Goal: Task Accomplishment & Management: Use online tool/utility

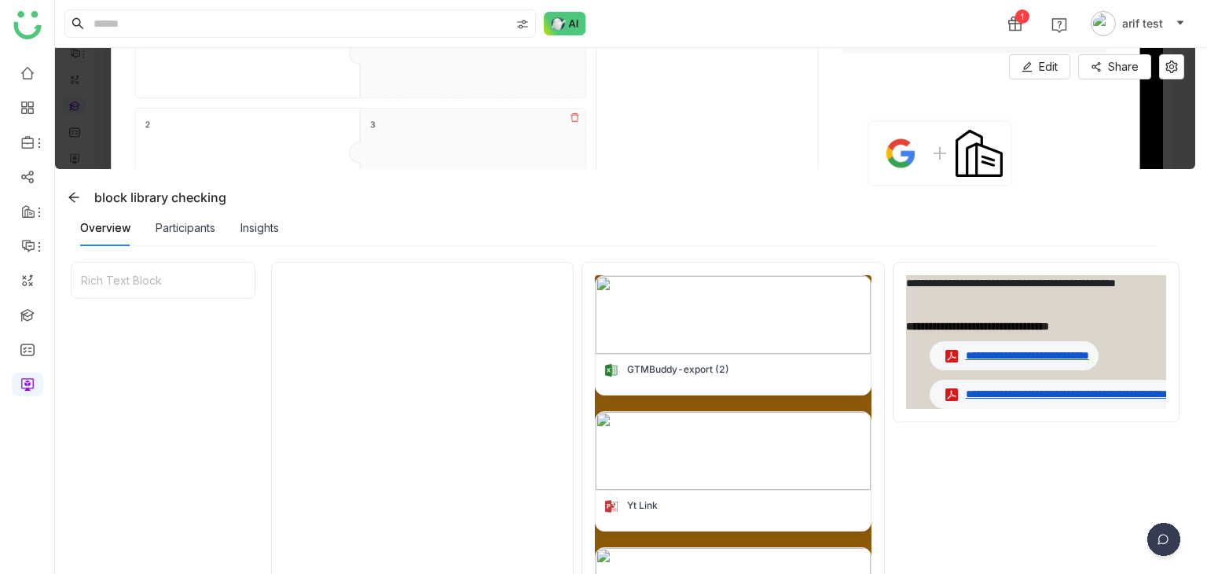
scroll to position [361, 0]
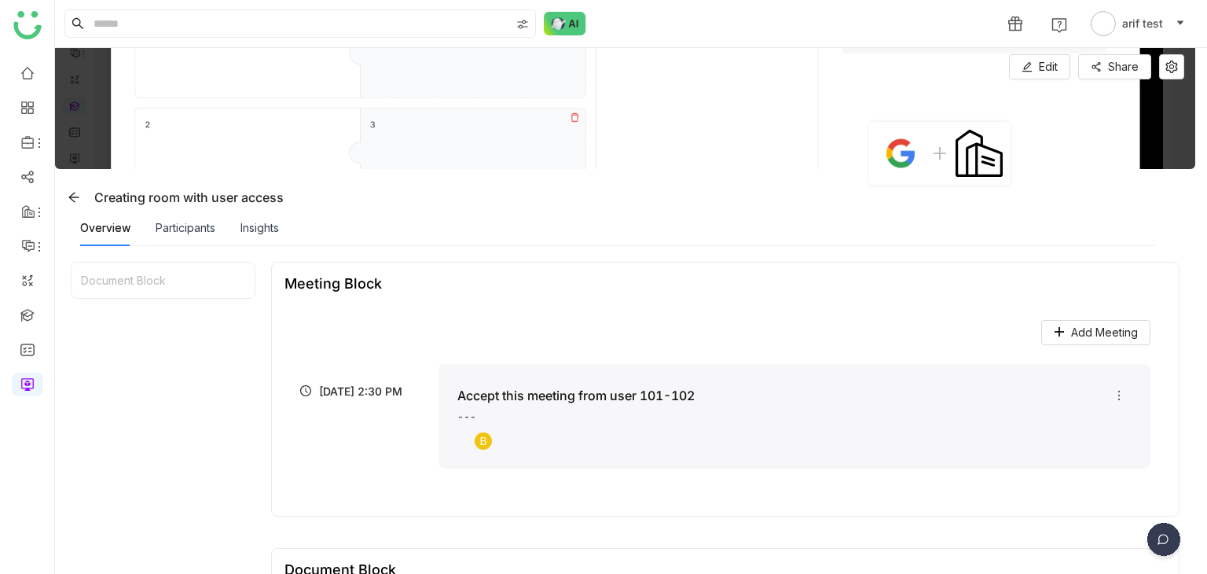
scroll to position [12, 0]
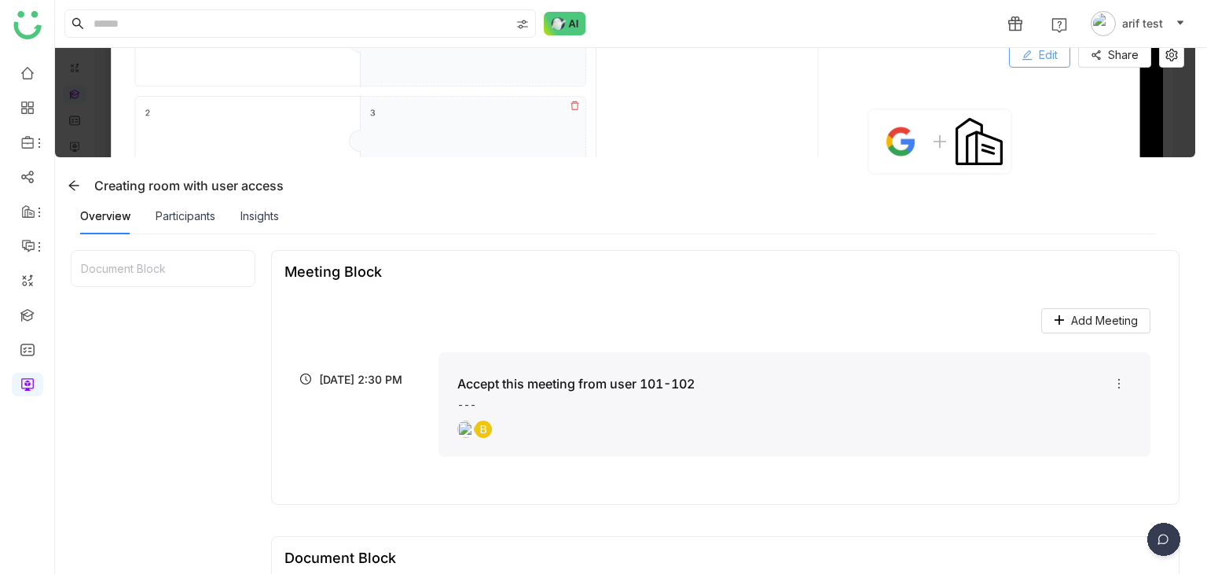
click at [1037, 51] on button "Edit" at bounding box center [1039, 54] width 61 height 25
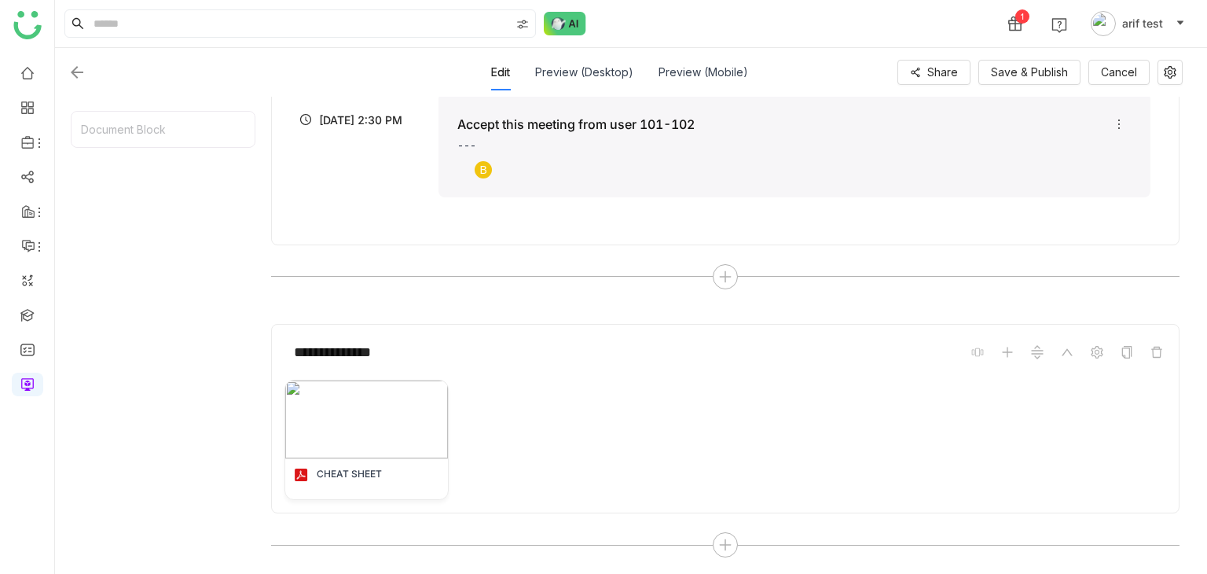
scroll to position [324, 0]
click at [734, 544] on div at bounding box center [725, 544] width 25 height 25
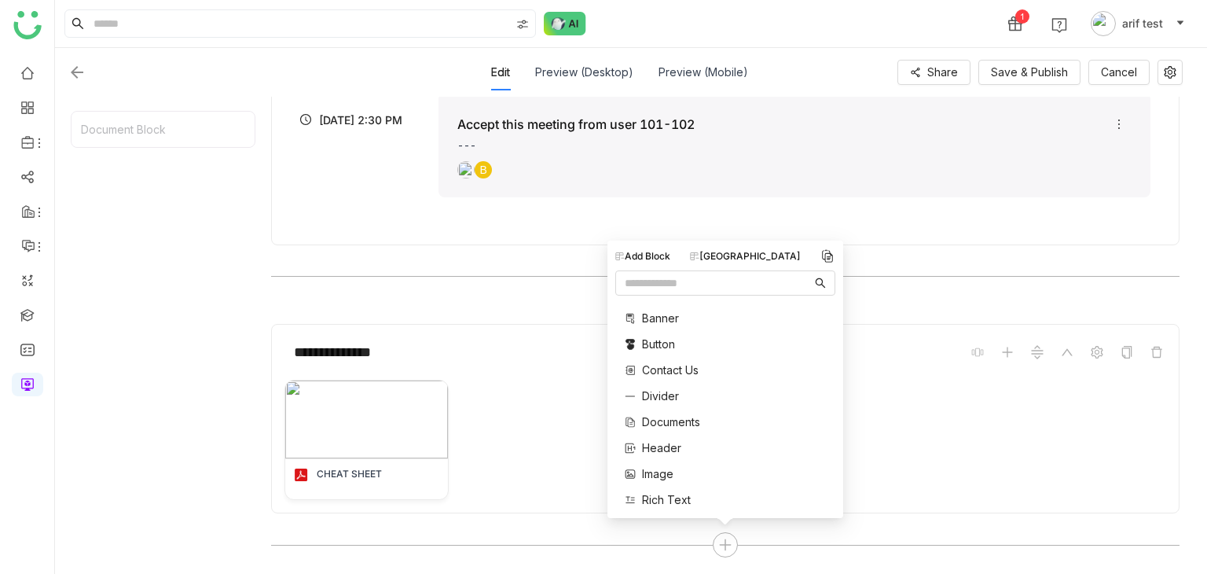
click at [773, 246] on div "Add Block Block Library Banner Button Contact Us Divider Documents Header Image…" at bounding box center [725, 378] width 236 height 277
click at [772, 250] on div "[GEOGRAPHIC_DATA]" at bounding box center [745, 256] width 111 height 14
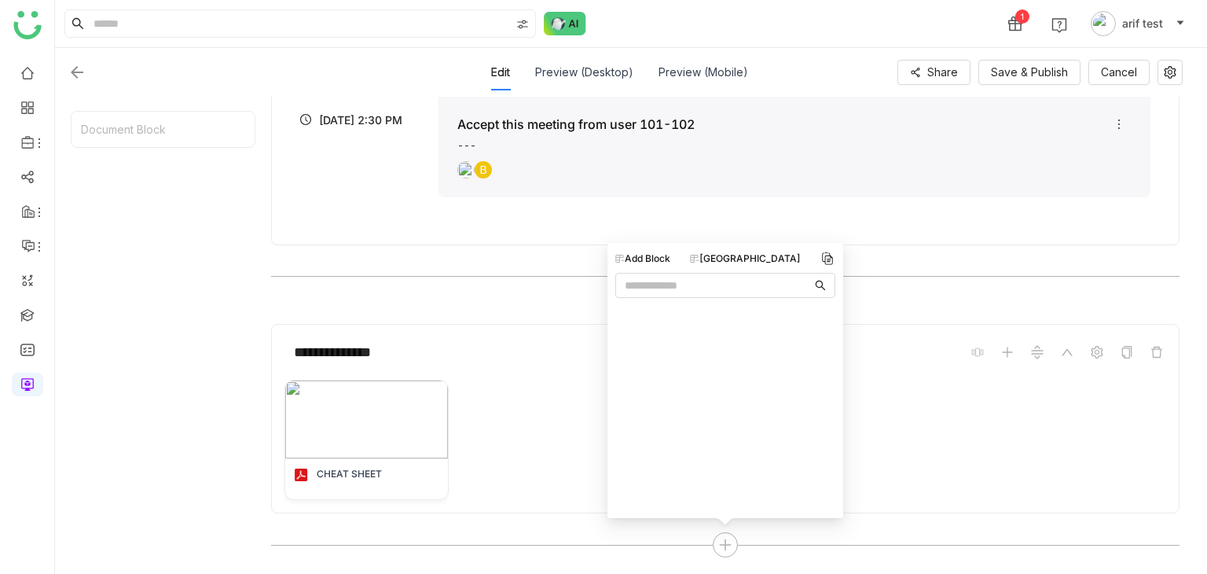
click at [763, 271] on div "Add Block Block Library" at bounding box center [725, 344] width 220 height 187
click at [72, 64] on img at bounding box center [77, 72] width 19 height 19
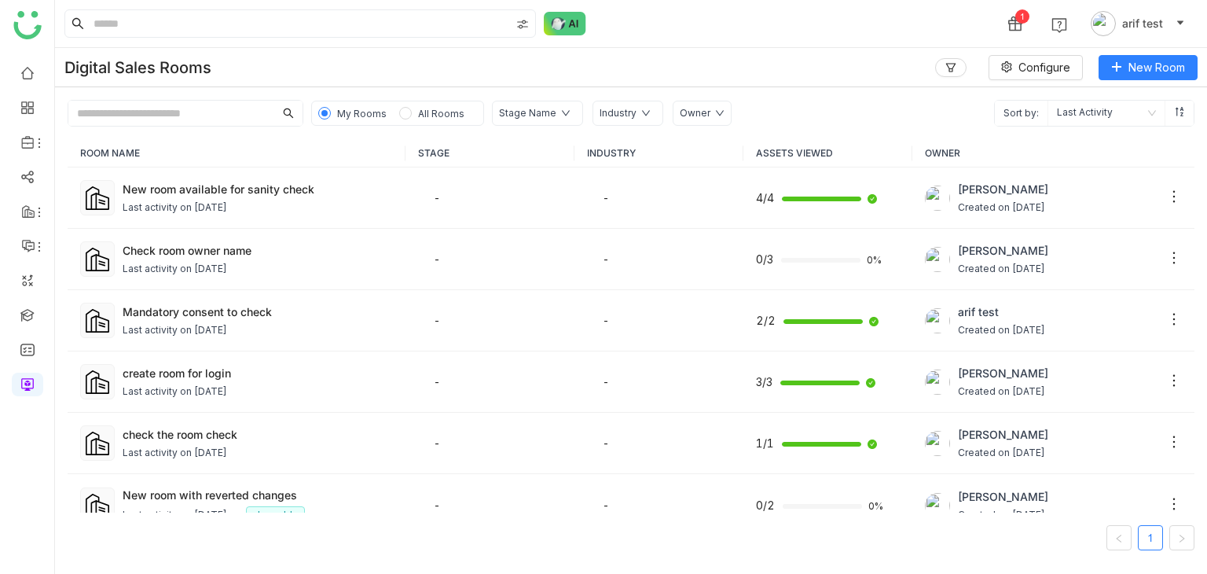
click at [1152, 82] on div "Digital Sales Rooms Configure New Room" at bounding box center [631, 67] width 1152 height 39
click at [1162, 75] on span "New Room" at bounding box center [1156, 67] width 57 height 17
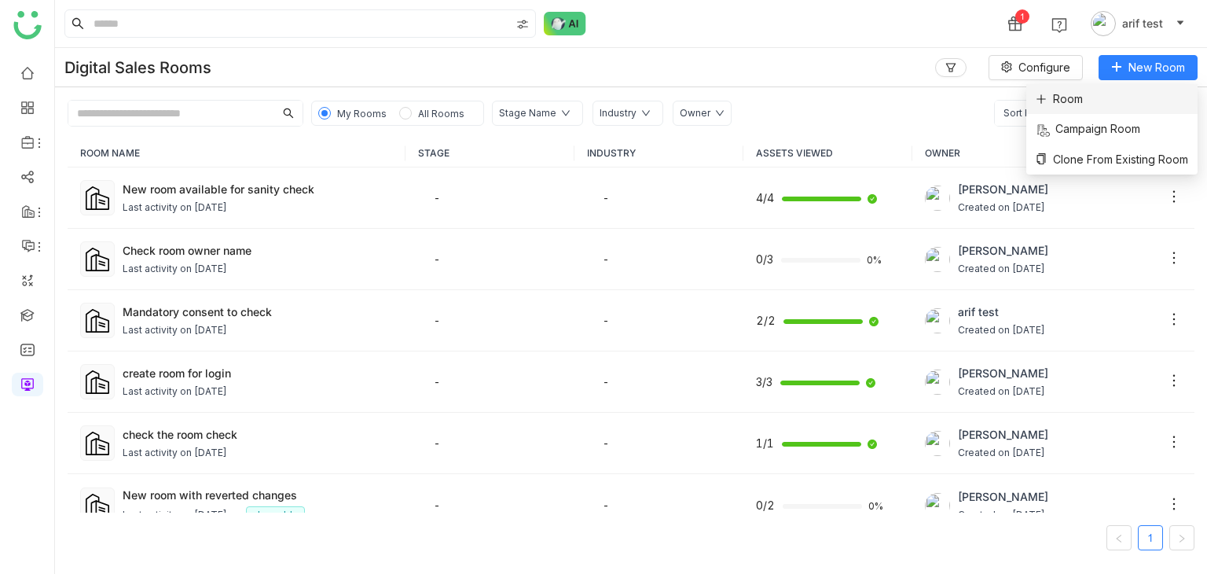
click at [1109, 110] on li "Room" at bounding box center [1111, 99] width 171 height 30
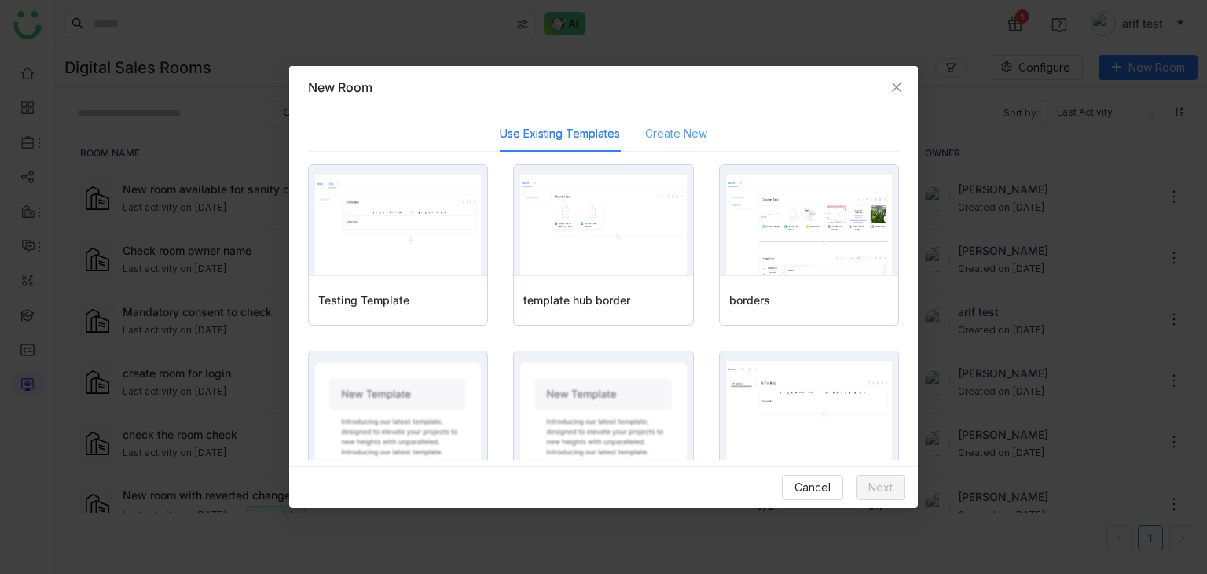
click at [665, 145] on div "Create New" at bounding box center [676, 133] width 62 height 36
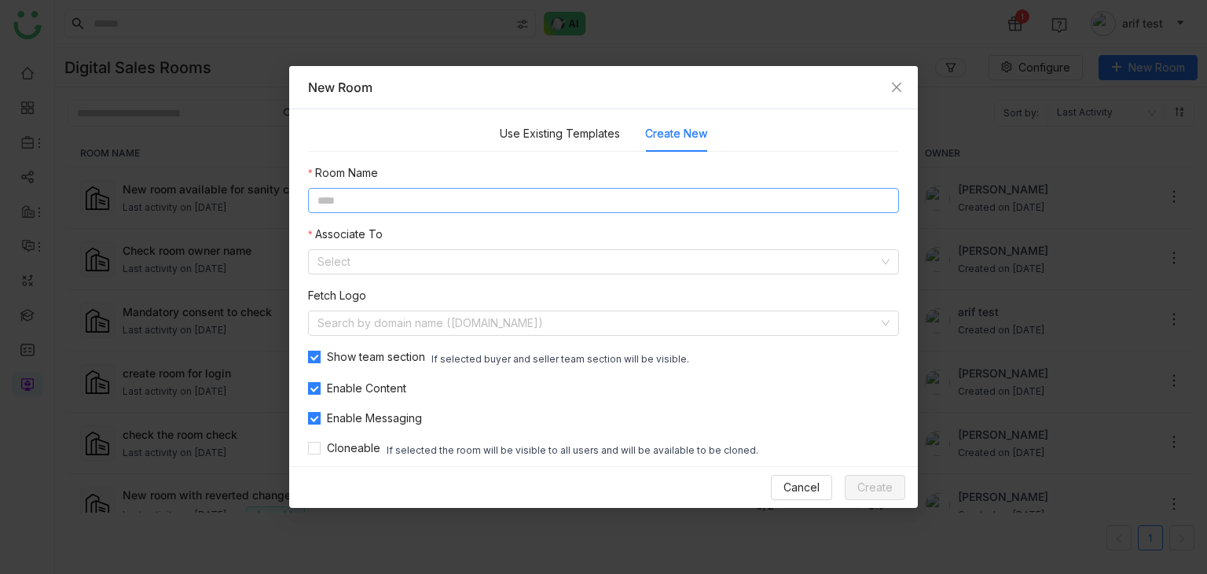
click at [667, 192] on input at bounding box center [603, 200] width 591 height 25
click at [900, 86] on icon "Close" at bounding box center [896, 87] width 13 height 13
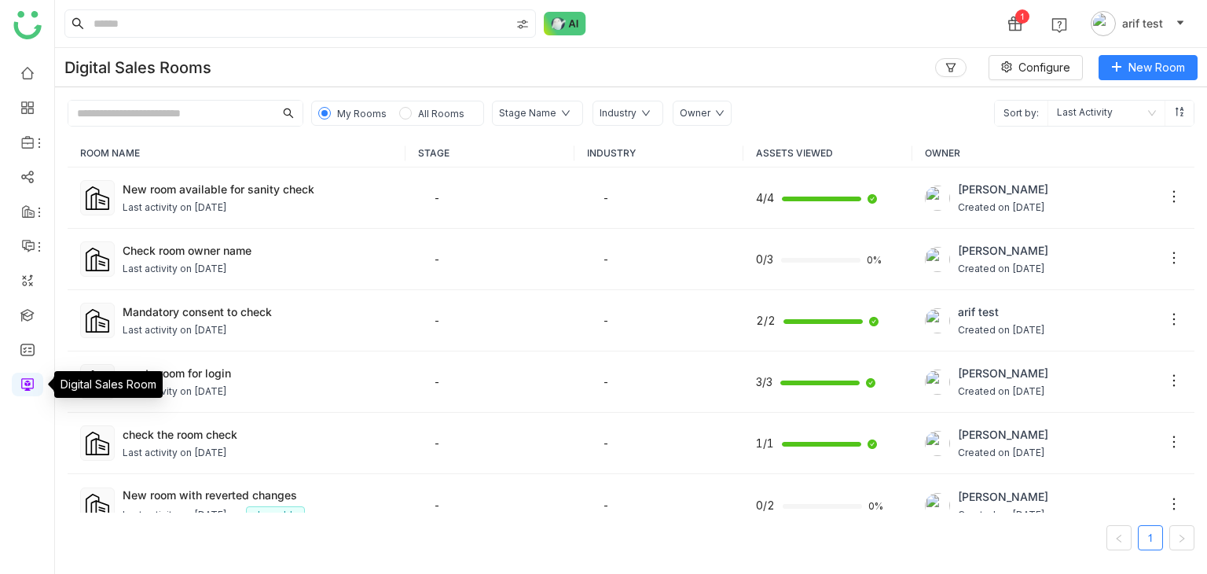
click at [25, 379] on link at bounding box center [27, 382] width 14 height 13
click at [412, 115] on span "All Rooms" at bounding box center [441, 112] width 59 height 17
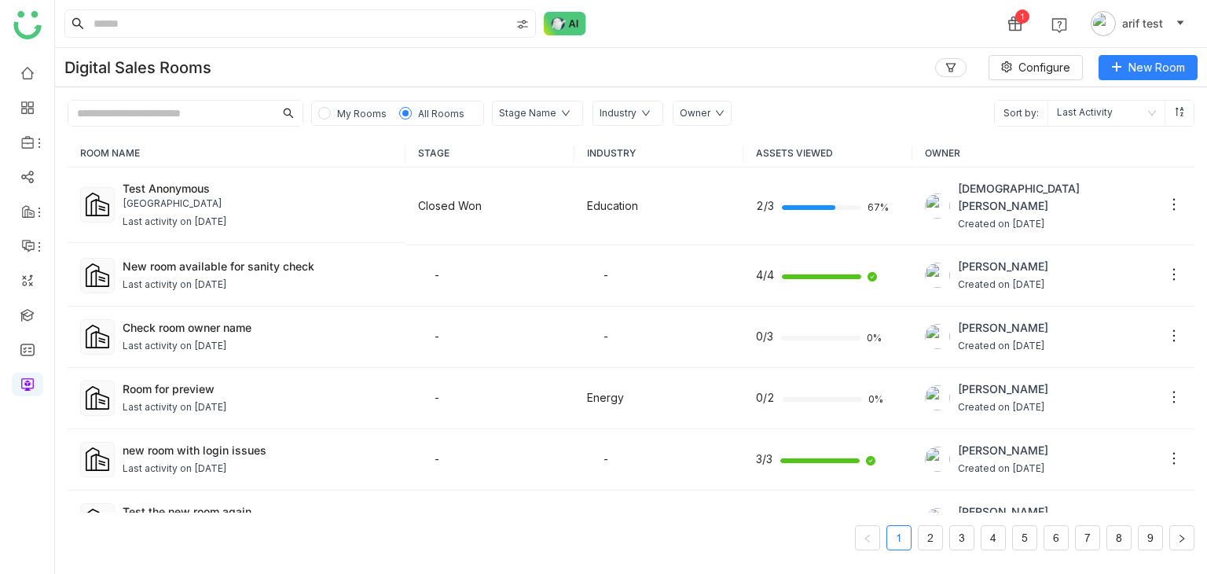
click at [1098, 126] on div "ROOM NAME STAGE INDUSTRY ASSETS VIEWED OWNER Test Anonymous University of AZ SL…" at bounding box center [631, 349] width 1152 height 447
click at [1103, 121] on nz-select-item "Last Activity" at bounding box center [1106, 113] width 99 height 25
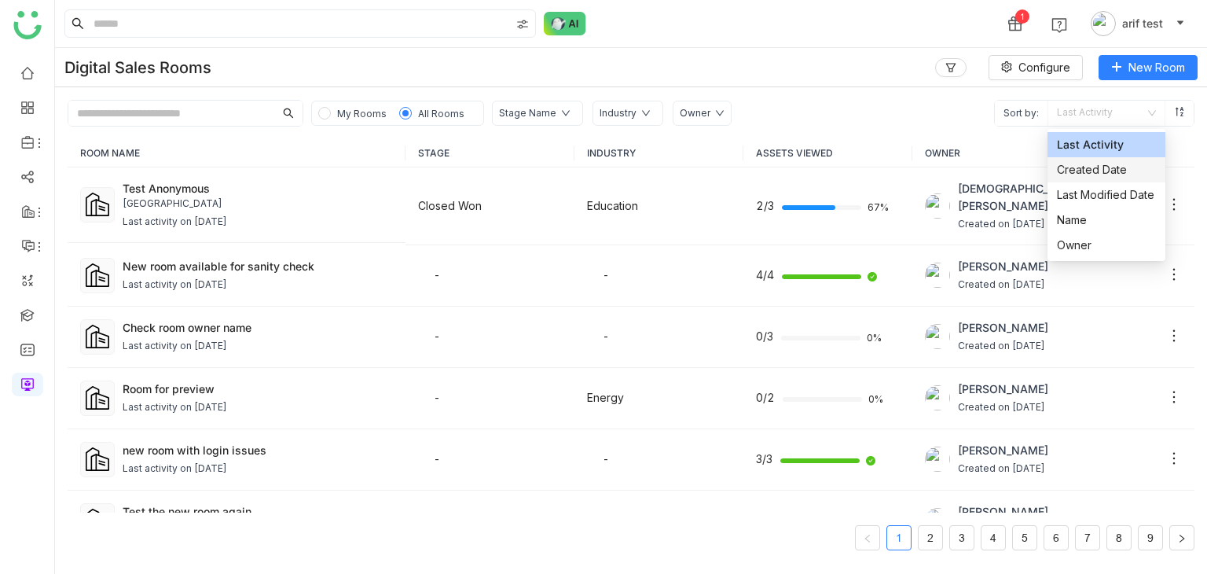
click at [1094, 174] on div "Created Date" at bounding box center [1106, 169] width 99 height 17
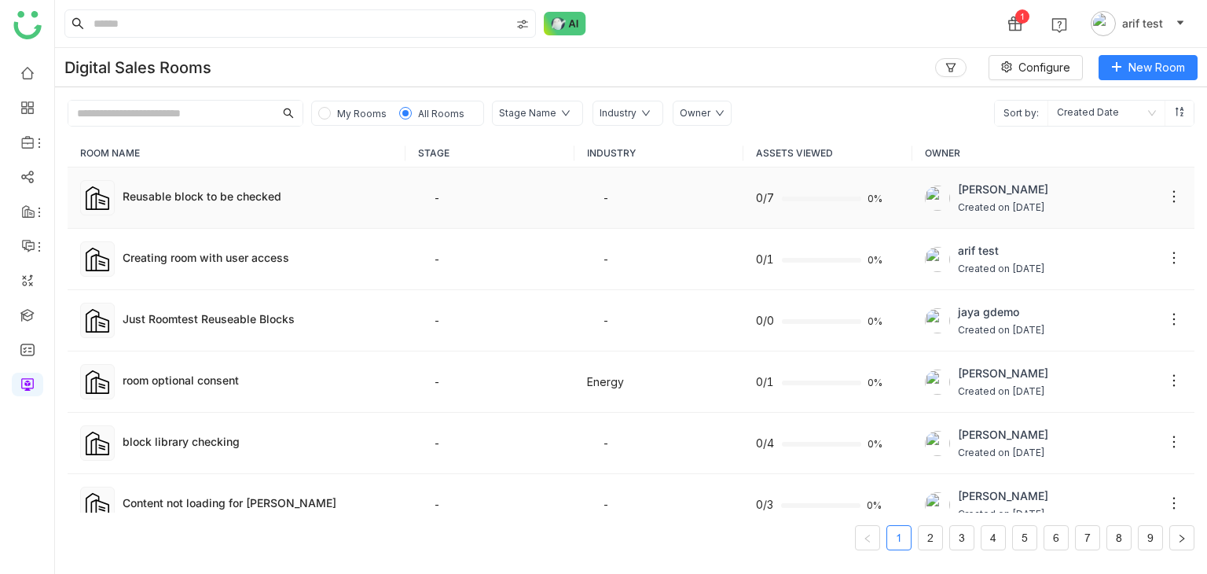
click at [195, 205] on div "Reusable block to be checked" at bounding box center [258, 198] width 270 height 20
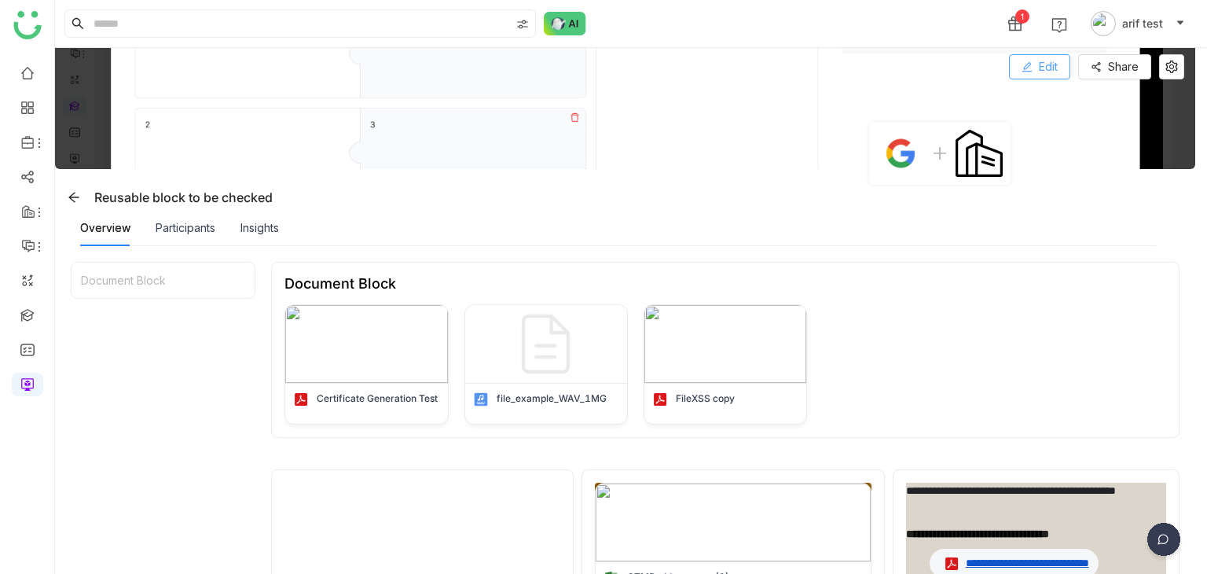
click at [1043, 67] on span "Edit" at bounding box center [1048, 66] width 19 height 17
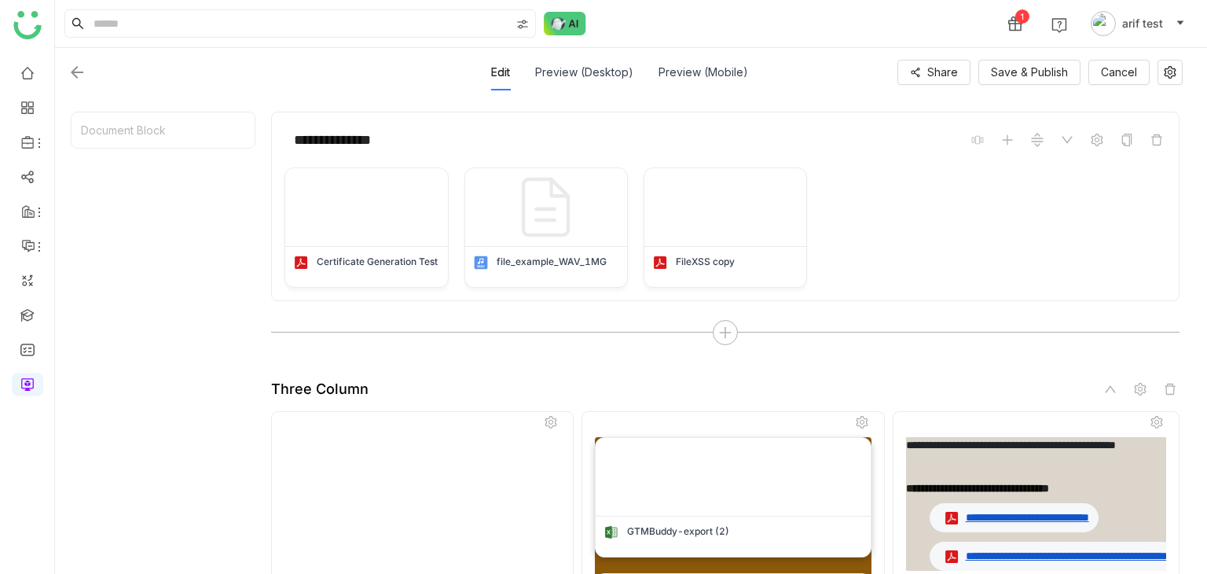
scroll to position [655, 0]
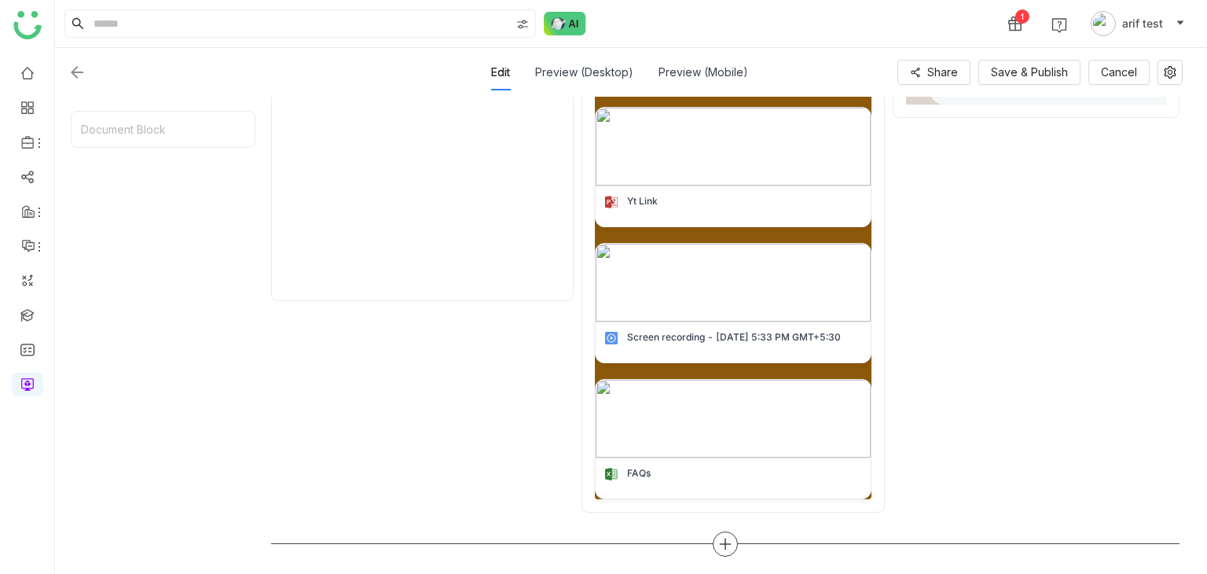
click at [721, 547] on icon at bounding box center [725, 544] width 14 height 14
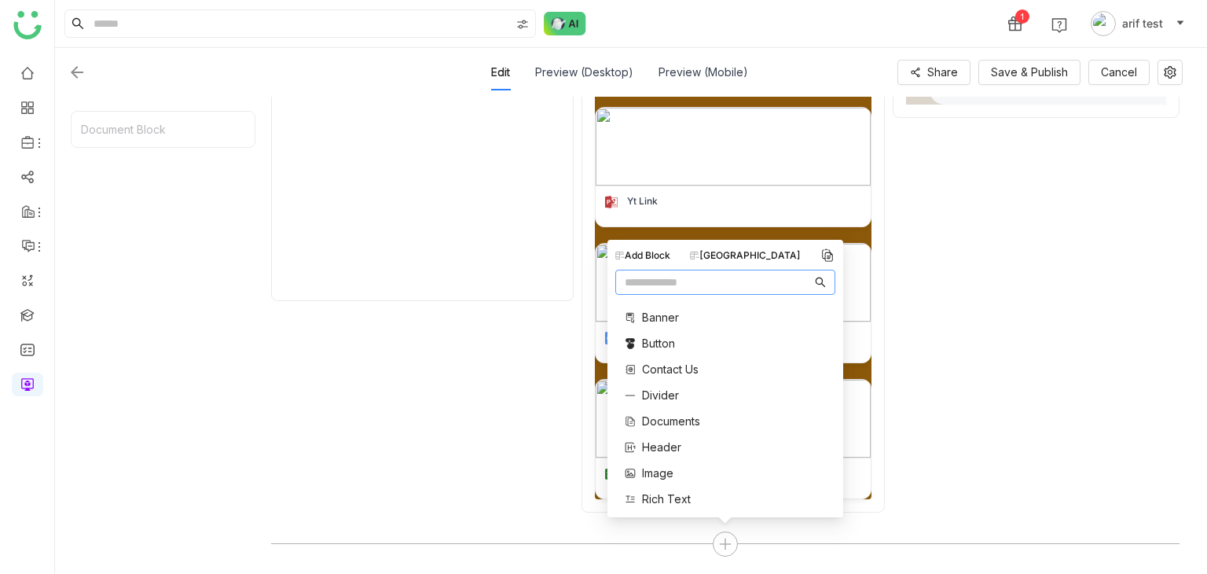
click at [754, 258] on div "[GEOGRAPHIC_DATA]" at bounding box center [745, 255] width 111 height 14
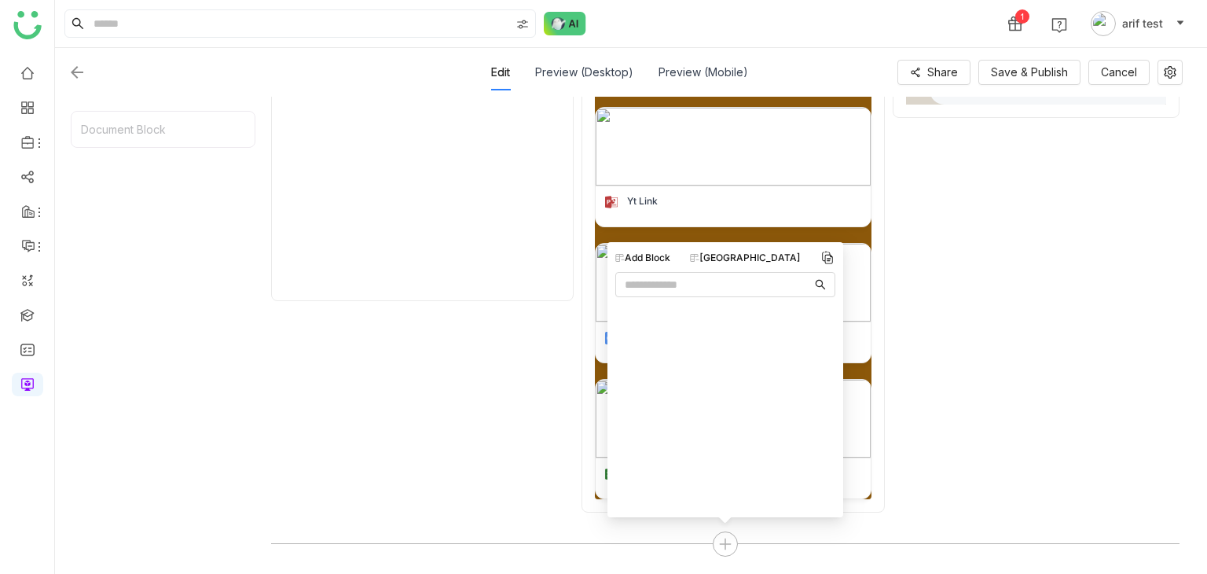
click at [251, 316] on div "Document Block" at bounding box center [163, 335] width 185 height 448
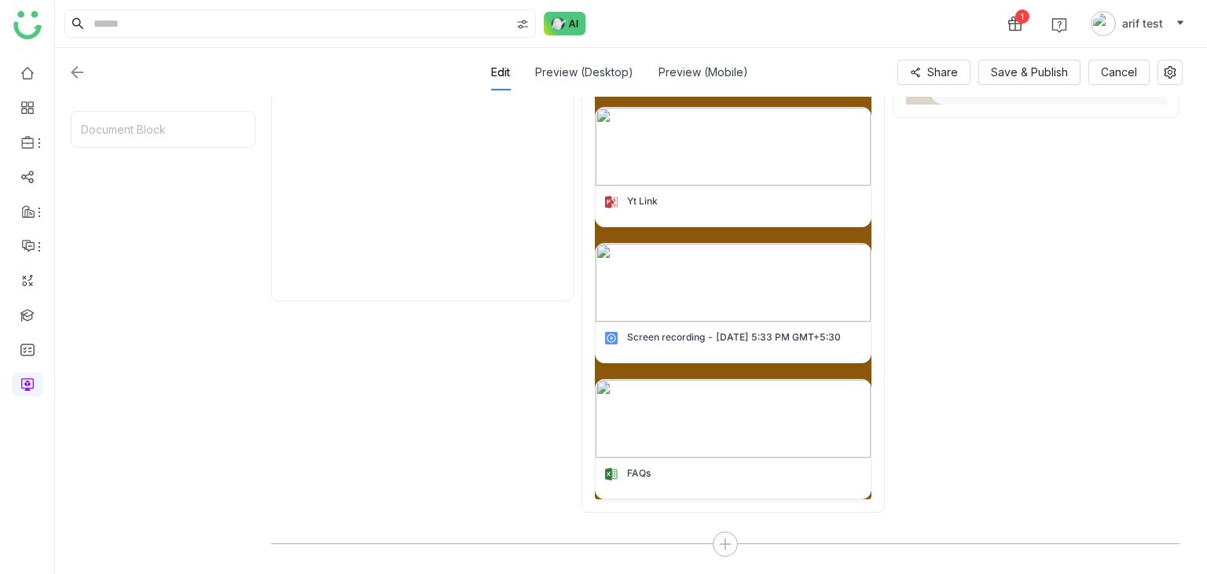
click at [75, 71] on img at bounding box center [77, 72] width 19 height 19
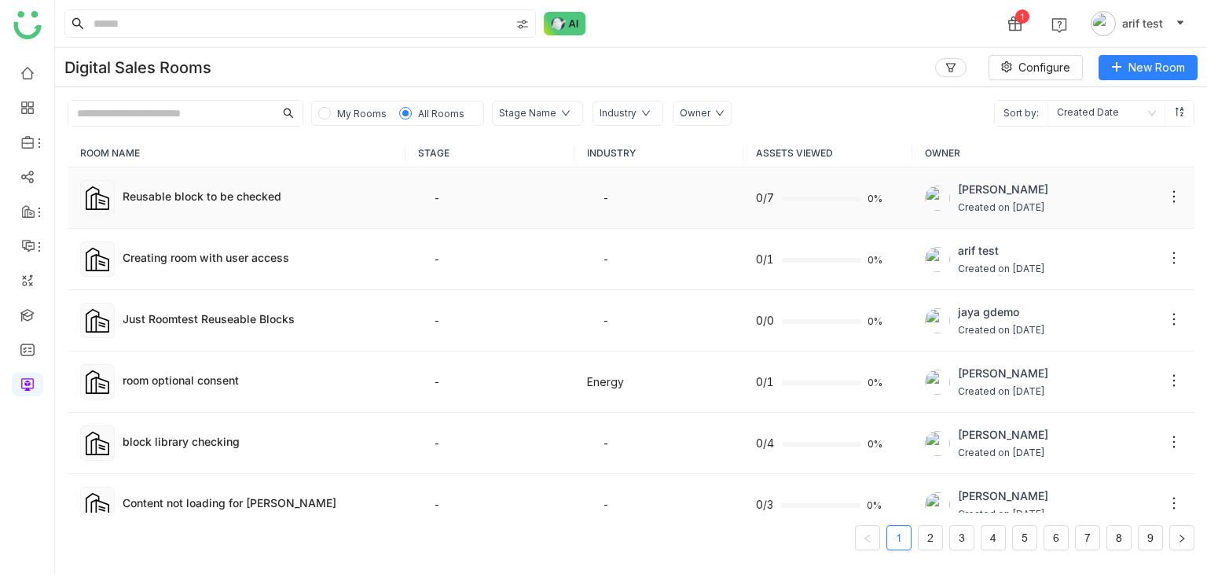
click at [244, 205] on div "Reusable block to be checked" at bounding box center [258, 198] width 270 height 20
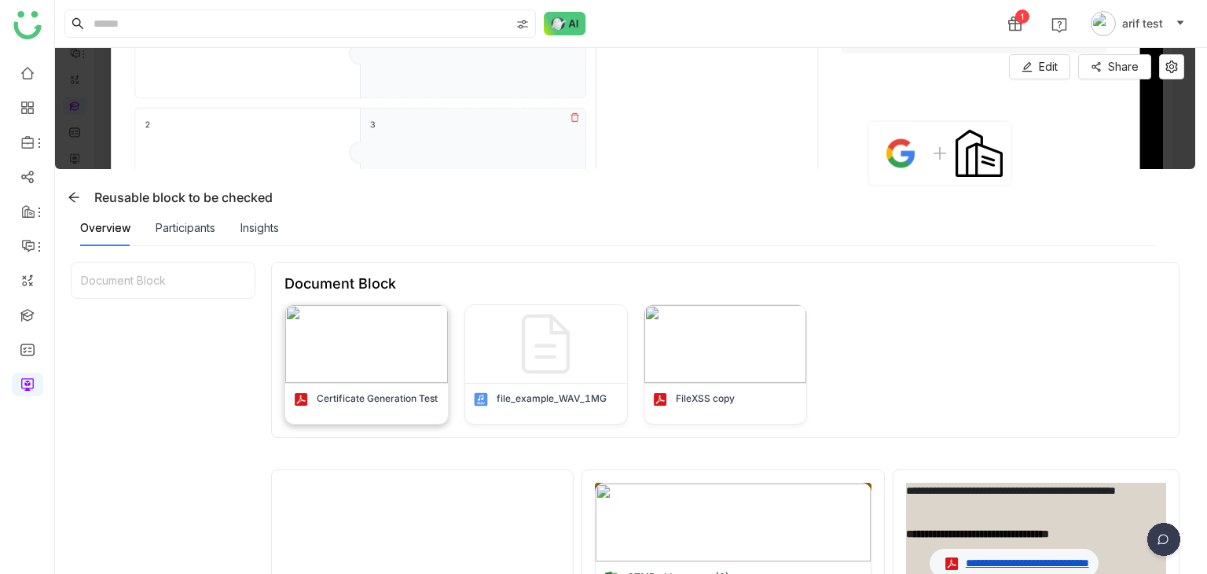
click at [362, 333] on img at bounding box center [366, 344] width 162 height 78
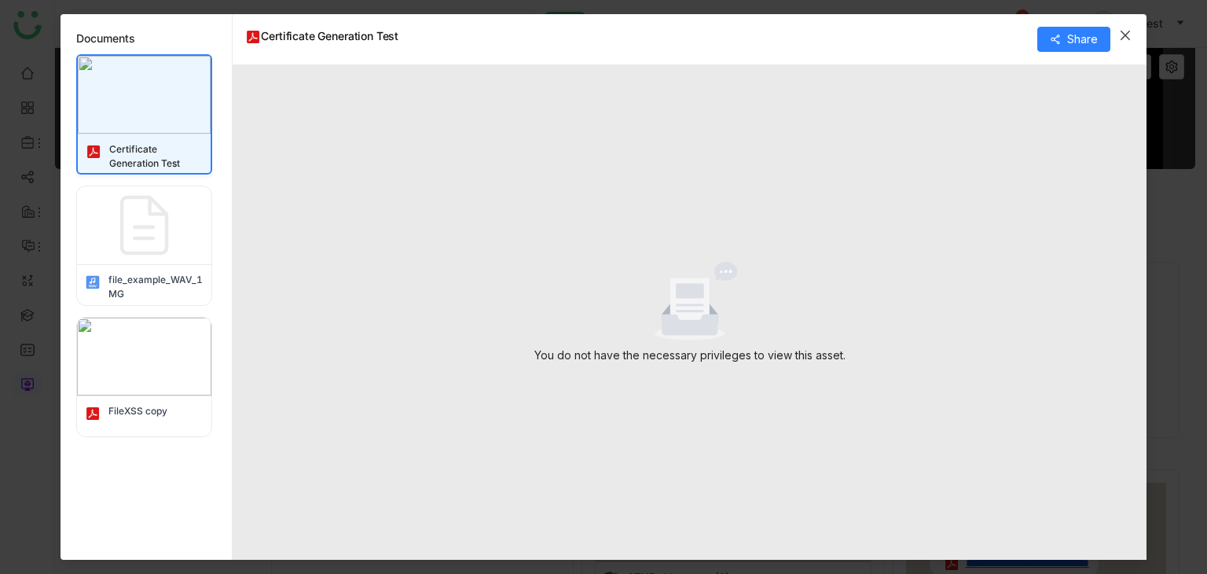
click at [119, 263] on div "file_example_WAV_1MG" at bounding box center [144, 245] width 136 height 120
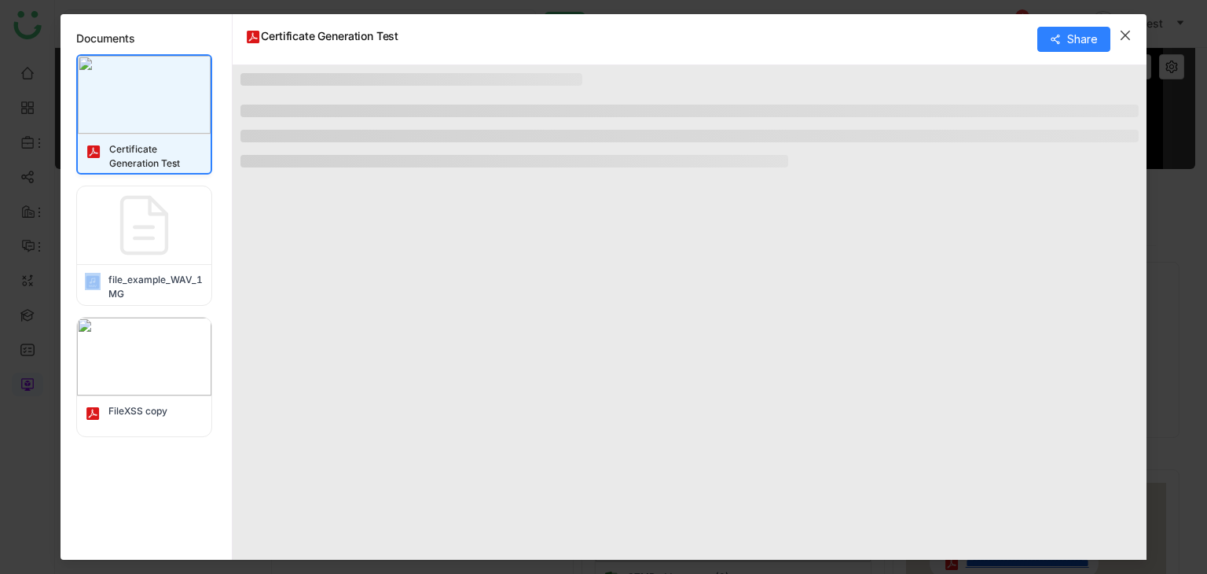
click at [149, 248] on img at bounding box center [144, 225] width 78 height 78
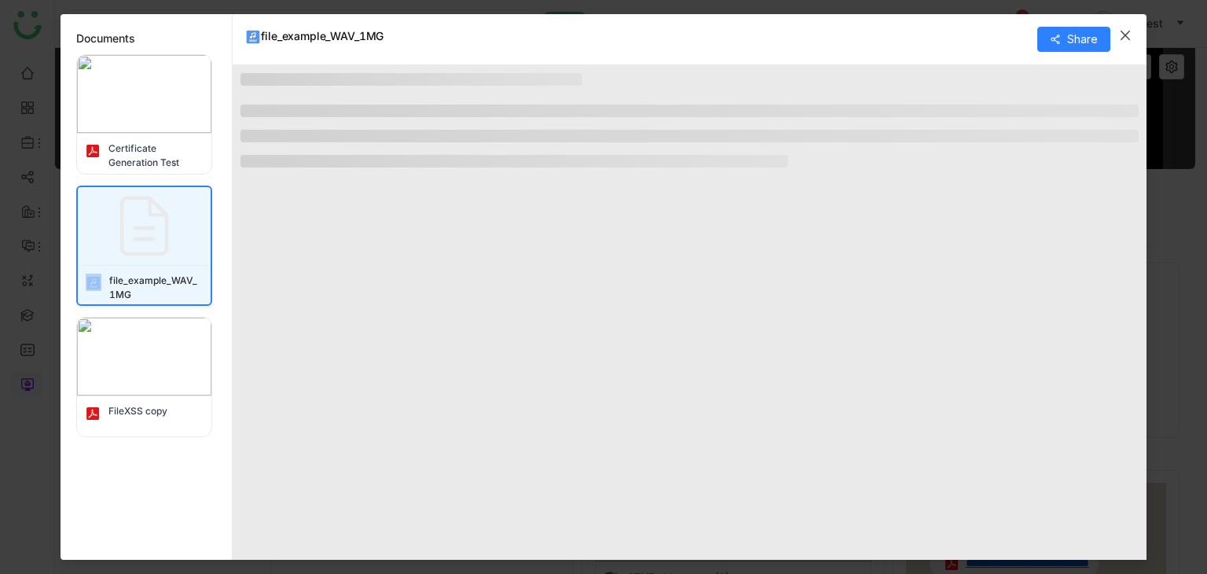
click at [156, 356] on img at bounding box center [144, 356] width 134 height 78
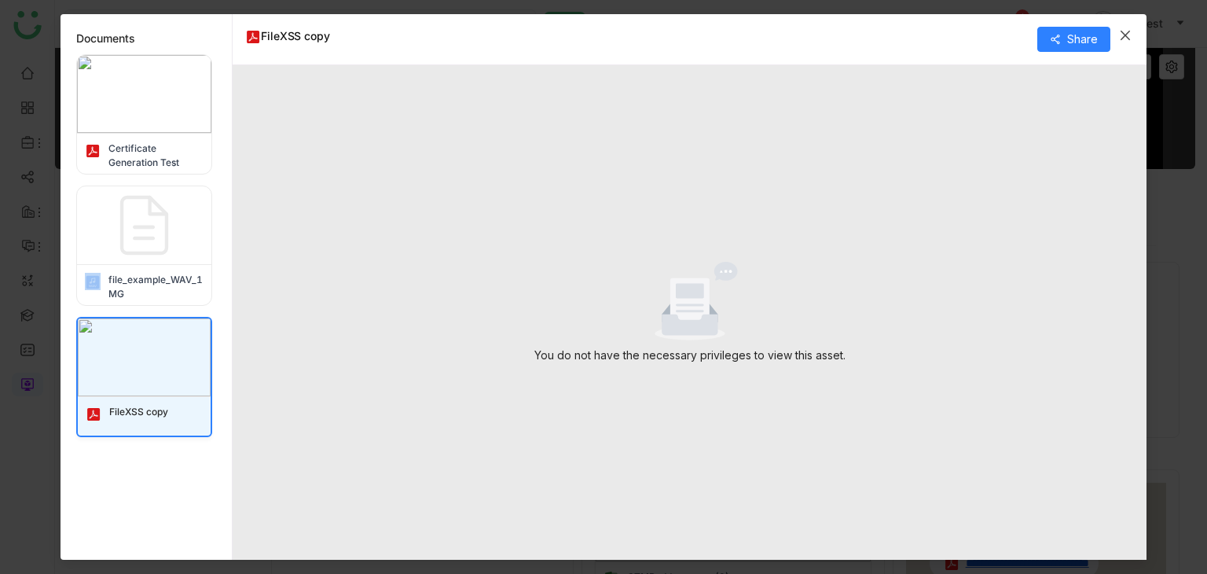
click at [1125, 34] on icon "Close" at bounding box center [1124, 35] width 9 height 9
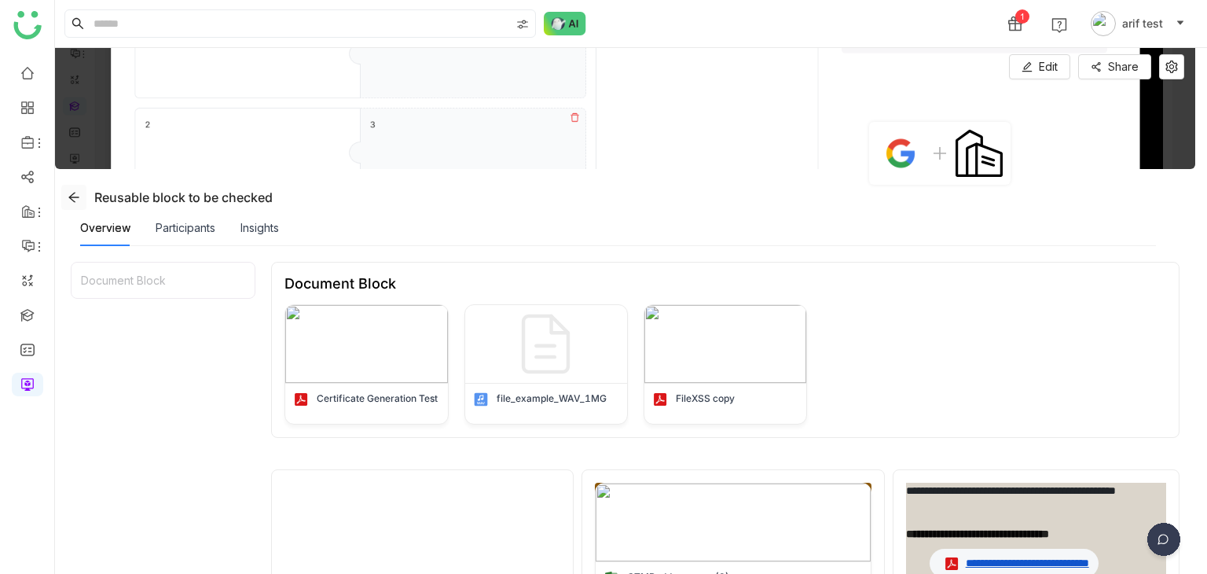
click at [78, 200] on icon at bounding box center [74, 197] width 13 height 13
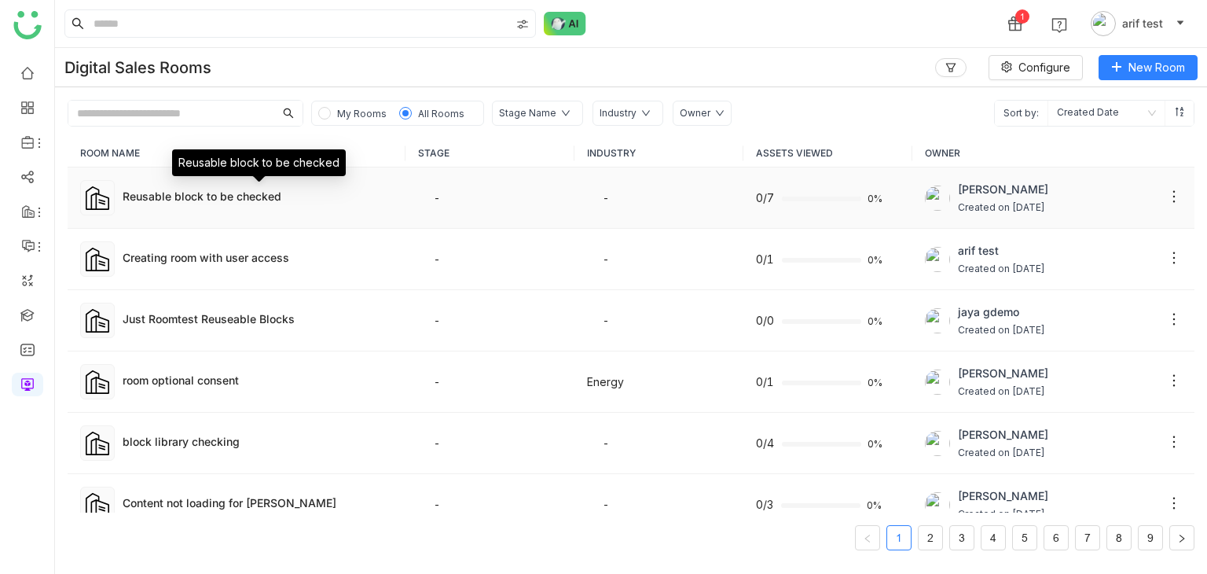
click at [210, 201] on div "Reusable block to be checked" at bounding box center [258, 196] width 270 height 16
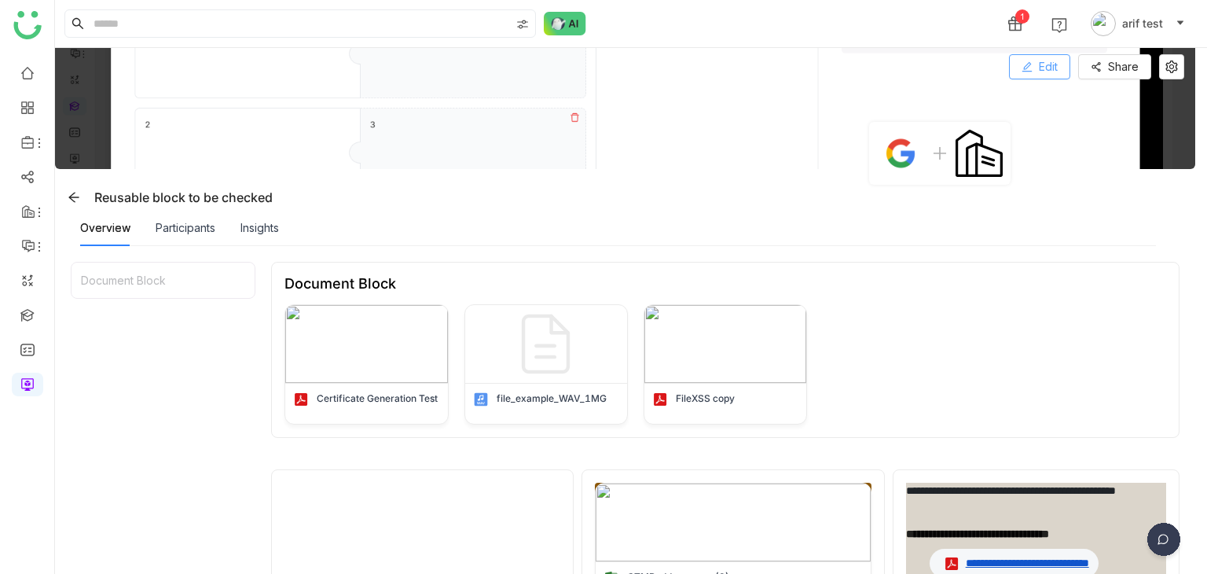
click at [1042, 71] on span "Edit" at bounding box center [1048, 66] width 19 height 17
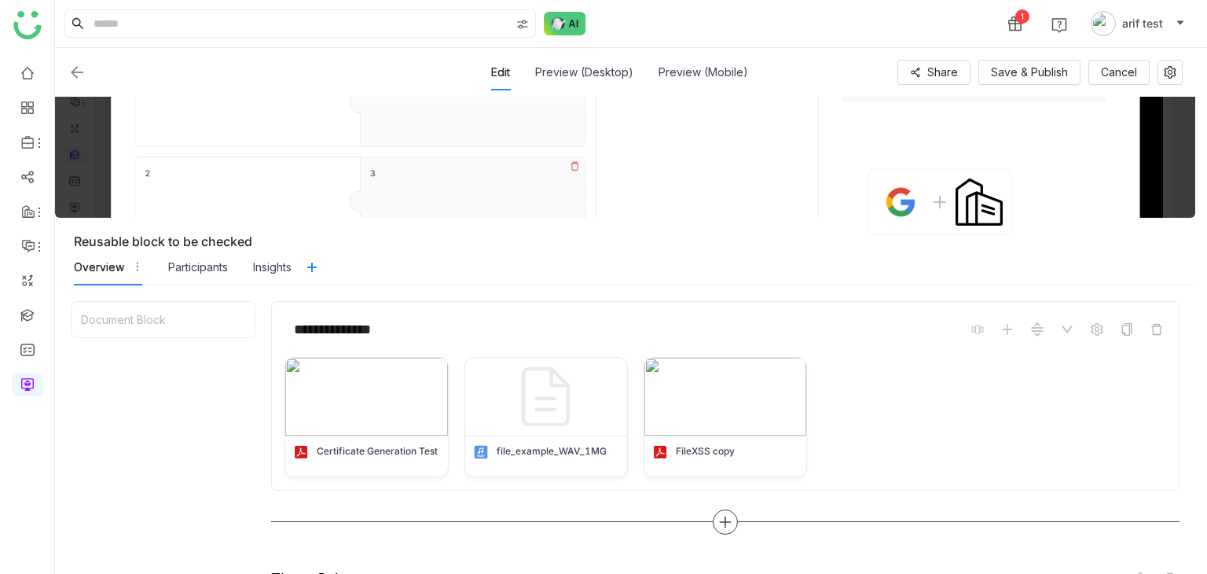
drag, startPoint x: 739, startPoint y: 515, endPoint x: 726, endPoint y: 521, distance: 13.7
click at [726, 521] on div at bounding box center [725, 521] width 908 height 25
click at [726, 521] on icon at bounding box center [725, 522] width 14 height 14
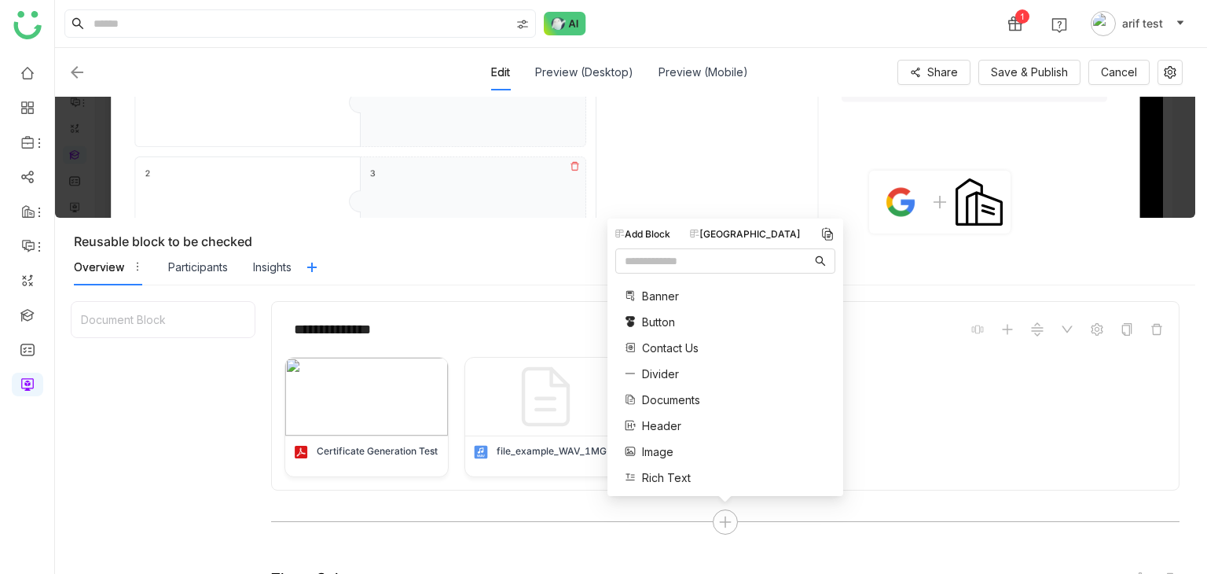
click at [751, 236] on div "[GEOGRAPHIC_DATA]" at bounding box center [745, 234] width 111 height 14
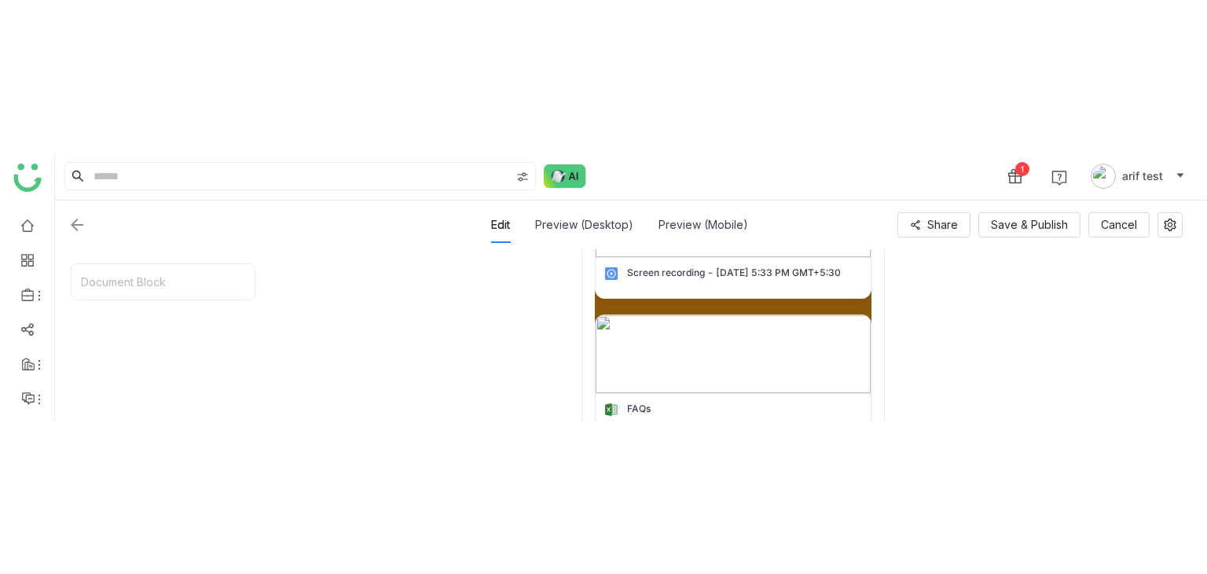
scroll to position [959, 0]
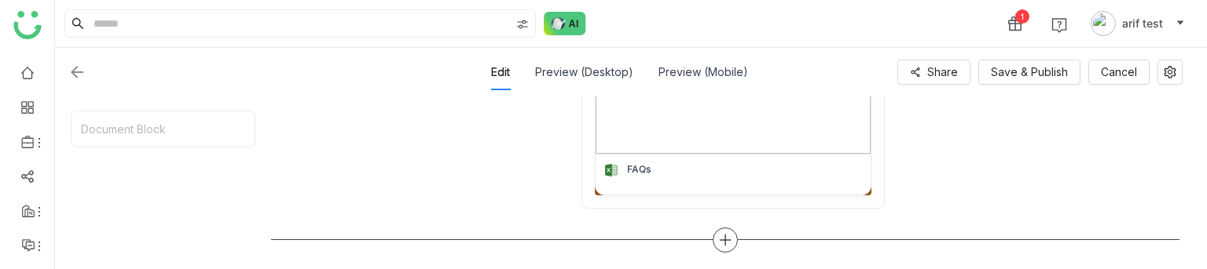
click at [725, 241] on icon at bounding box center [725, 240] width 2 height 11
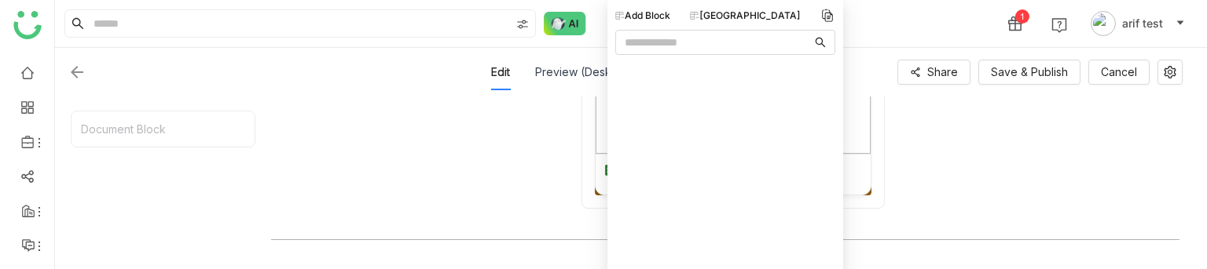
click at [742, 14] on div "[GEOGRAPHIC_DATA]" at bounding box center [745, 16] width 111 height 14
click at [1061, 96] on div "Edit Preview (Desktop) Preview (Mobile) Share Save & Publish Cancel" at bounding box center [625, 72] width 1140 height 49
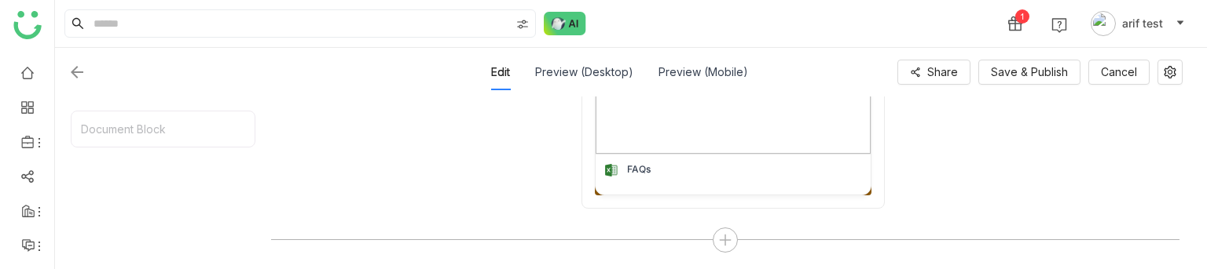
click at [86, 69] on div at bounding box center [276, 72] width 416 height 19
click at [76, 70] on img at bounding box center [77, 72] width 19 height 19
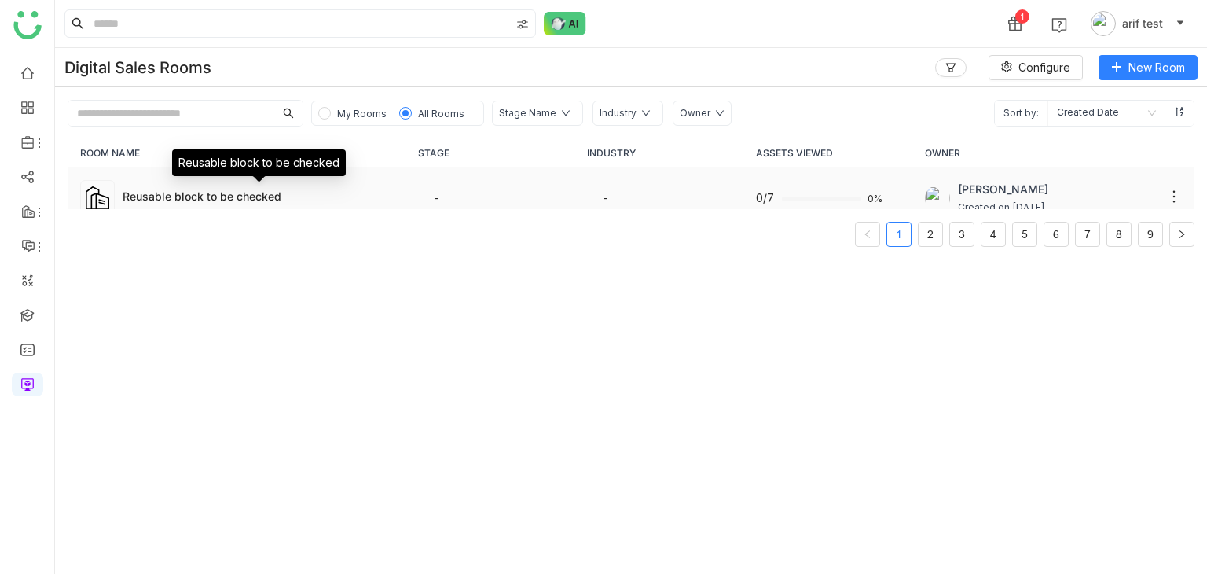
click at [201, 188] on div "Reusable block to be checked" at bounding box center [258, 196] width 270 height 16
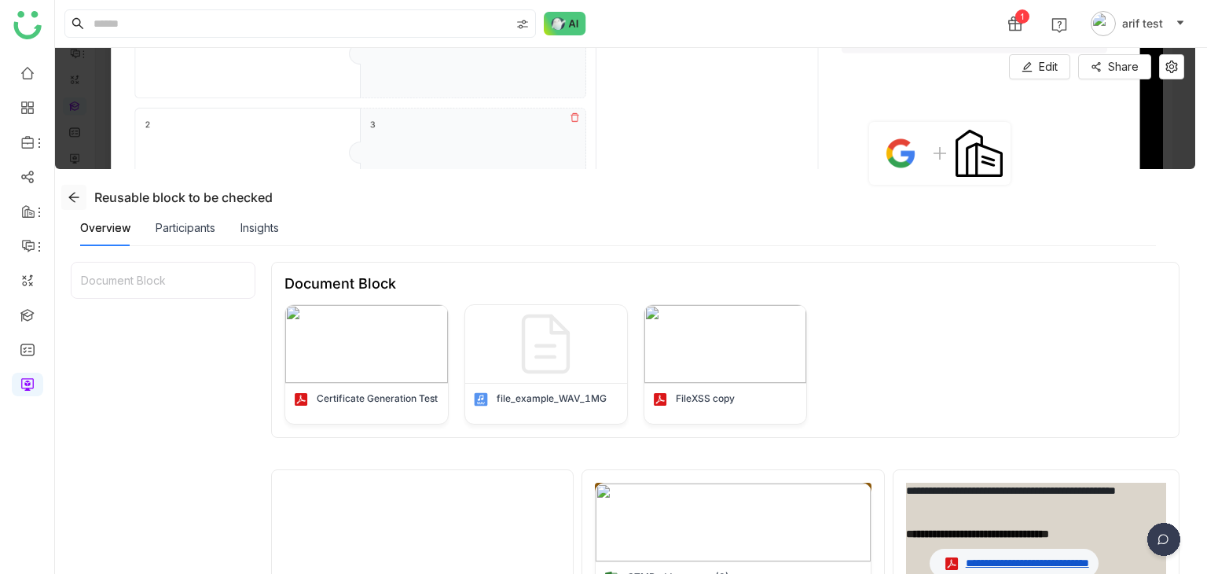
drag, startPoint x: 69, startPoint y: 192, endPoint x: 575, endPoint y: 469, distance: 576.6
click at [575, 469] on div "**********" at bounding box center [631, 311] width 1152 height 526
click at [75, 194] on icon at bounding box center [74, 197] width 13 height 13
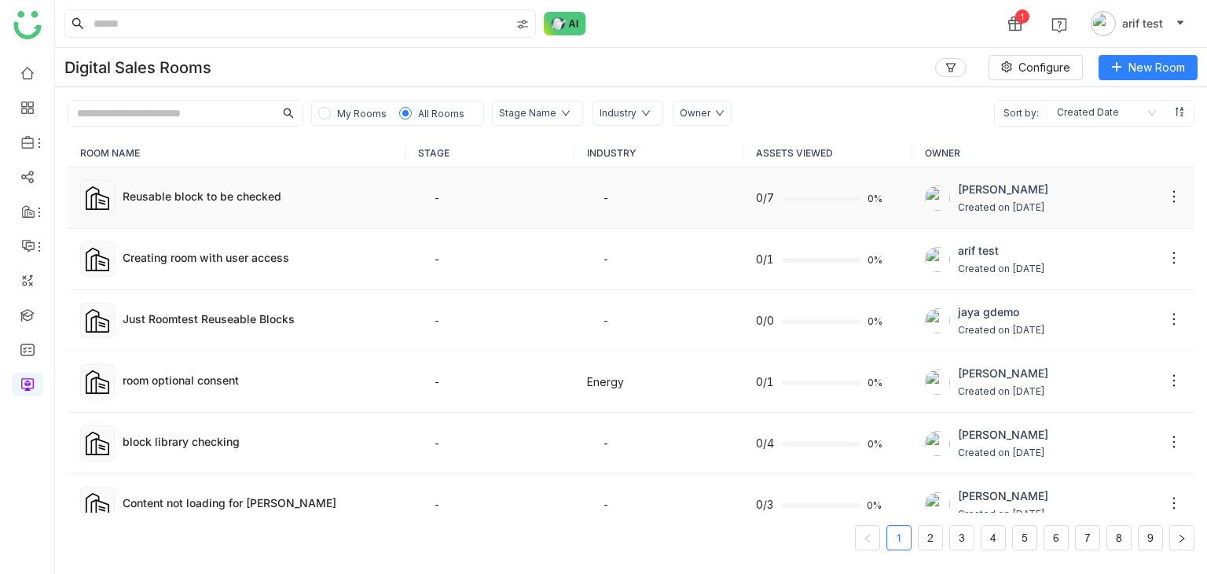
click at [233, 211] on td "Reusable block to be checked" at bounding box center [237, 197] width 338 height 61
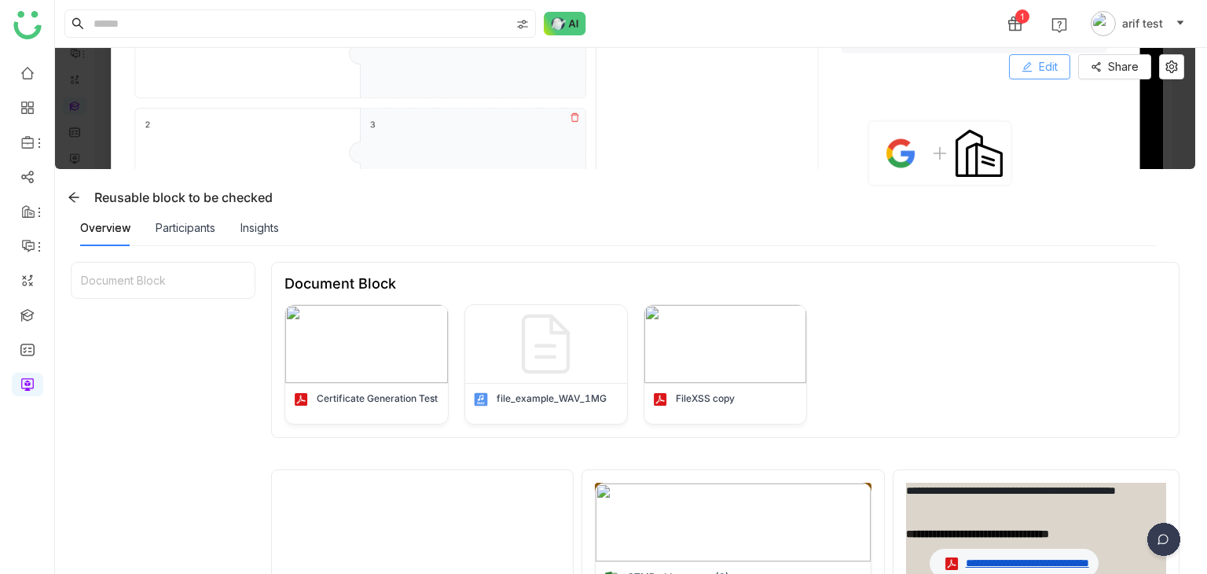
click at [1056, 61] on span "Edit" at bounding box center [1048, 66] width 19 height 17
click at [1013, 71] on button "Edit" at bounding box center [1039, 66] width 61 height 25
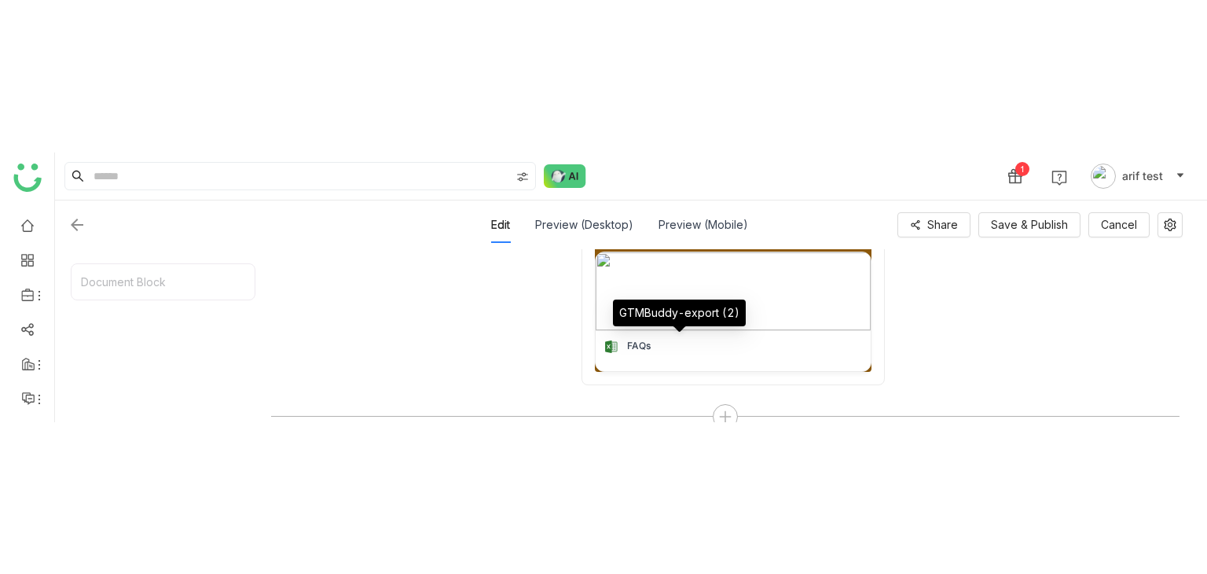
scroll to position [959, 0]
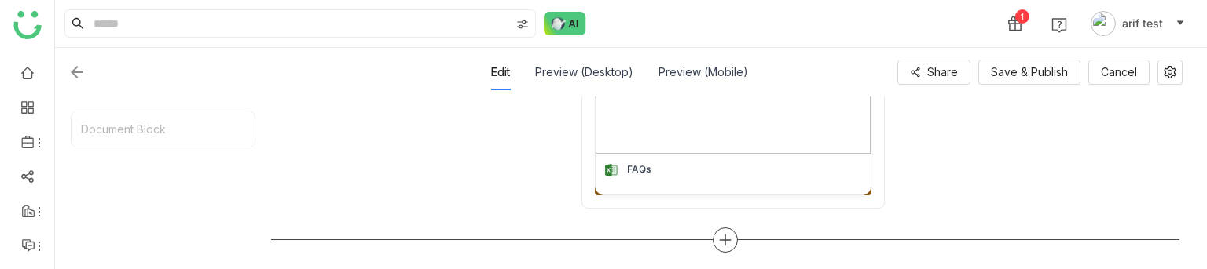
click at [725, 246] on div at bounding box center [725, 240] width 25 height 25
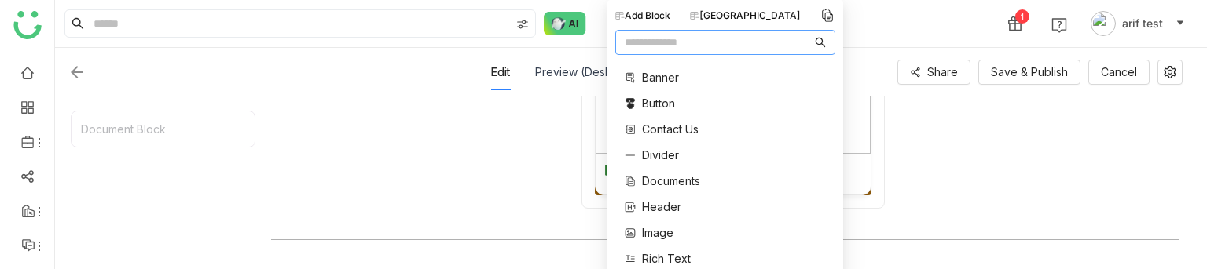
click at [753, 10] on div "[GEOGRAPHIC_DATA]" at bounding box center [745, 16] width 111 height 14
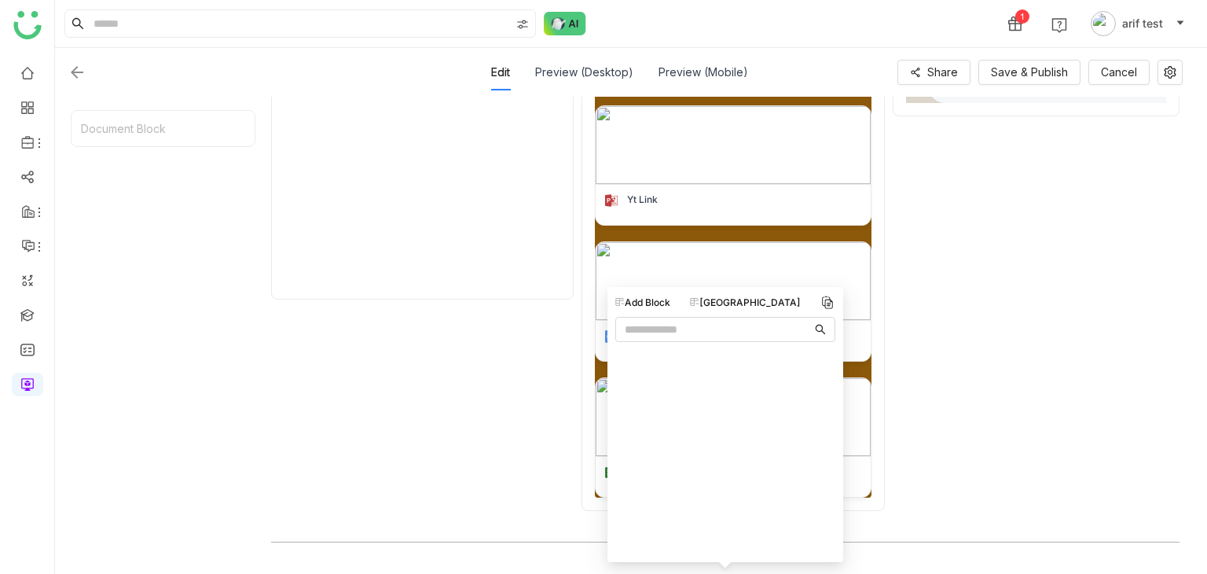
scroll to position [655, 0]
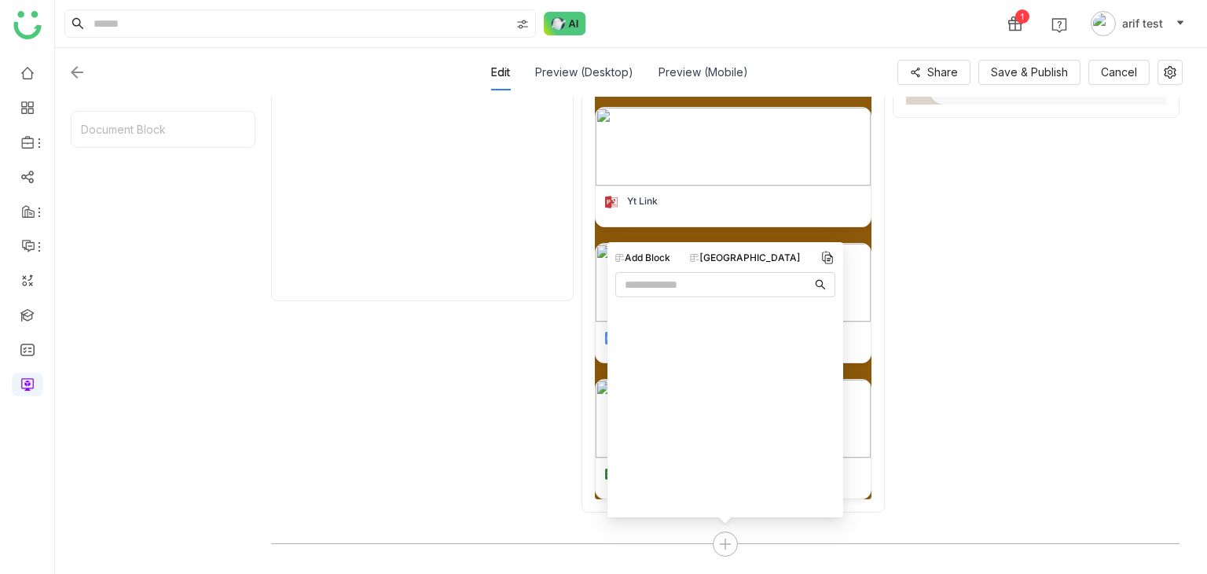
click at [457, 363] on div at bounding box center [422, 228] width 302 height 567
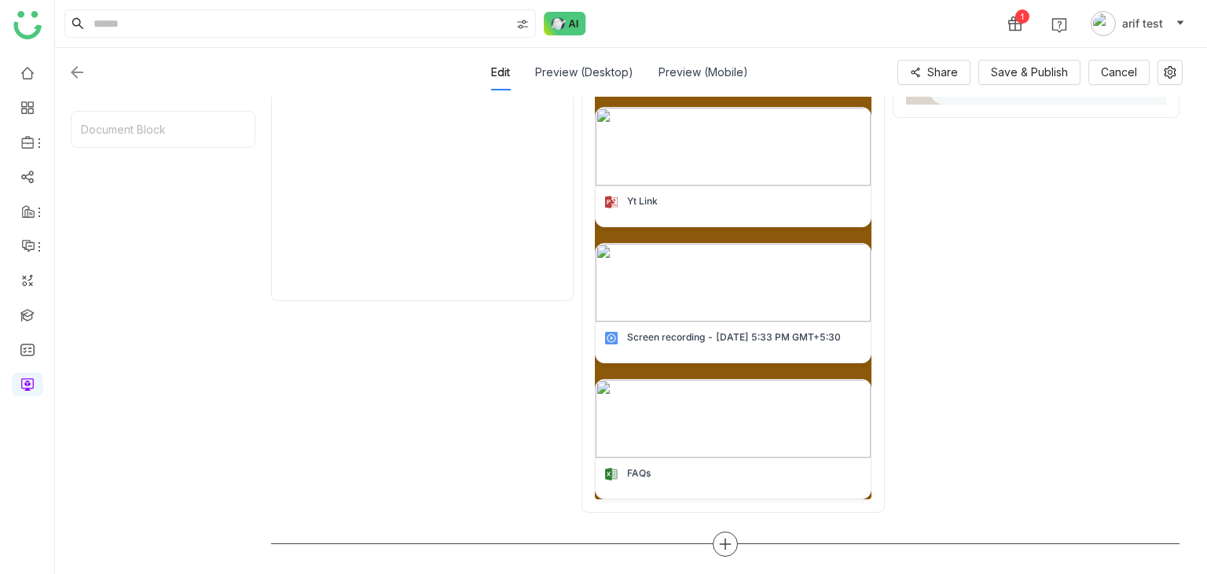
click at [729, 531] on div at bounding box center [725, 543] width 25 height 25
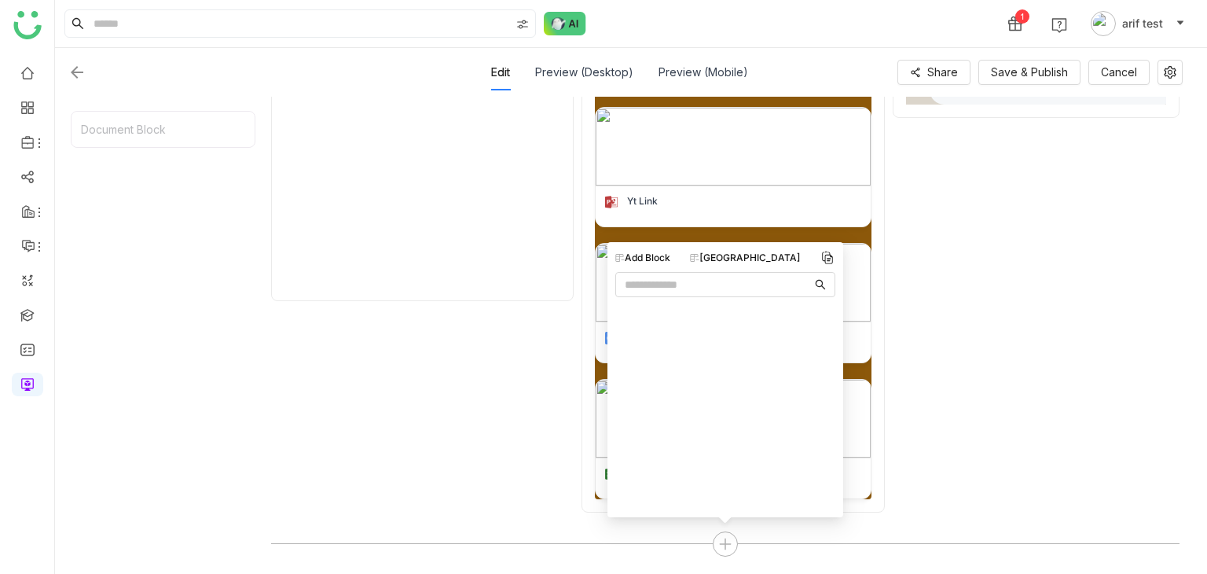
click at [756, 256] on div "[GEOGRAPHIC_DATA]" at bounding box center [745, 258] width 111 height 14
click at [669, 254] on div "Add Block" at bounding box center [642, 258] width 55 height 14
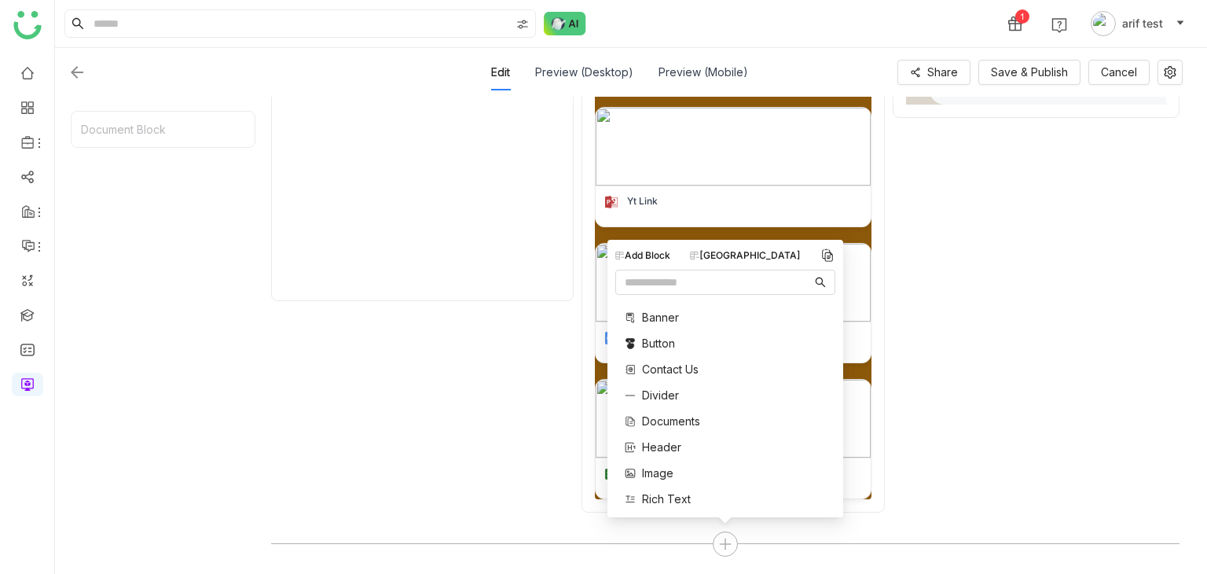
click at [746, 258] on div "[GEOGRAPHIC_DATA]" at bounding box center [745, 255] width 111 height 14
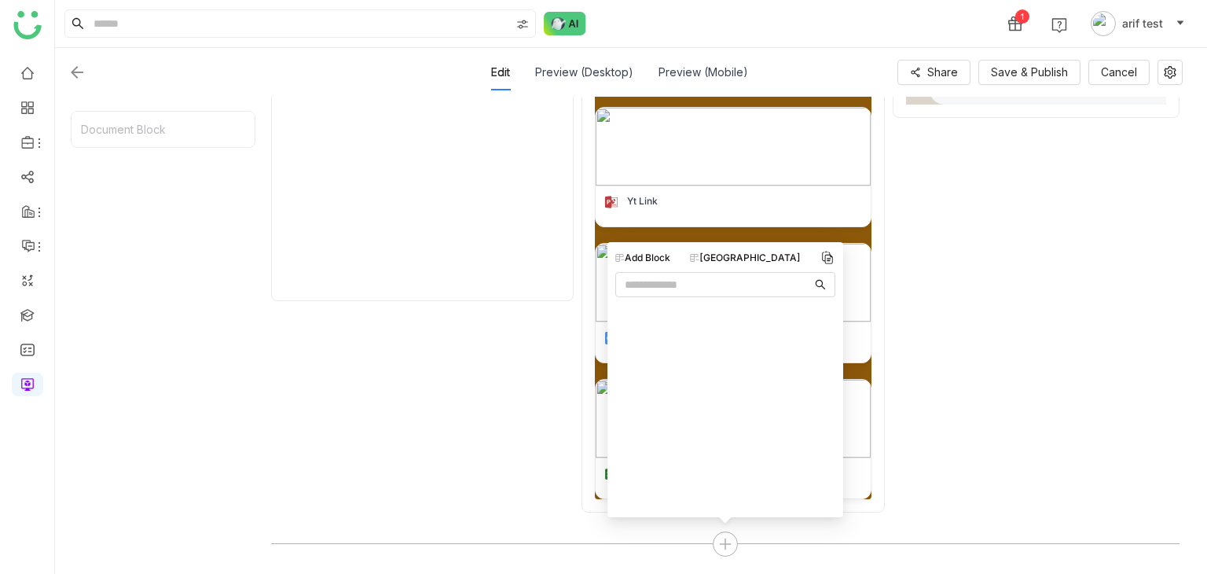
click at [481, 350] on div at bounding box center [422, 228] width 302 height 567
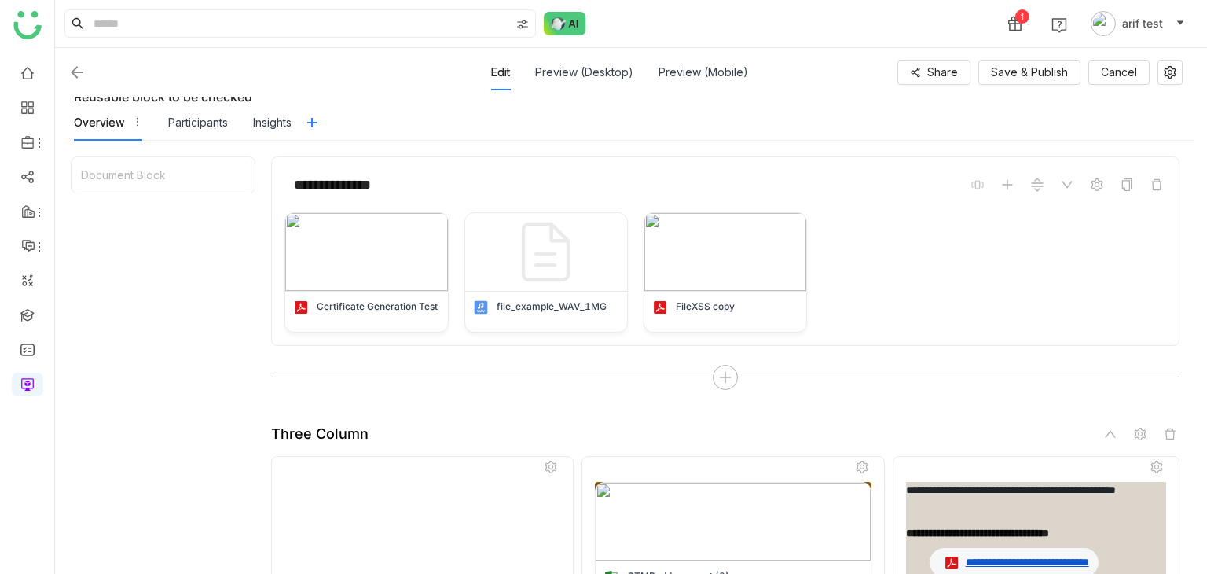
scroll to position [0, 0]
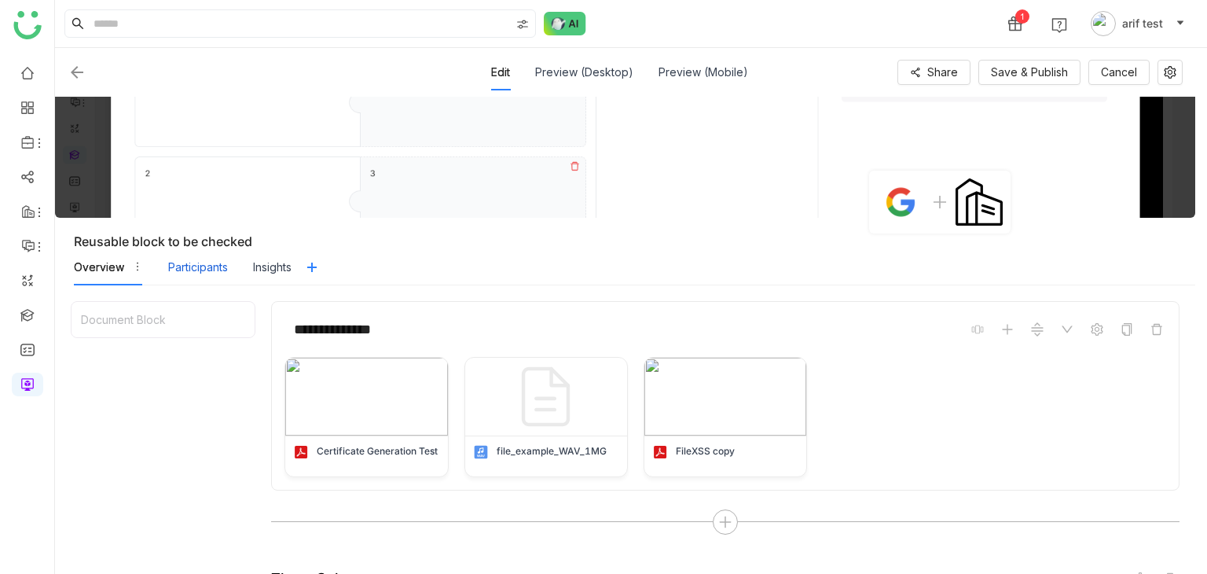
click at [219, 268] on div "Participants" at bounding box center [198, 266] width 60 height 17
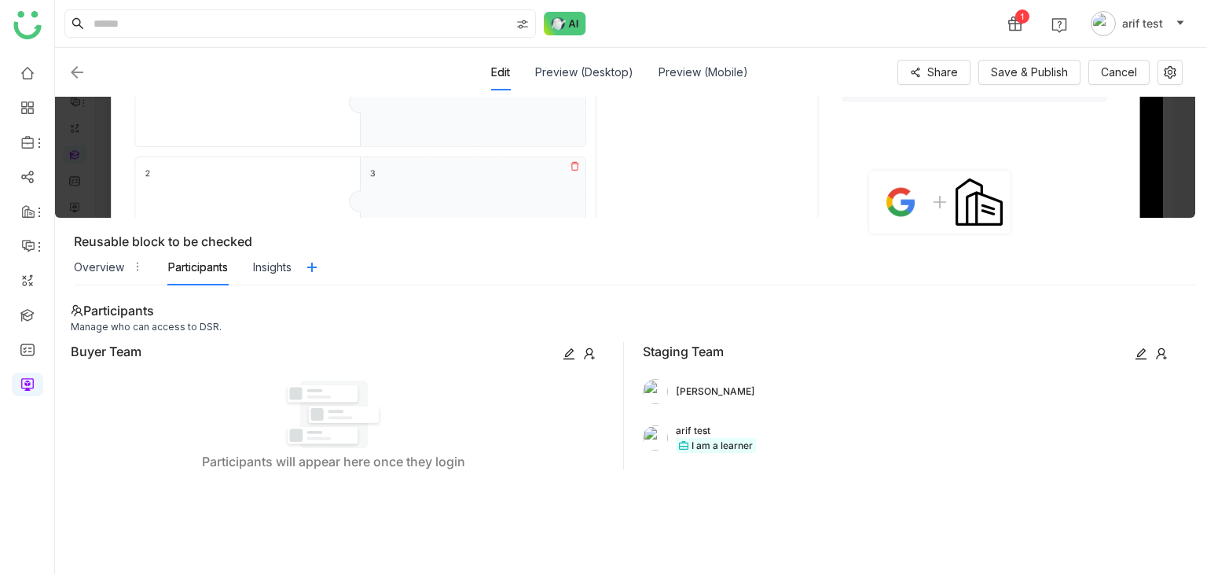
click at [271, 261] on div "Insights" at bounding box center [272, 266] width 38 height 17
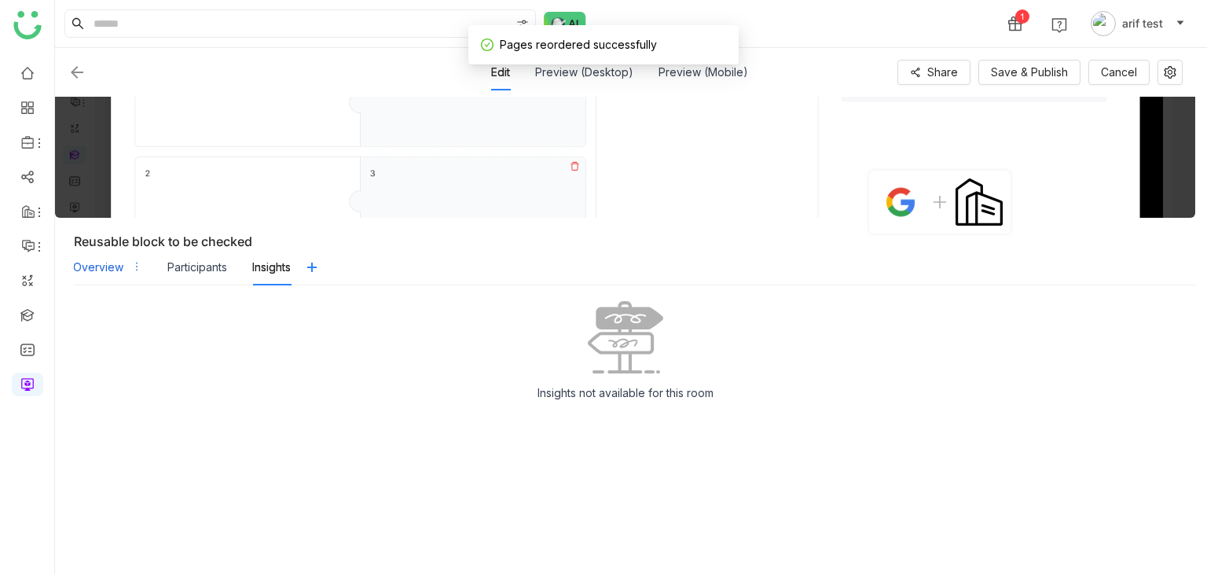
click at [132, 266] on icon "button" at bounding box center [136, 266] width 11 height 11
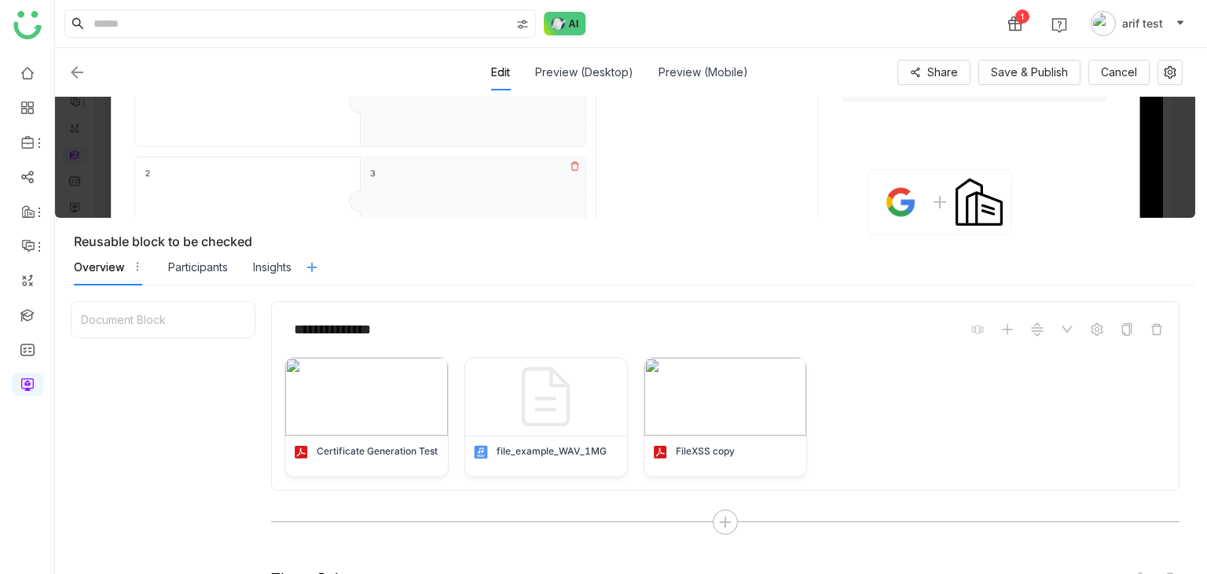
click at [313, 269] on icon at bounding box center [312, 267] width 13 height 13
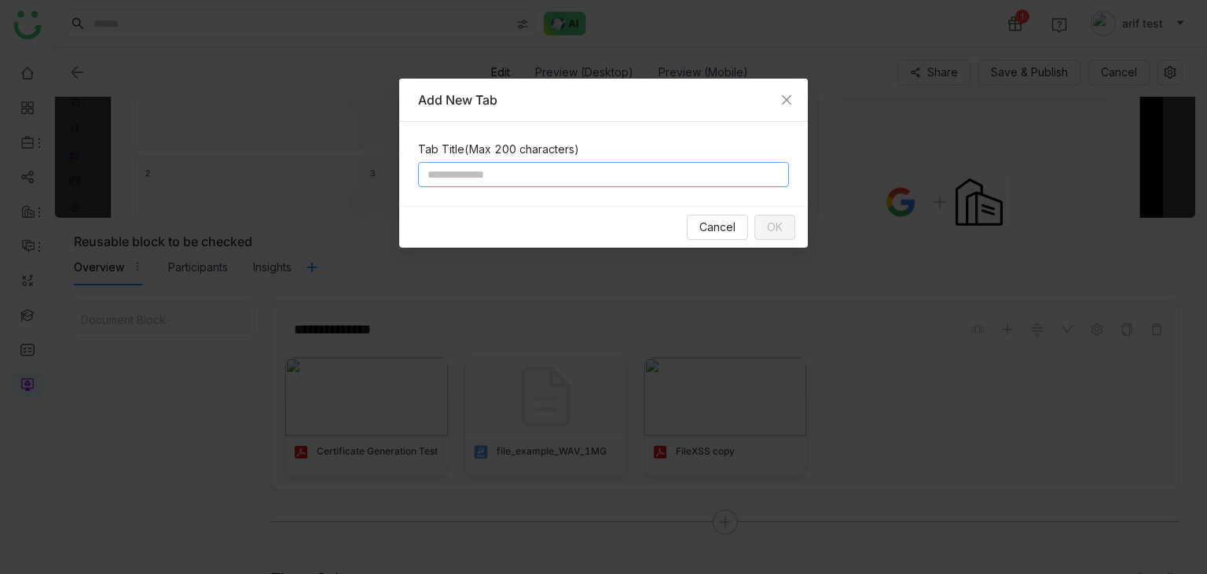
click at [556, 178] on input at bounding box center [603, 174] width 371 height 25
type input "*****"
click at [774, 222] on span "OK" at bounding box center [775, 226] width 16 height 17
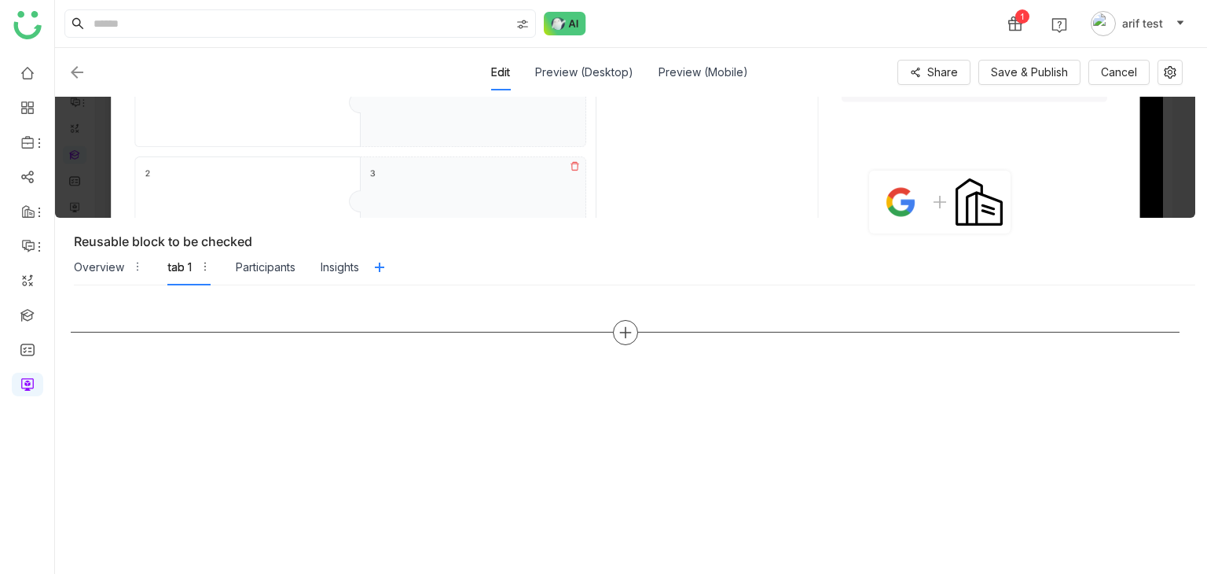
click at [616, 327] on div at bounding box center [625, 332] width 25 height 25
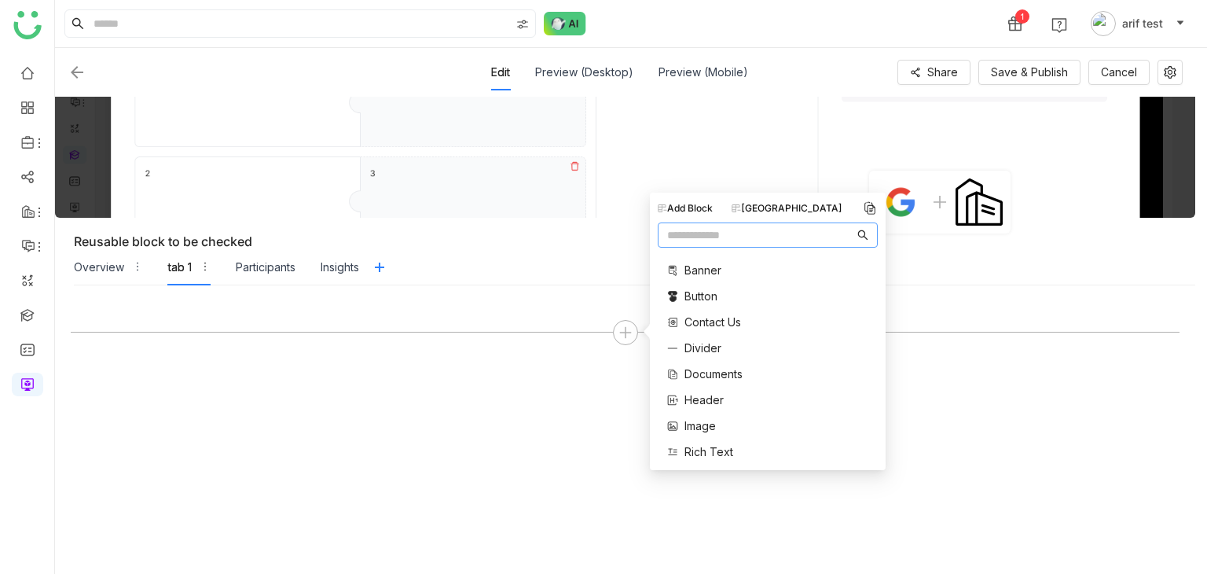
click at [811, 205] on div "[GEOGRAPHIC_DATA]" at bounding box center [786, 208] width 111 height 14
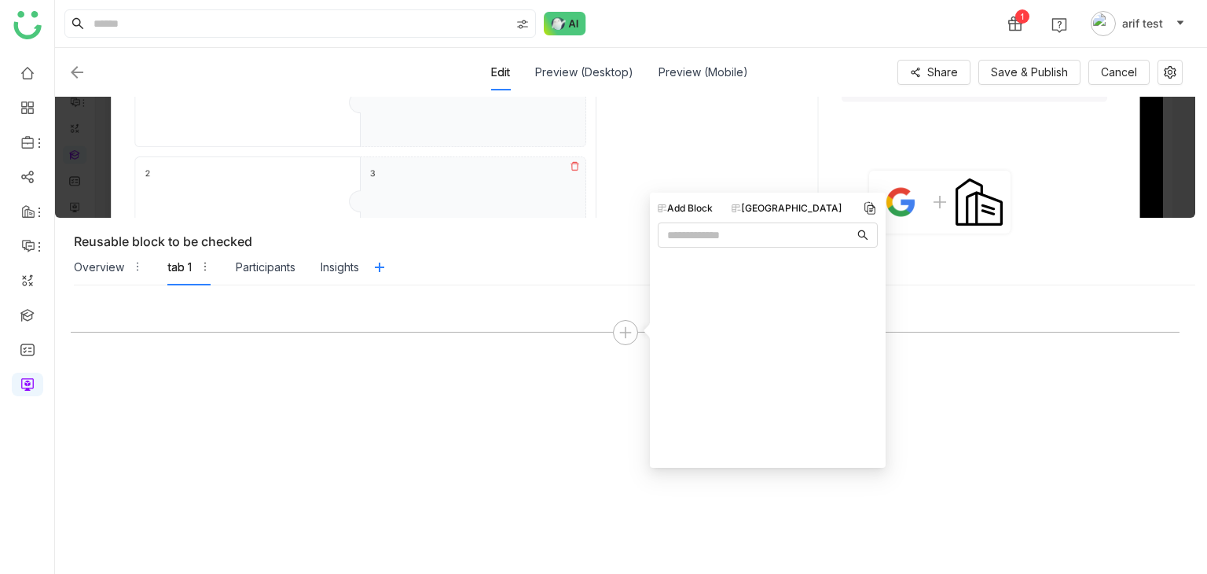
click at [269, 303] on div at bounding box center [625, 429] width 1109 height 257
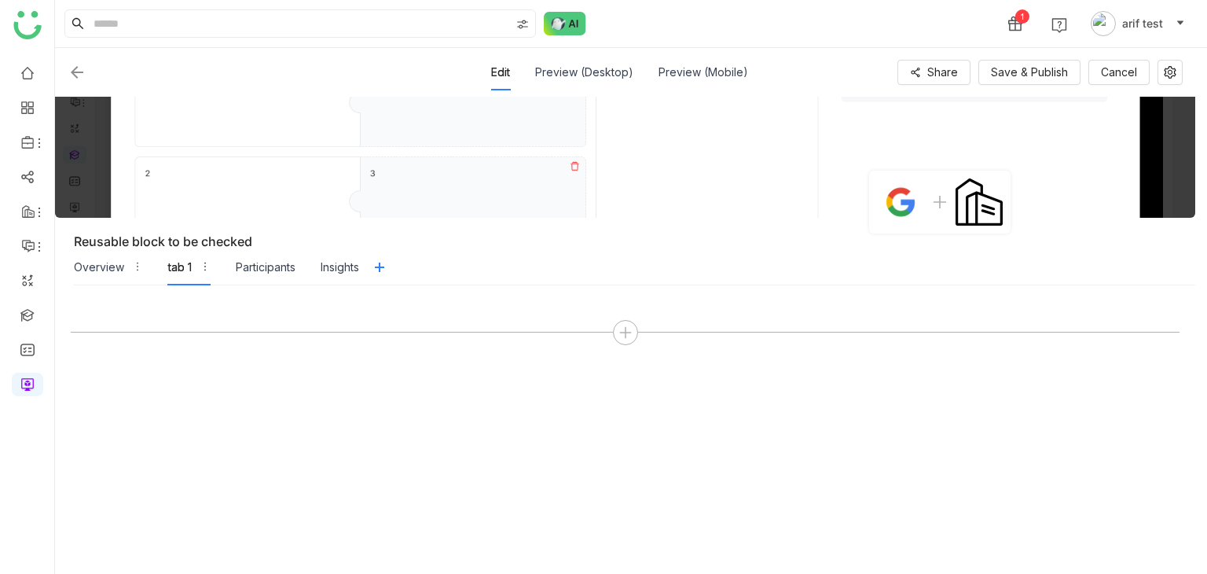
click at [176, 269] on div "tab 1" at bounding box center [180, 266] width 24 height 17
click at [262, 268] on div "Participants" at bounding box center [266, 266] width 60 height 17
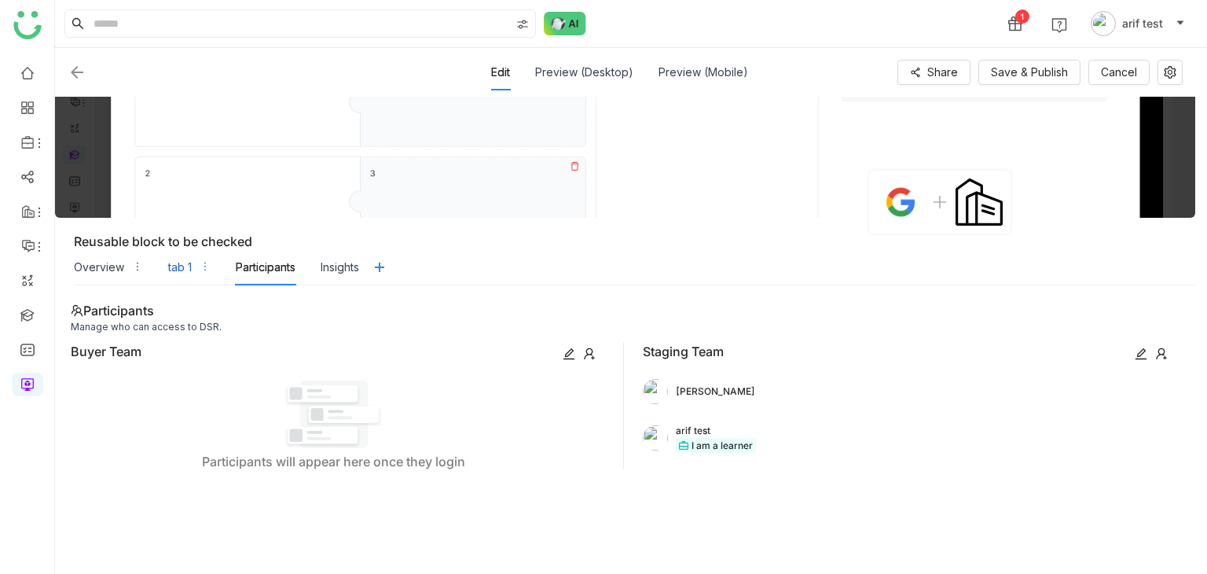
click at [182, 273] on div "tab 1" at bounding box center [180, 266] width 24 height 17
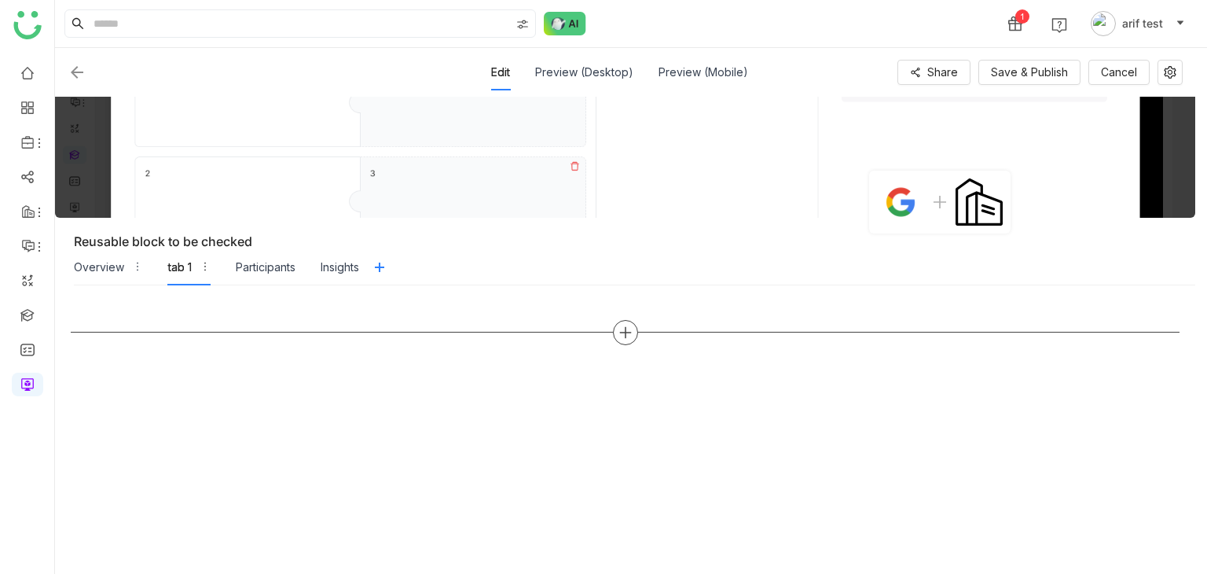
click at [628, 334] on icon at bounding box center [625, 332] width 14 height 14
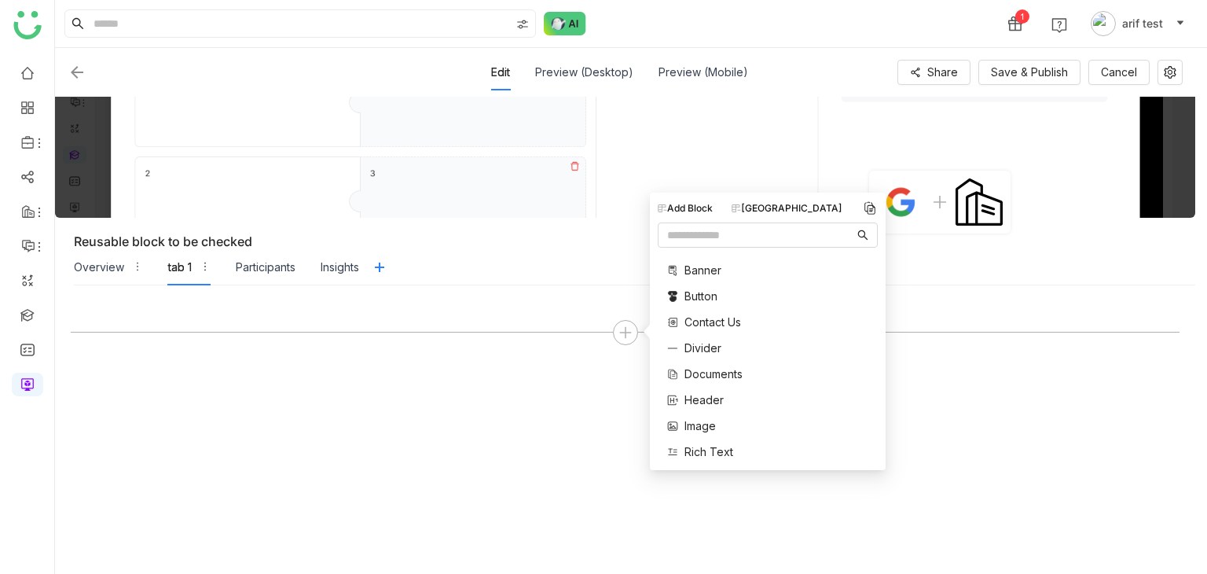
click at [786, 206] on div "[GEOGRAPHIC_DATA]" at bounding box center [786, 208] width 111 height 14
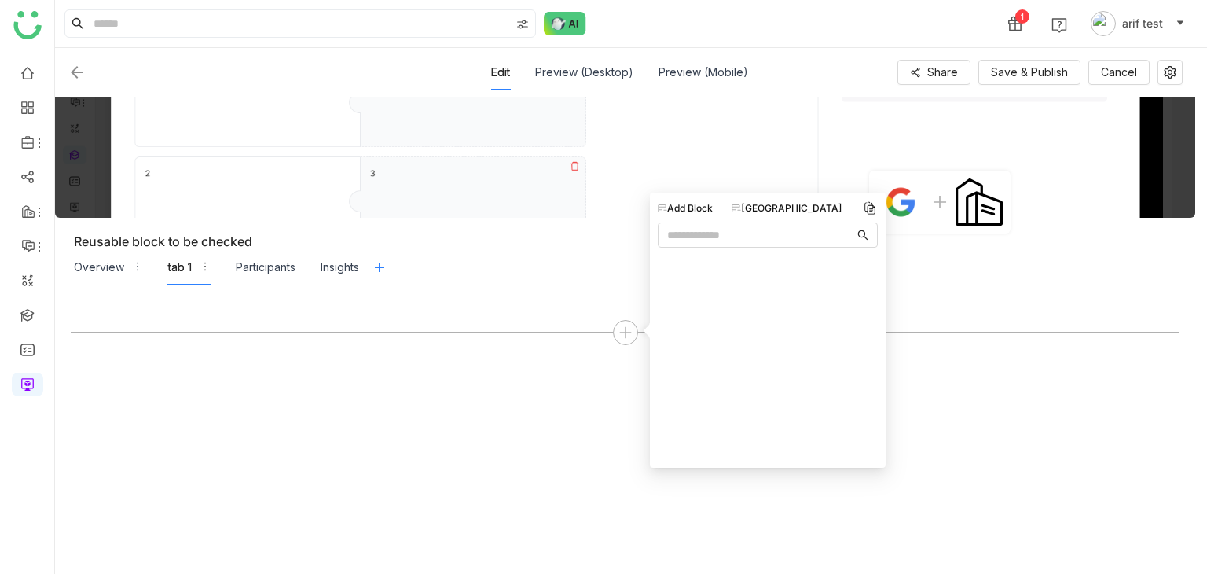
click at [73, 70] on img at bounding box center [77, 72] width 19 height 19
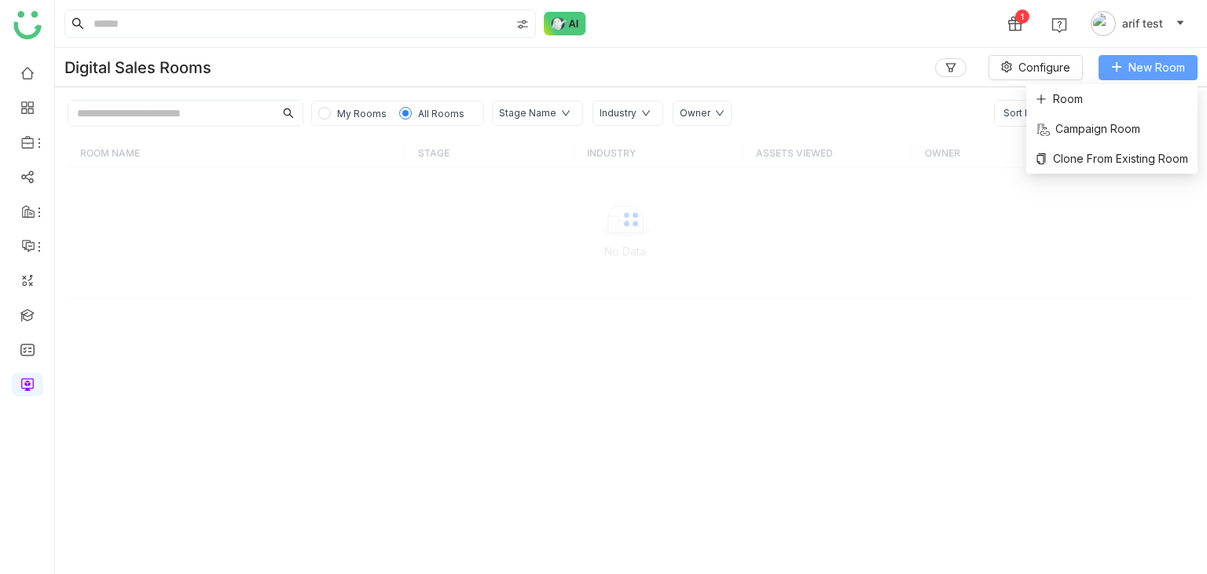
click at [1160, 60] on span "New Room" at bounding box center [1156, 67] width 57 height 17
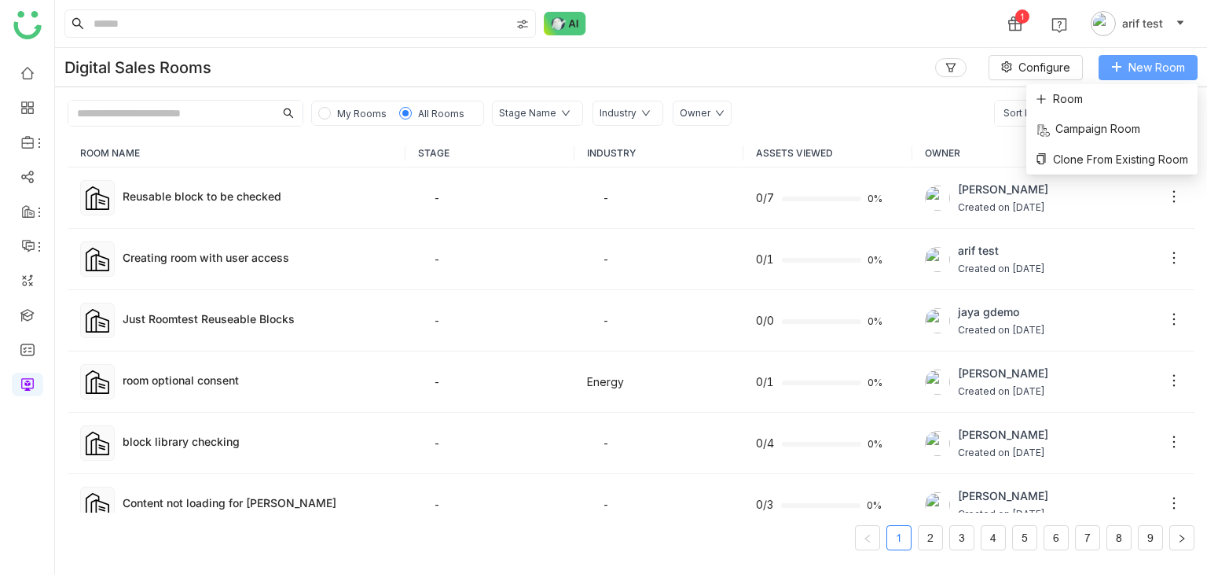
click at [1128, 75] on button "New Room" at bounding box center [1147, 67] width 99 height 25
click at [1100, 101] on li "Room" at bounding box center [1111, 99] width 171 height 30
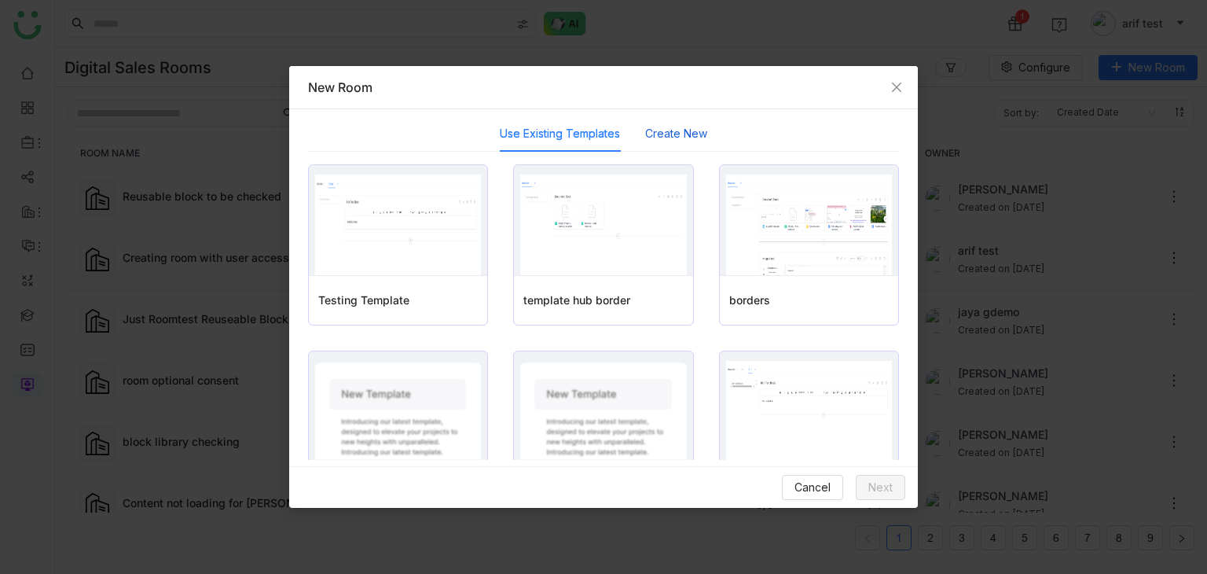
drag, startPoint x: 645, startPoint y: 131, endPoint x: 574, endPoint y: 158, distance: 76.3
click at [645, 132] on button "Create New" at bounding box center [676, 133] width 62 height 17
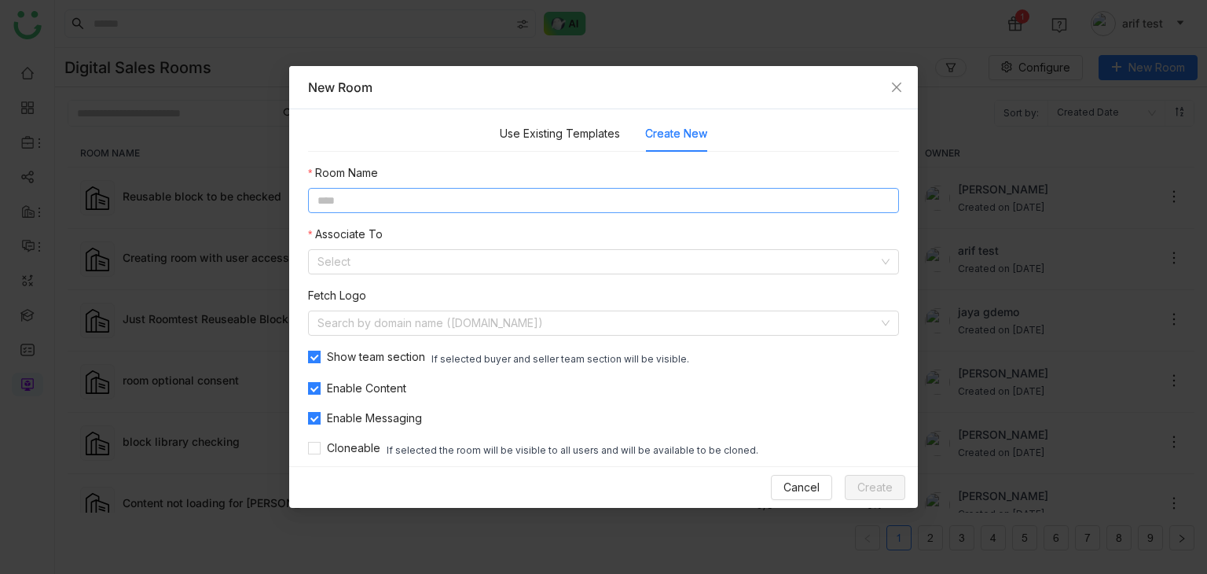
click at [514, 201] on input at bounding box center [603, 200] width 591 height 25
type input "**********"
click at [467, 262] on input at bounding box center [597, 262] width 561 height 24
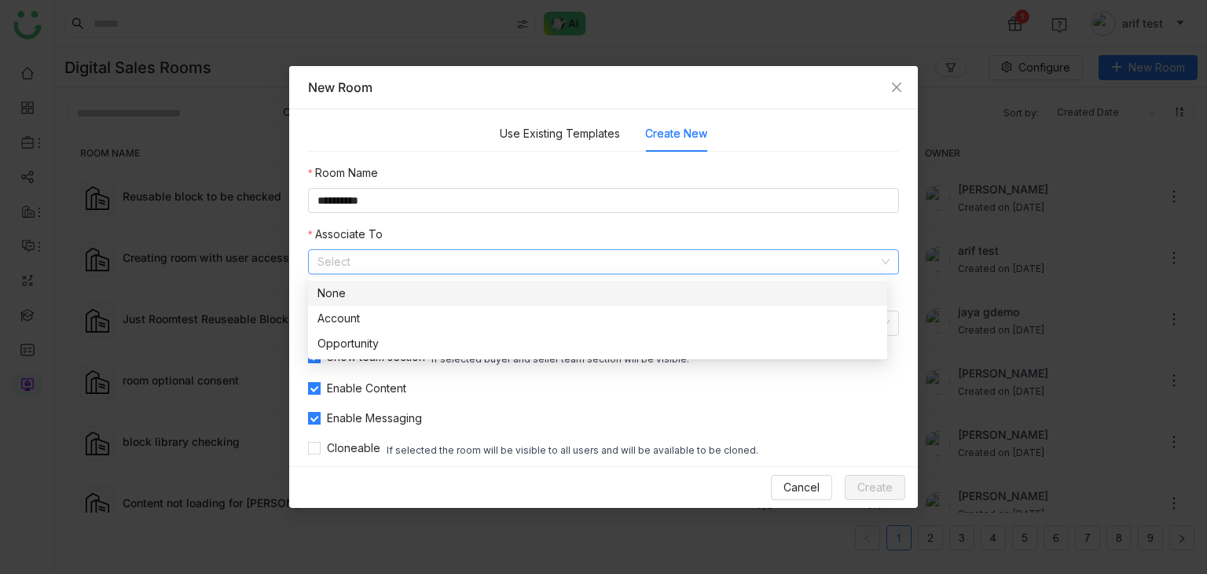
click at [434, 288] on div "None" at bounding box center [597, 292] width 560 height 17
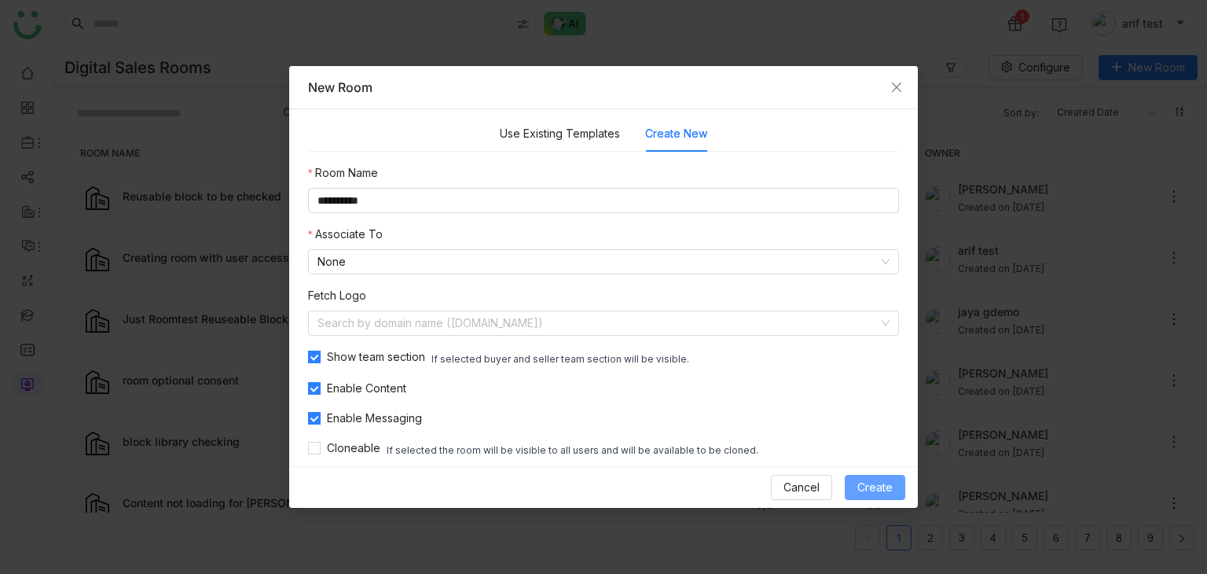
click at [874, 481] on span "Create" at bounding box center [874, 486] width 35 height 17
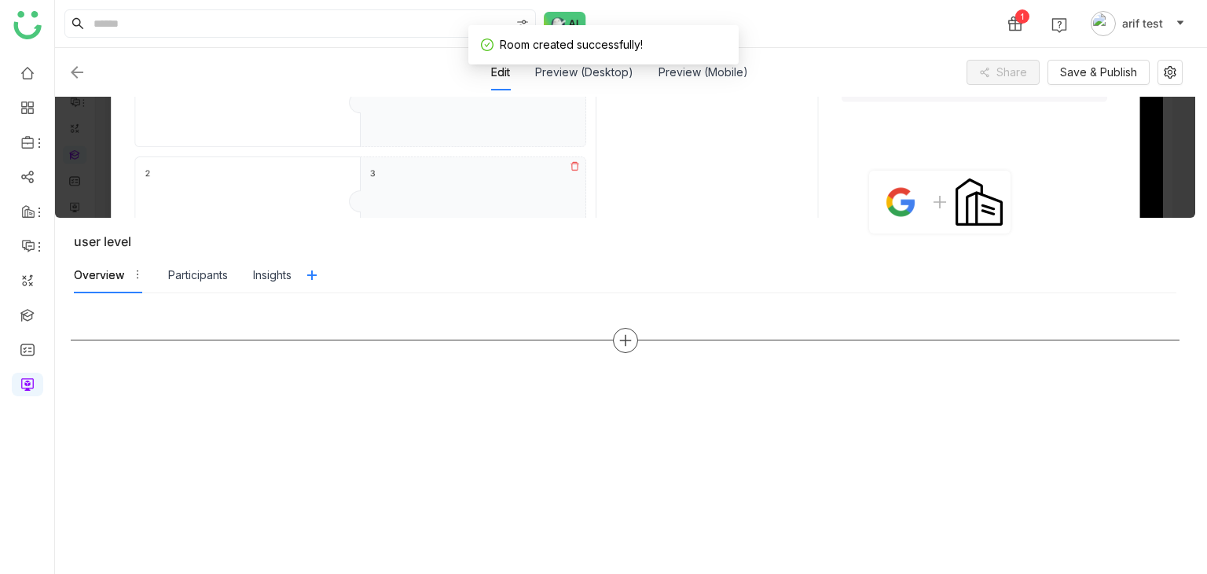
click at [634, 339] on div at bounding box center [625, 340] width 25 height 25
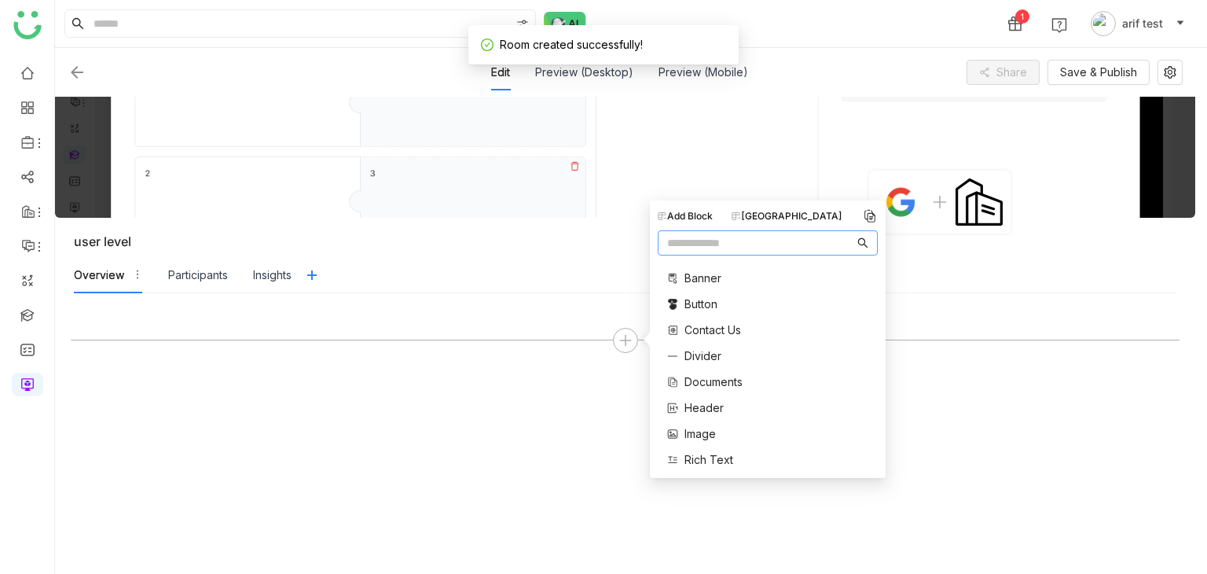
click at [794, 211] on div "[GEOGRAPHIC_DATA]" at bounding box center [786, 216] width 111 height 14
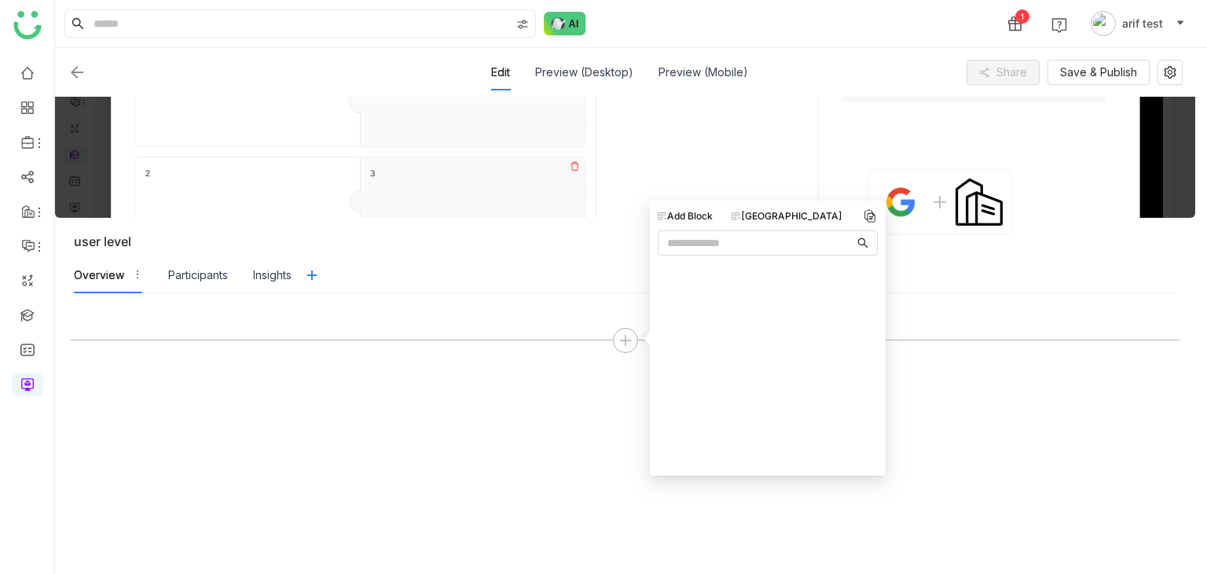
click at [400, 526] on div at bounding box center [625, 433] width 1109 height 249
click at [633, 339] on div at bounding box center [625, 340] width 25 height 25
click at [797, 218] on div "[GEOGRAPHIC_DATA]" at bounding box center [786, 218] width 111 height 14
click at [700, 221] on div "Add Block" at bounding box center [685, 218] width 55 height 14
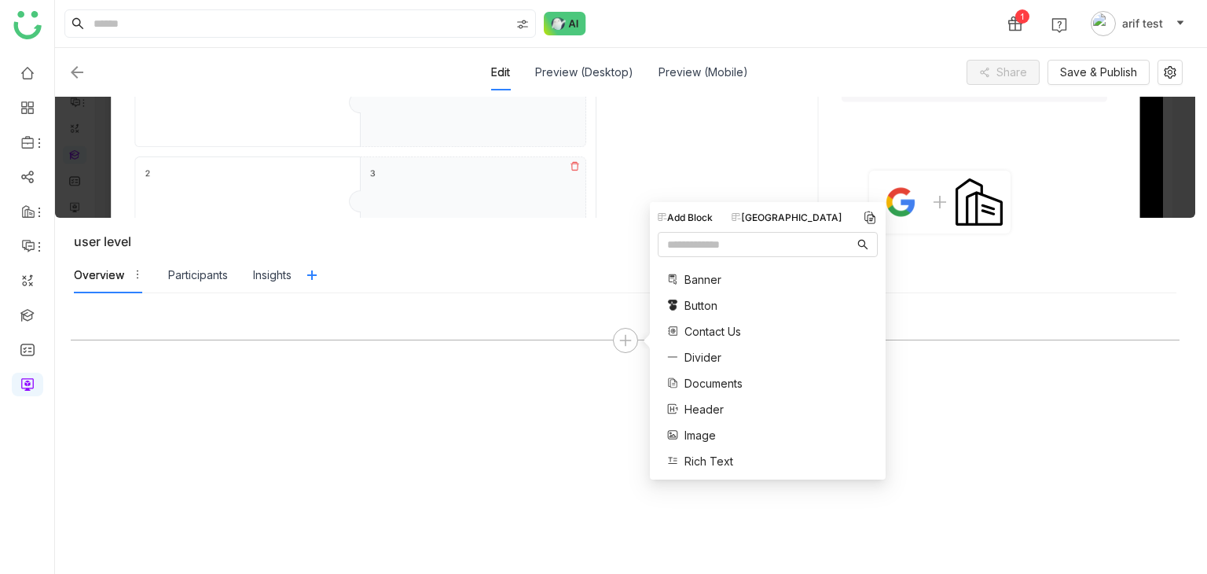
click at [700, 221] on div "Add Block" at bounding box center [685, 218] width 55 height 14
click at [526, 290] on nz-tabs-nav "Overview Participants Insights" at bounding box center [625, 275] width 1102 height 36
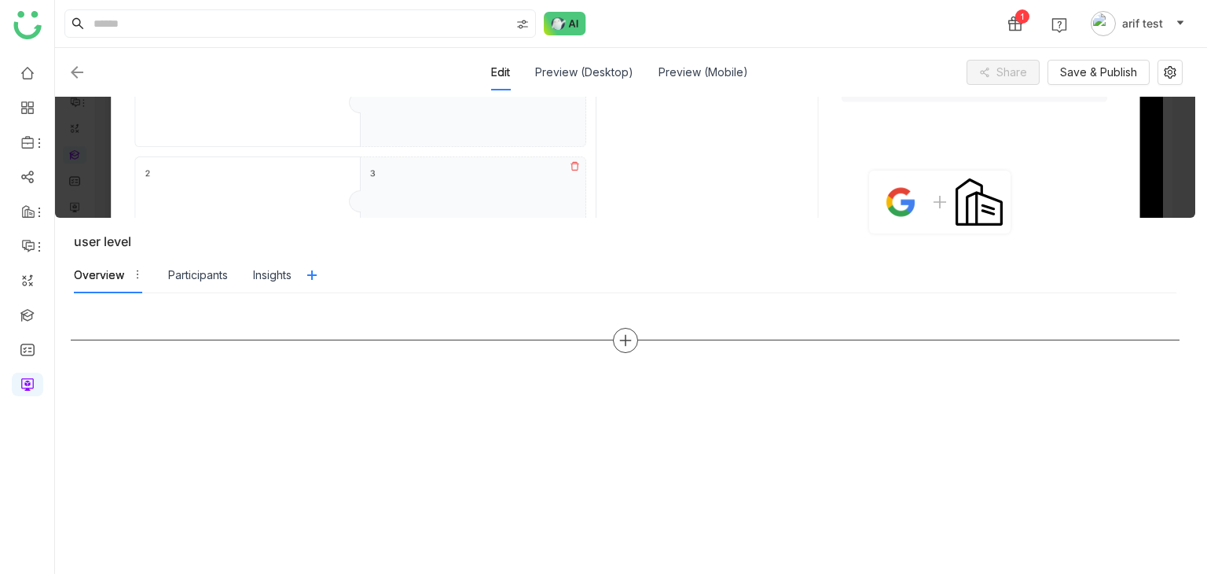
click at [619, 333] on icon at bounding box center [625, 340] width 14 height 14
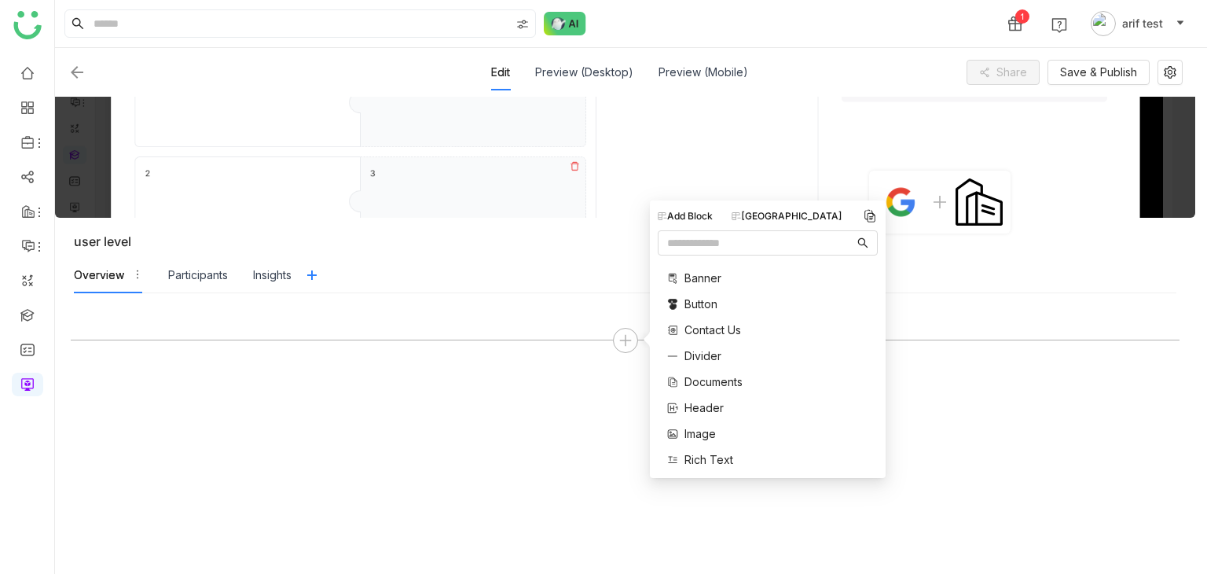
click at [554, 268] on nz-tabs-nav "Overview Participants Insights" at bounding box center [625, 275] width 1102 height 36
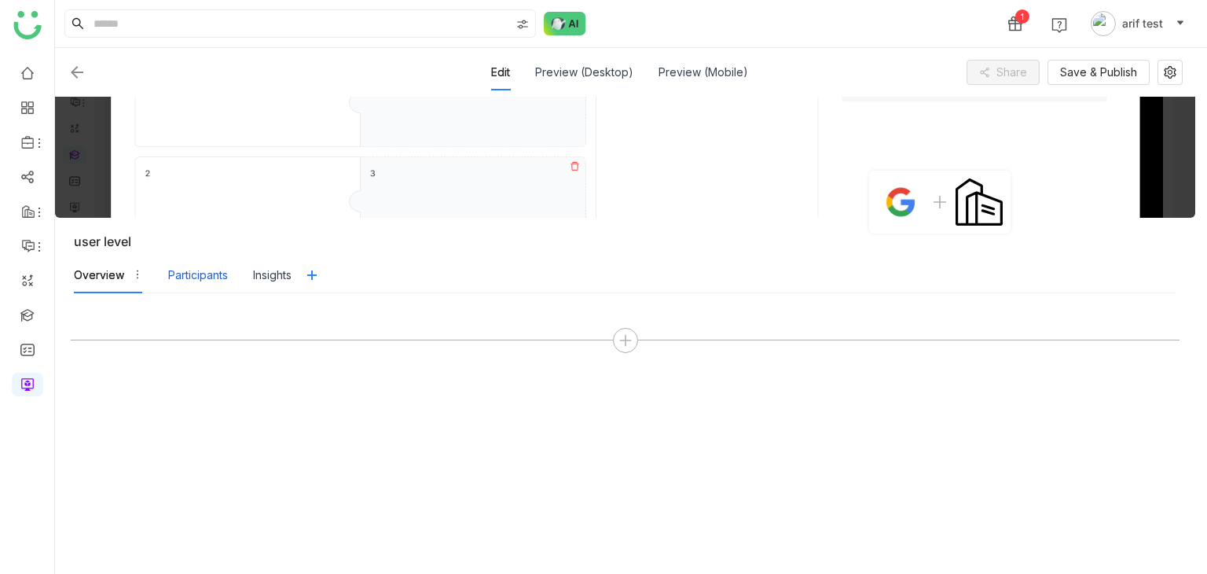
click at [201, 278] on div "Participants" at bounding box center [198, 274] width 60 height 17
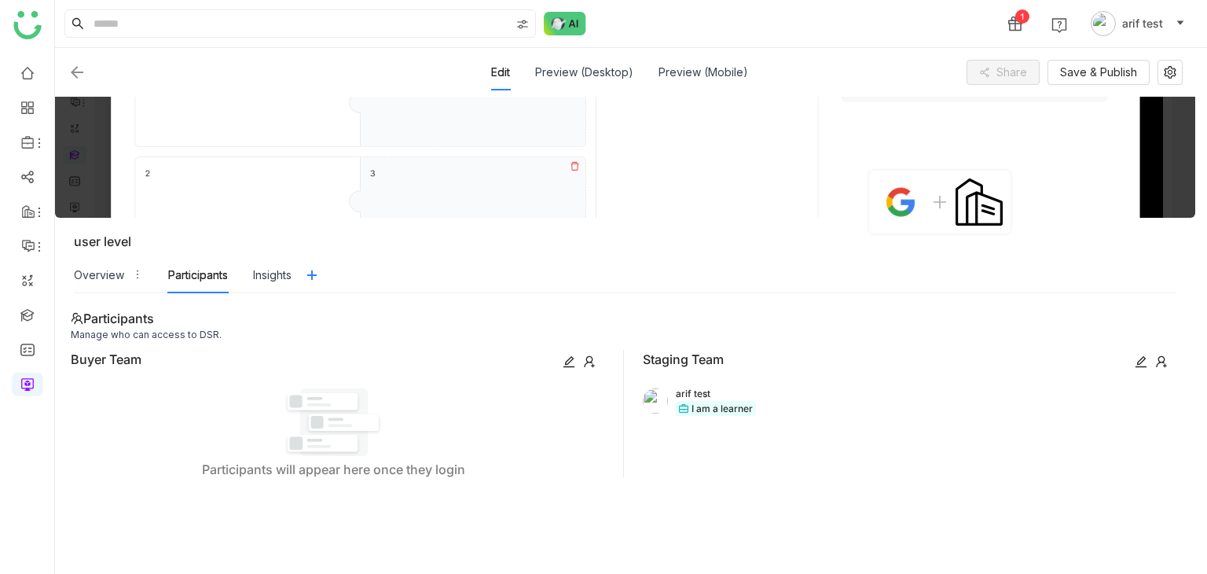
click at [294, 286] on nz-tabs-nav "Overview Participants Insights" at bounding box center [625, 275] width 1102 height 36
click at [90, 268] on div "Overview" at bounding box center [99, 274] width 50 height 17
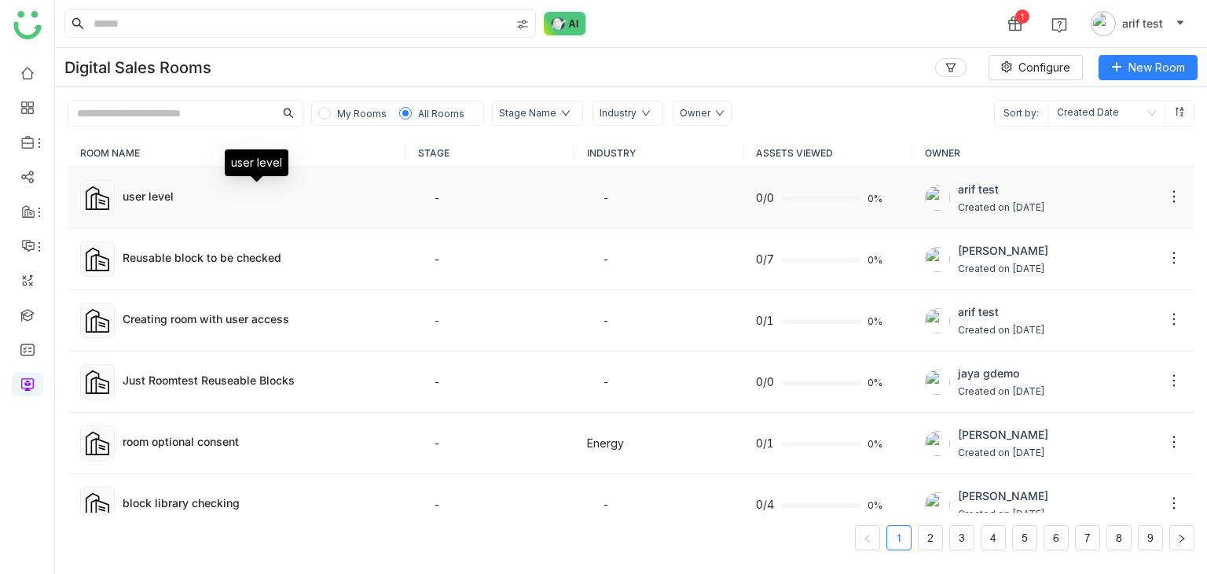
click at [165, 200] on div "user level" at bounding box center [258, 196] width 270 height 16
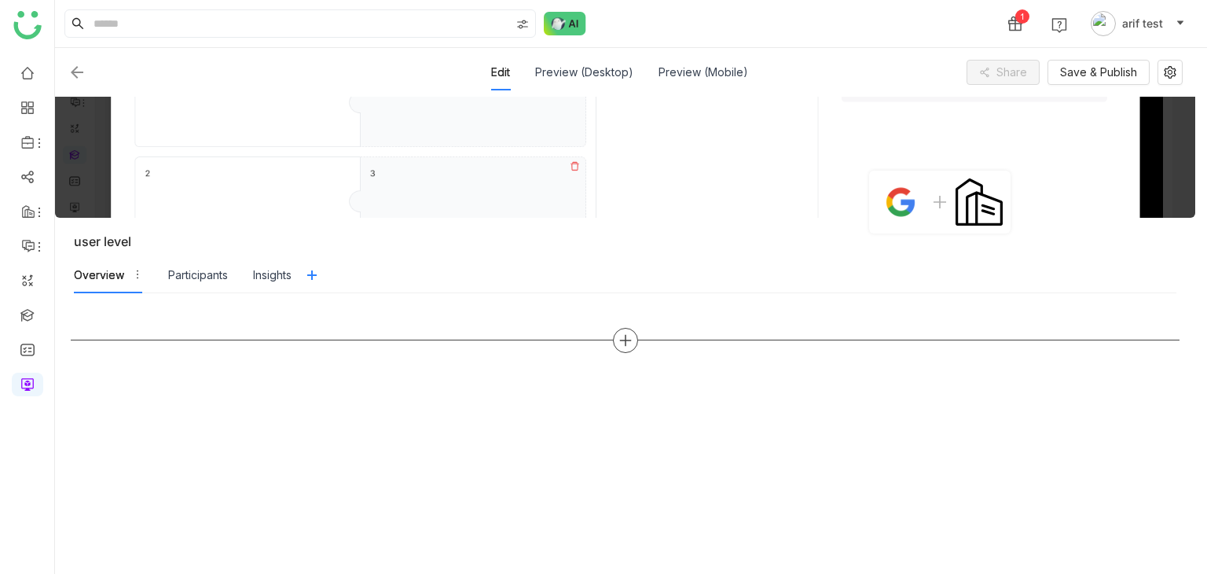
click at [616, 340] on div at bounding box center [625, 340] width 25 height 25
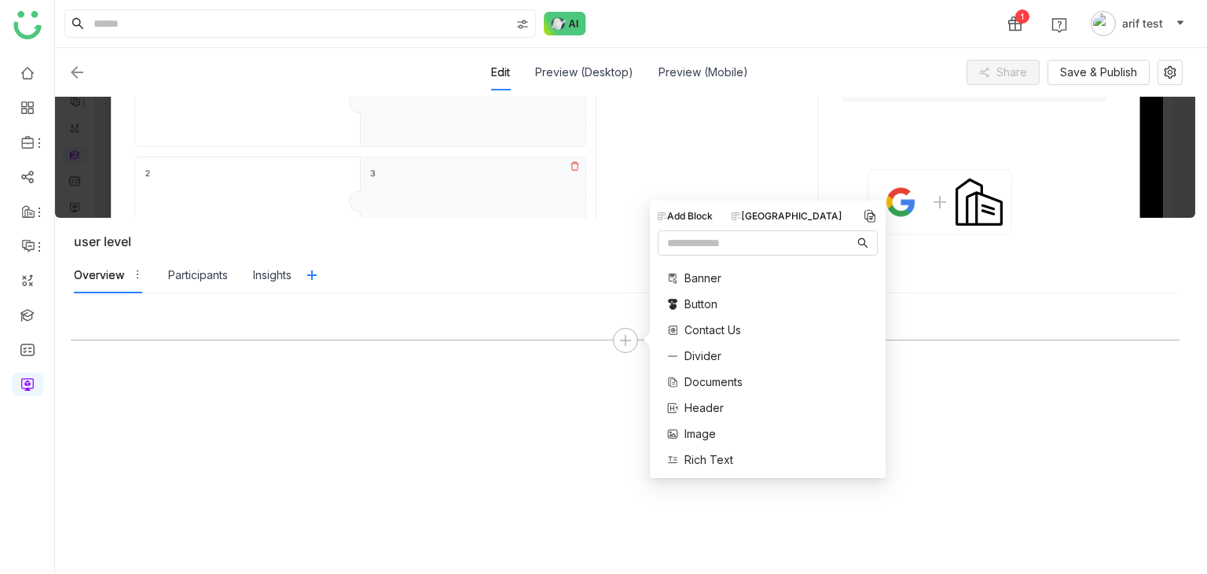
click at [792, 217] on div "[GEOGRAPHIC_DATA]" at bounding box center [786, 216] width 111 height 14
click at [708, 214] on div "Add Block" at bounding box center [685, 216] width 55 height 14
drag, startPoint x: 444, startPoint y: 337, endPoint x: 496, endPoint y: 350, distance: 53.4
click at [495, 350] on div at bounding box center [625, 433] width 1109 height 249
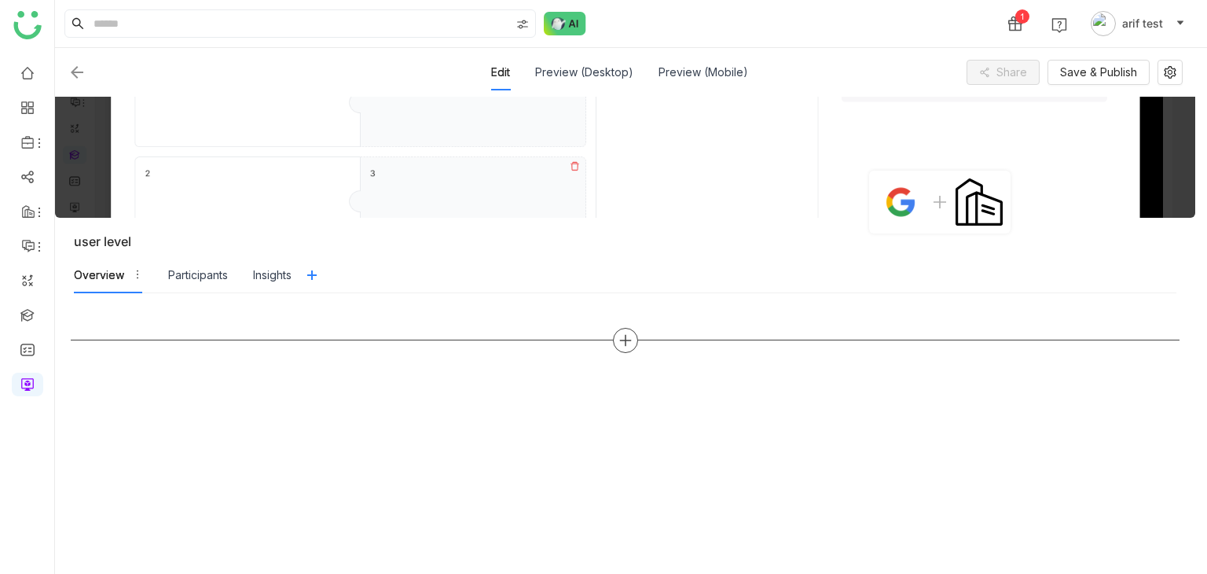
click at [629, 342] on icon at bounding box center [625, 340] width 14 height 14
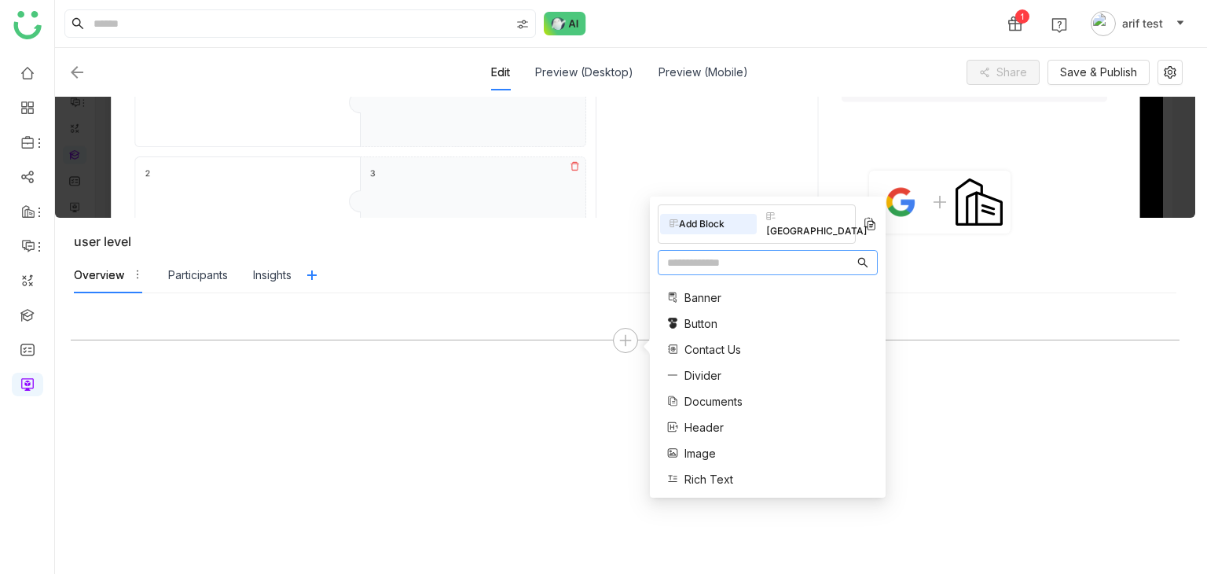
click at [802, 207] on div "[GEOGRAPHIC_DATA]" at bounding box center [805, 224] width 97 height 35
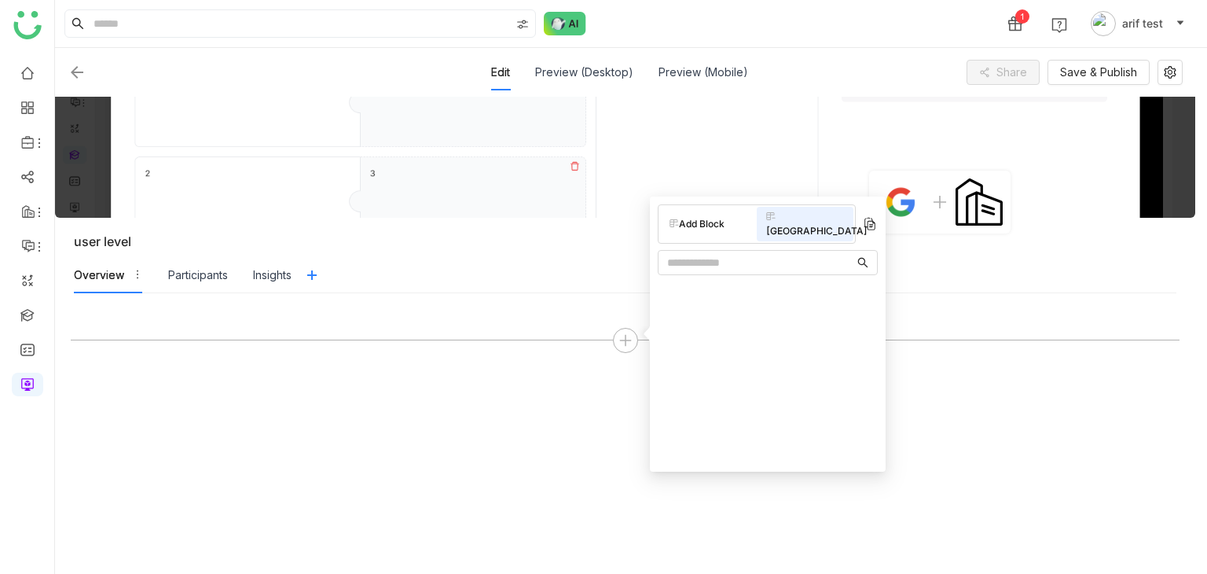
click at [712, 214] on div "Add Block" at bounding box center [708, 224] width 97 height 20
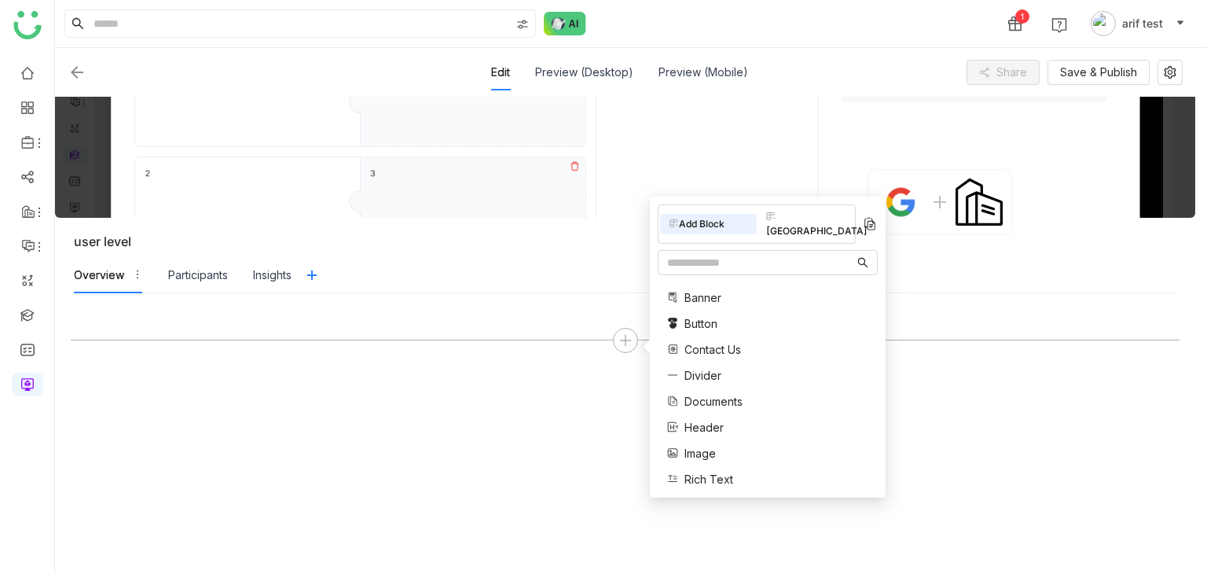
click at [773, 214] on icon at bounding box center [770, 216] width 9 height 8
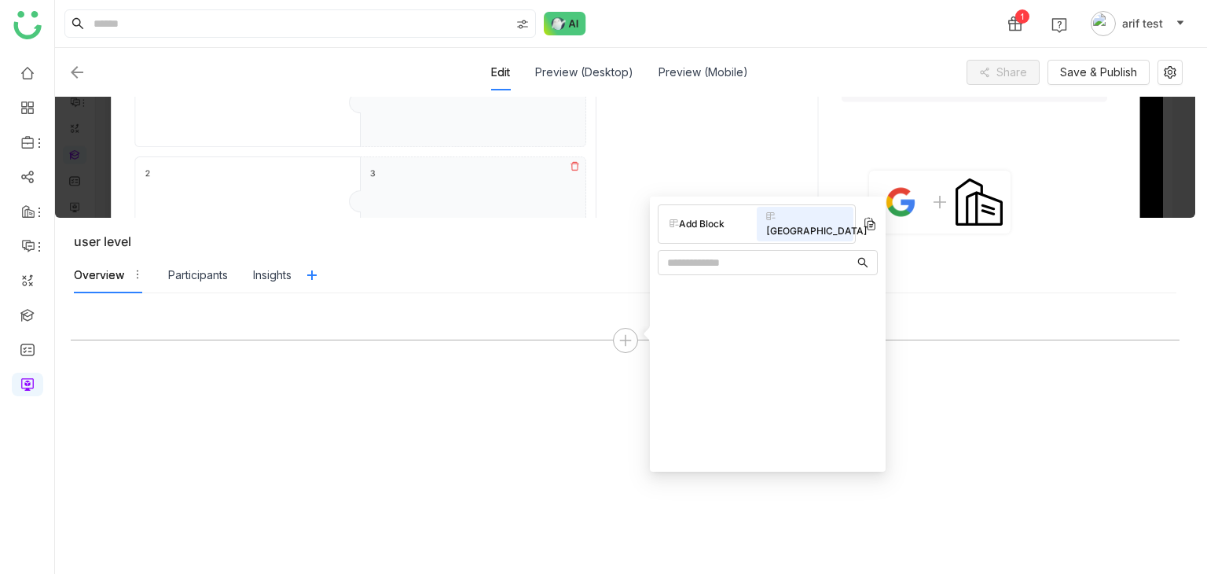
click at [528, 295] on div at bounding box center [625, 433] width 1140 height 280
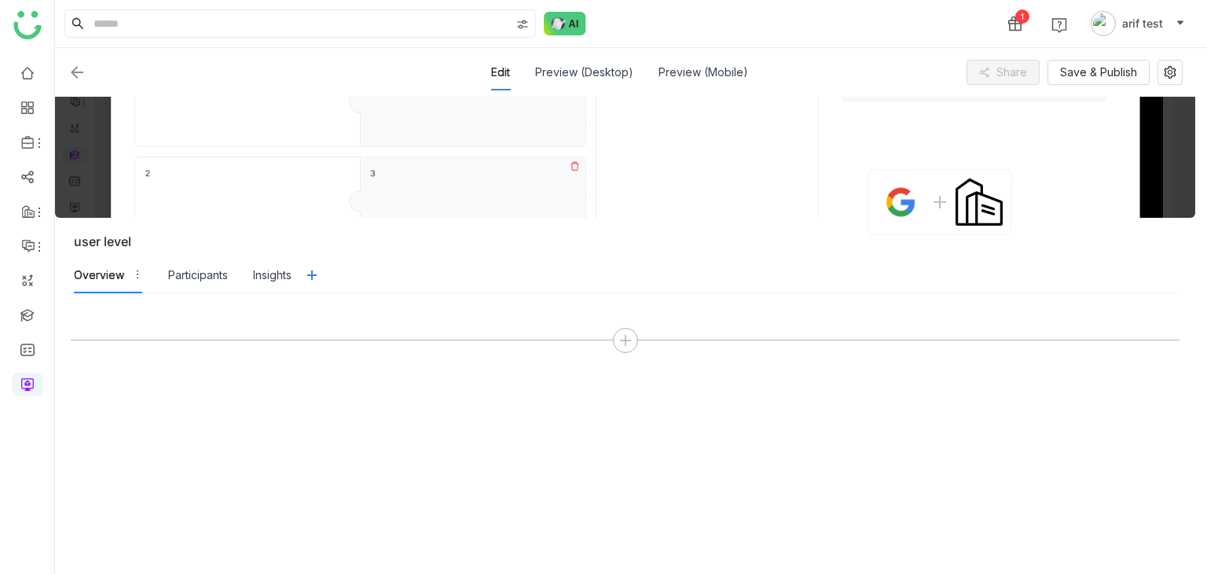
click at [63, 64] on div "Edit Preview (Desktop) Preview (Mobile) Share Save & Publish" at bounding box center [625, 72] width 1140 height 49
click at [72, 70] on img at bounding box center [77, 72] width 19 height 19
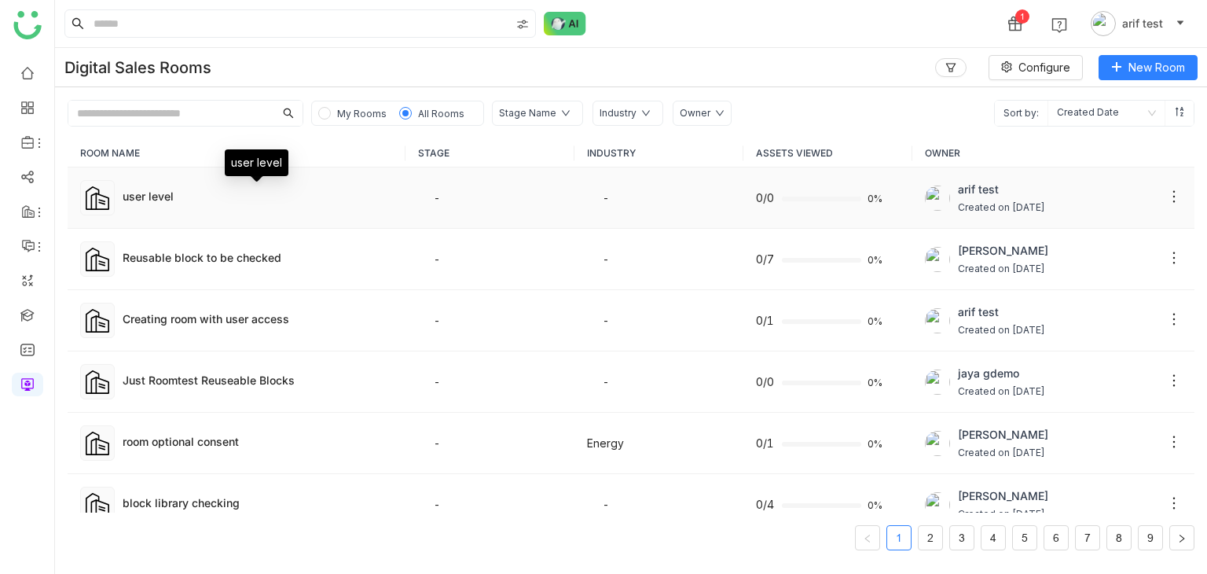
click at [148, 200] on div "user level" at bounding box center [258, 196] width 270 height 16
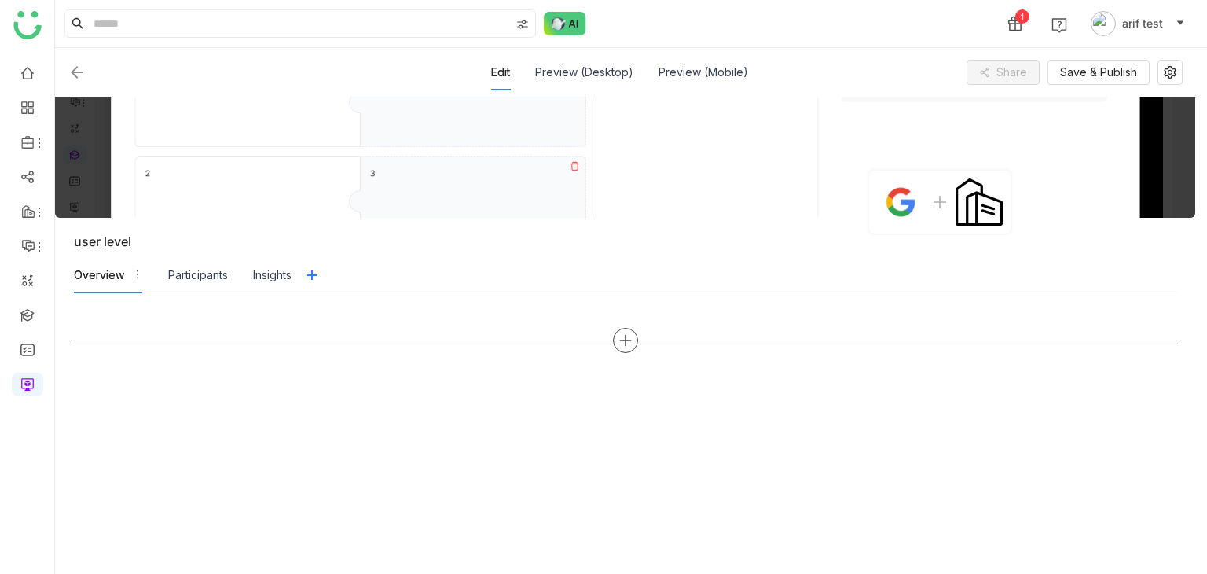
click at [625, 339] on icon at bounding box center [624, 340] width 11 height 2
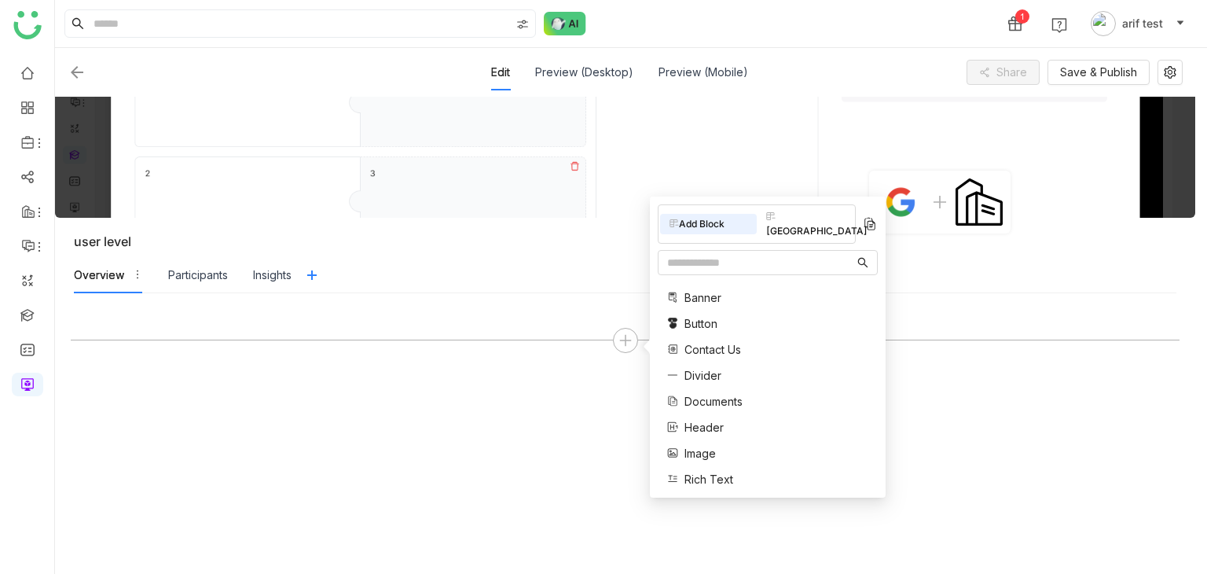
click at [794, 221] on div "[GEOGRAPHIC_DATA]" at bounding box center [805, 224] width 97 height 35
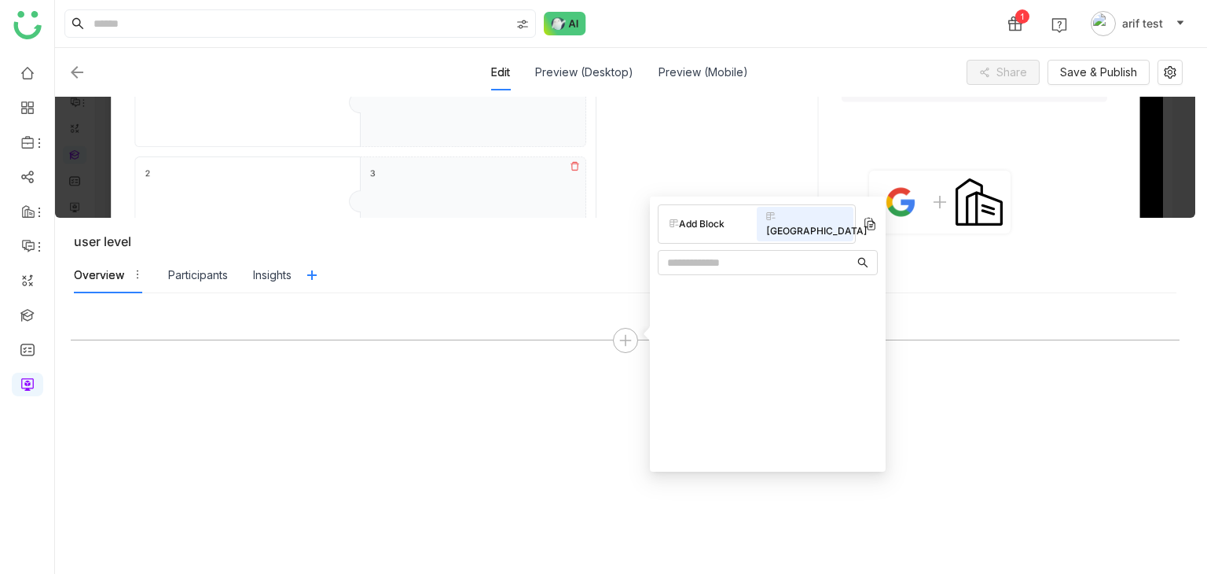
click at [724, 218] on div "Add Block" at bounding box center [708, 224] width 97 height 20
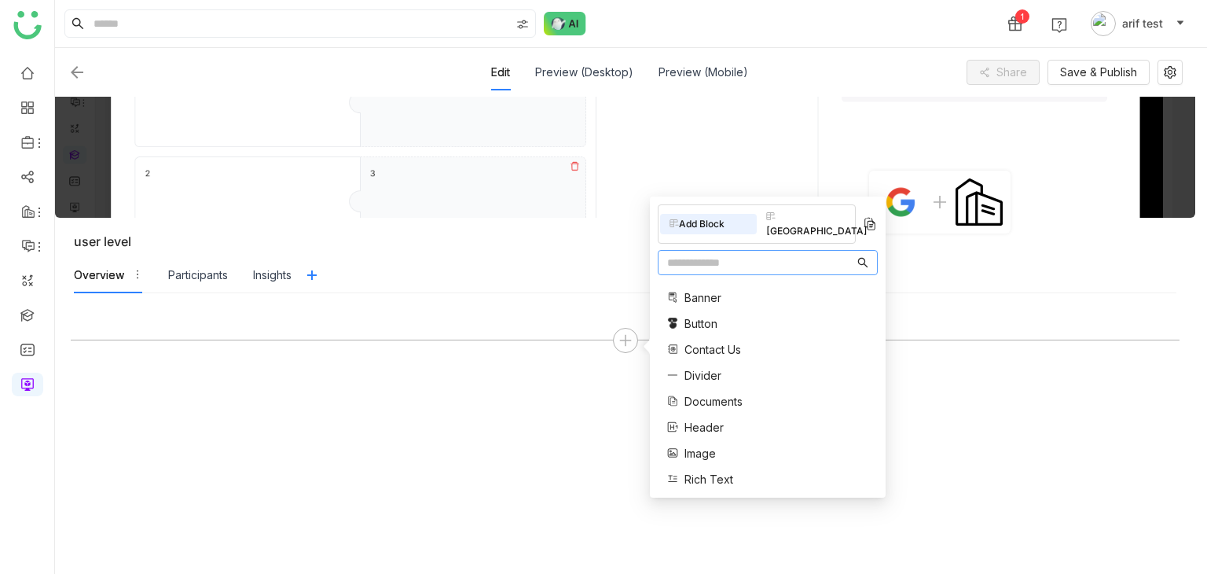
click at [773, 254] on input "text" at bounding box center [760, 262] width 187 height 17
click at [804, 208] on div "[GEOGRAPHIC_DATA]" at bounding box center [805, 224] width 97 height 35
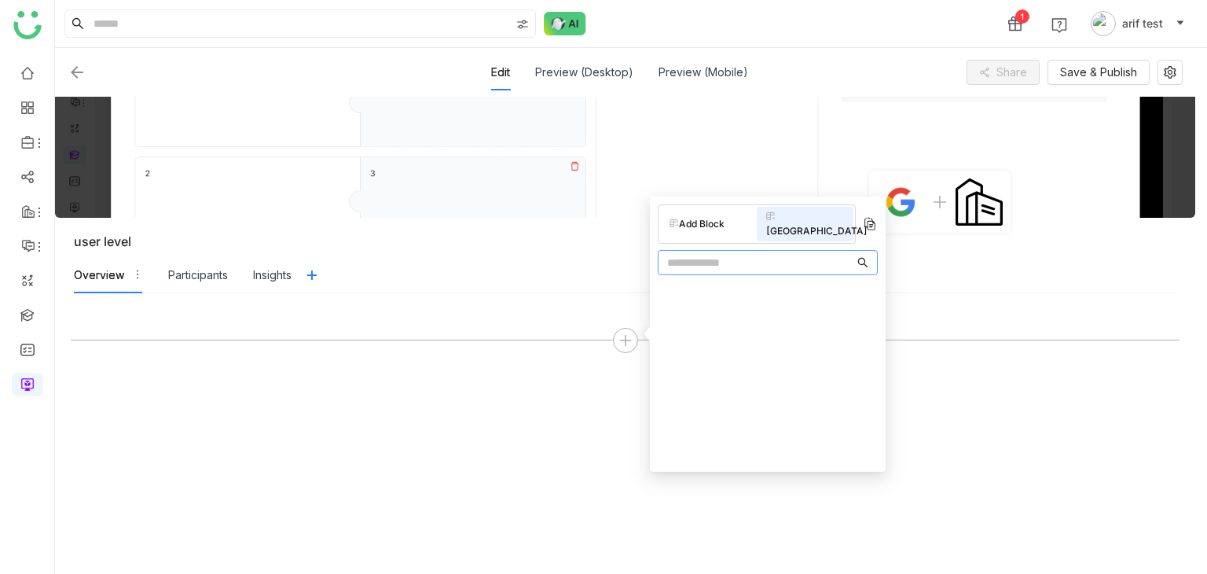
click at [721, 254] on input "text" at bounding box center [760, 262] width 187 height 17
click at [715, 225] on div "Add Block [GEOGRAPHIC_DATA]" at bounding box center [757, 223] width 198 height 39
click at [715, 225] on div "Add Block" at bounding box center [708, 224] width 97 height 20
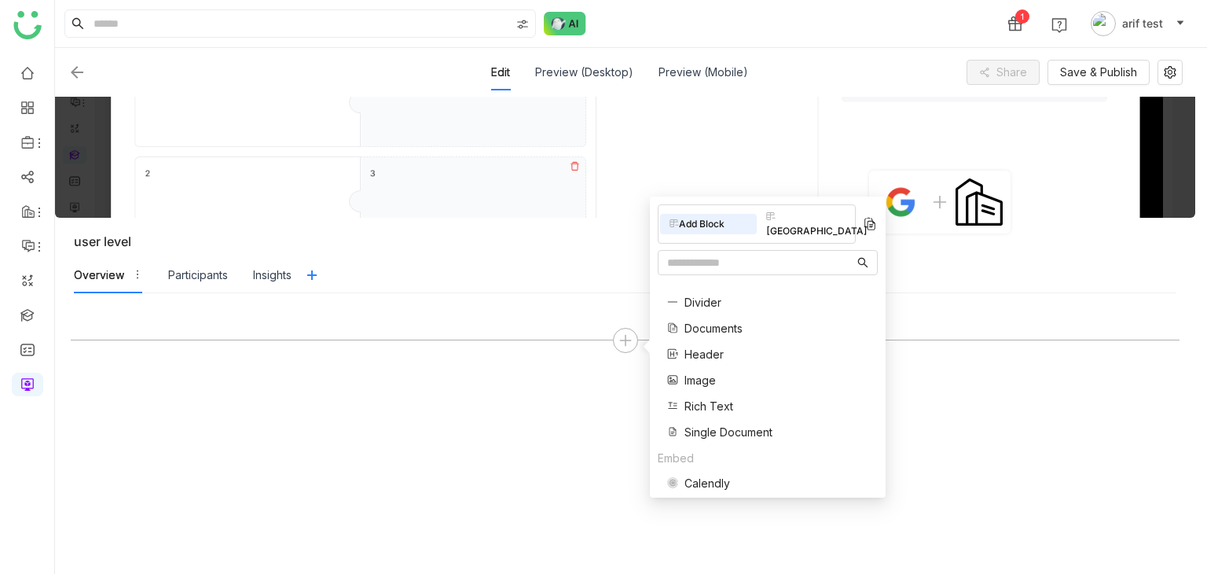
scroll to position [75, 0]
click at [725, 317] on span "Documents" at bounding box center [713, 325] width 58 height 16
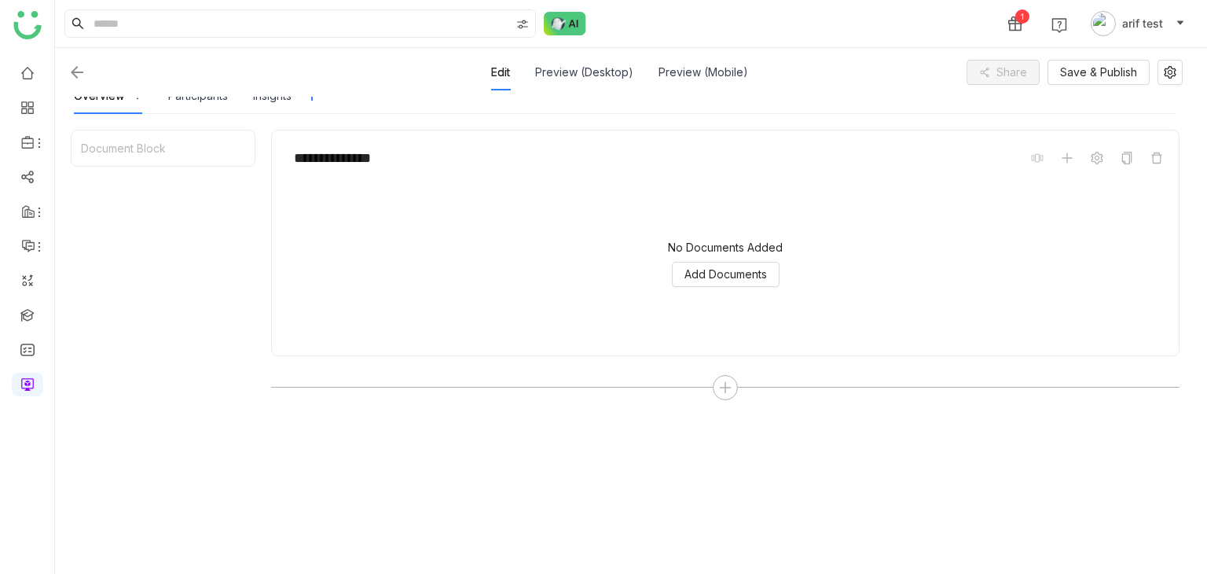
scroll to position [198, 0]
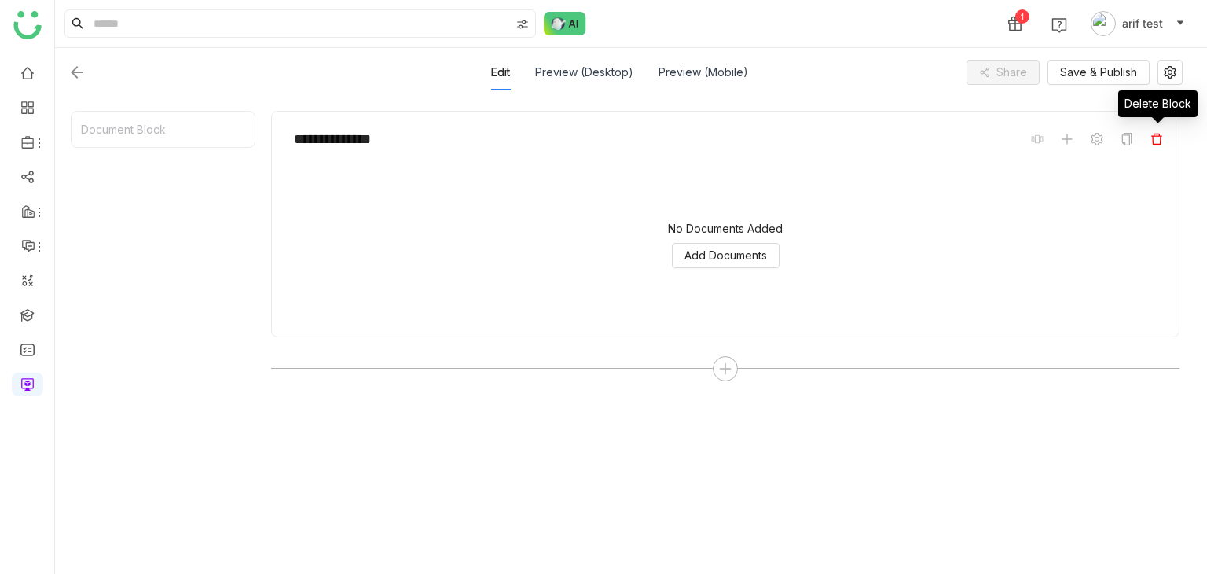
click at [1154, 138] on icon at bounding box center [1156, 139] width 13 height 13
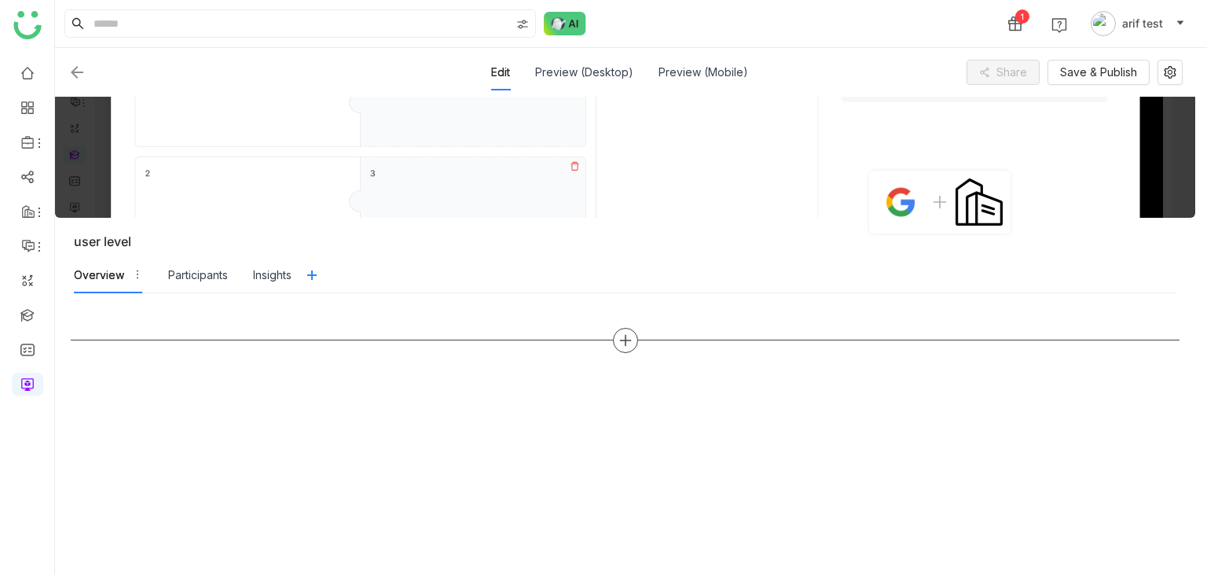
click at [629, 346] on div at bounding box center [625, 340] width 25 height 25
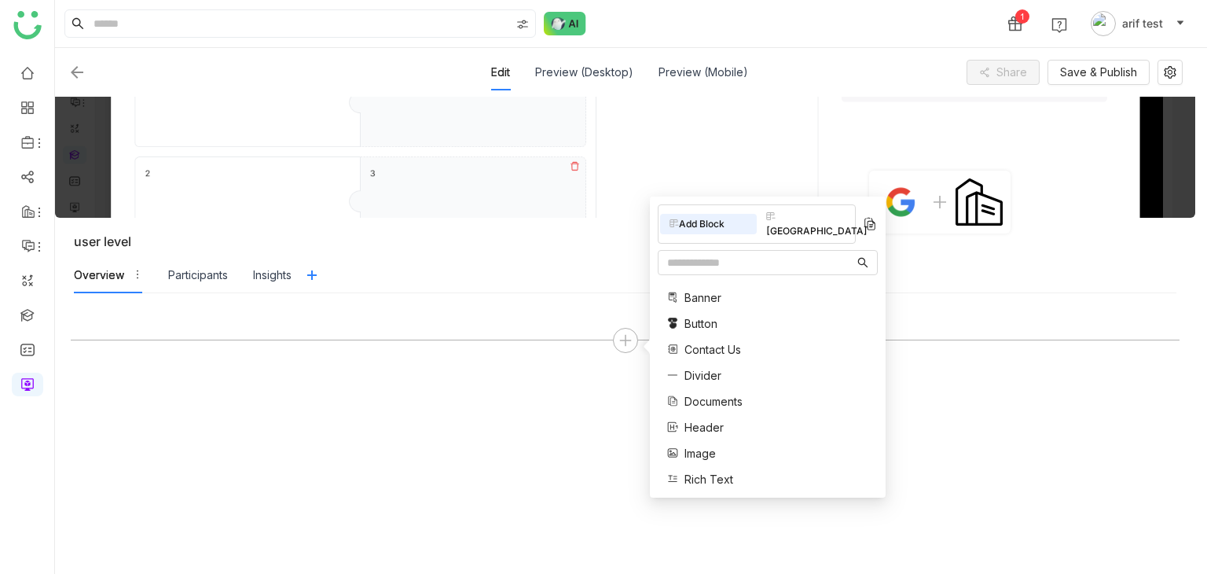
click at [768, 218] on icon at bounding box center [770, 215] width 9 height 9
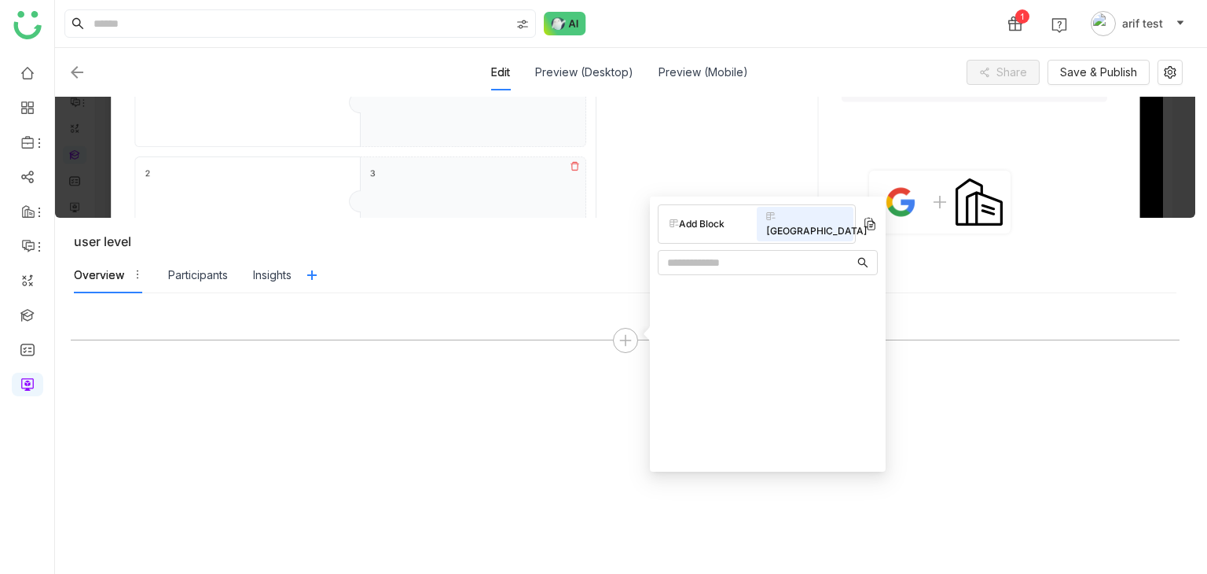
drag, startPoint x: 768, startPoint y: 218, endPoint x: 726, endPoint y: 220, distance: 41.7
click at [726, 220] on div "Add Block [GEOGRAPHIC_DATA]" at bounding box center [757, 223] width 198 height 39
click at [403, 312] on div at bounding box center [625, 433] width 1109 height 249
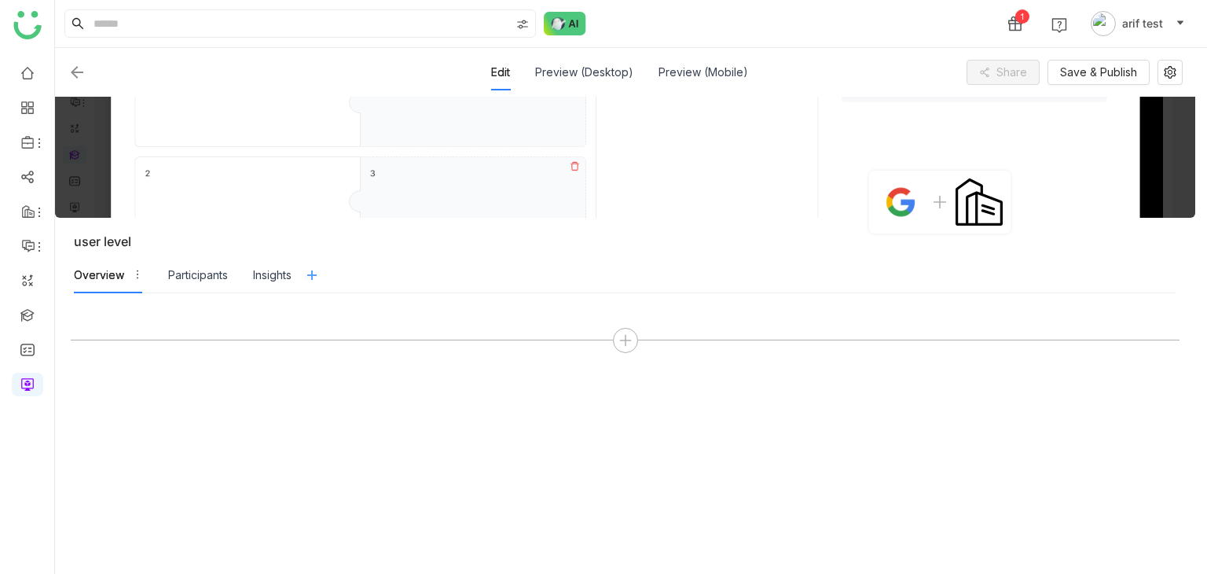
click at [307, 280] on icon at bounding box center [312, 275] width 24 height 13
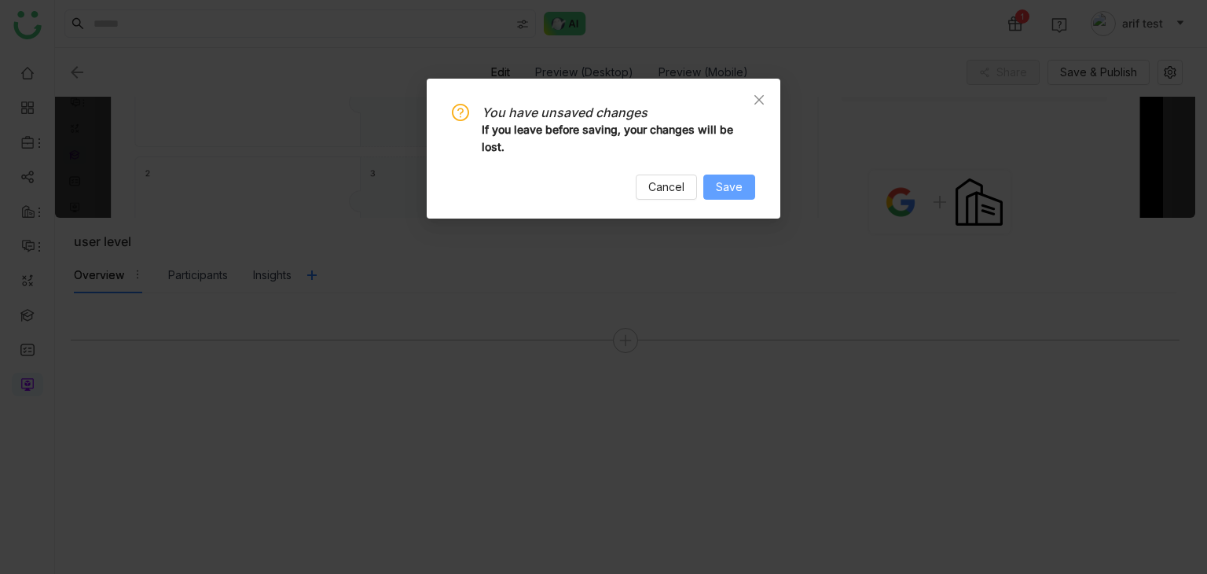
click at [735, 187] on span "Save" at bounding box center [729, 186] width 27 height 17
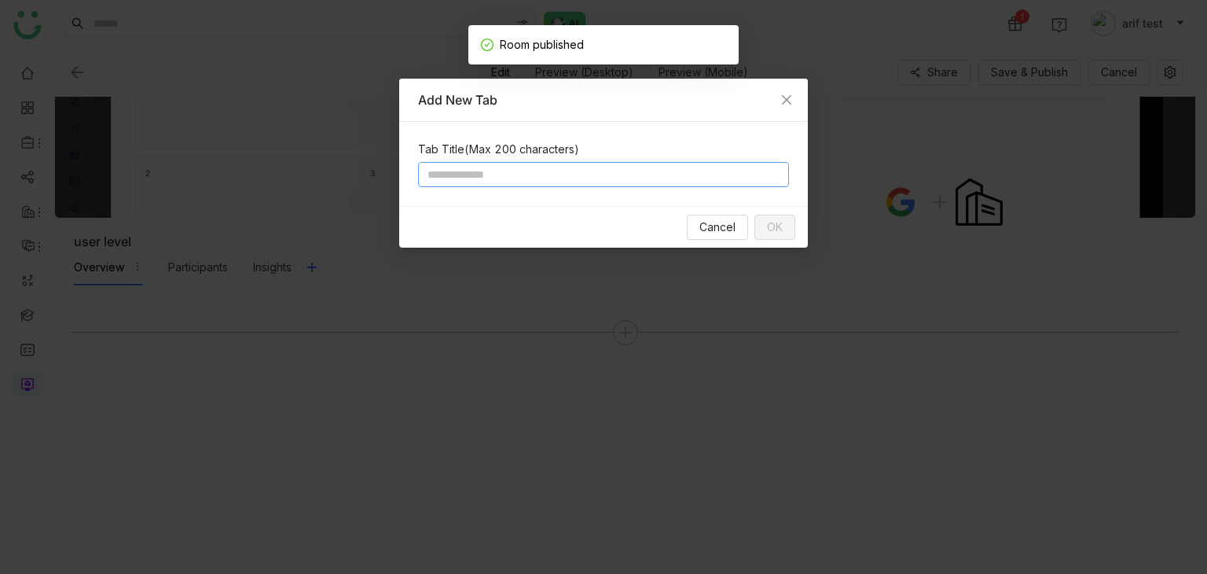
click at [603, 174] on input at bounding box center [603, 174] width 371 height 25
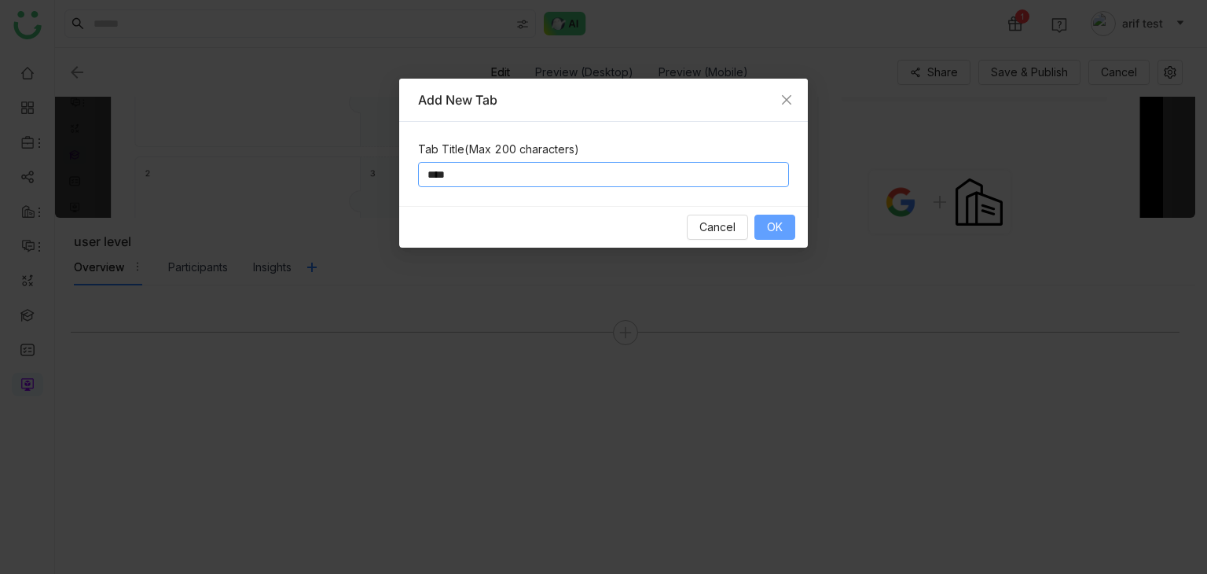
type input "****"
click at [784, 230] on button "OK" at bounding box center [774, 226] width 41 height 25
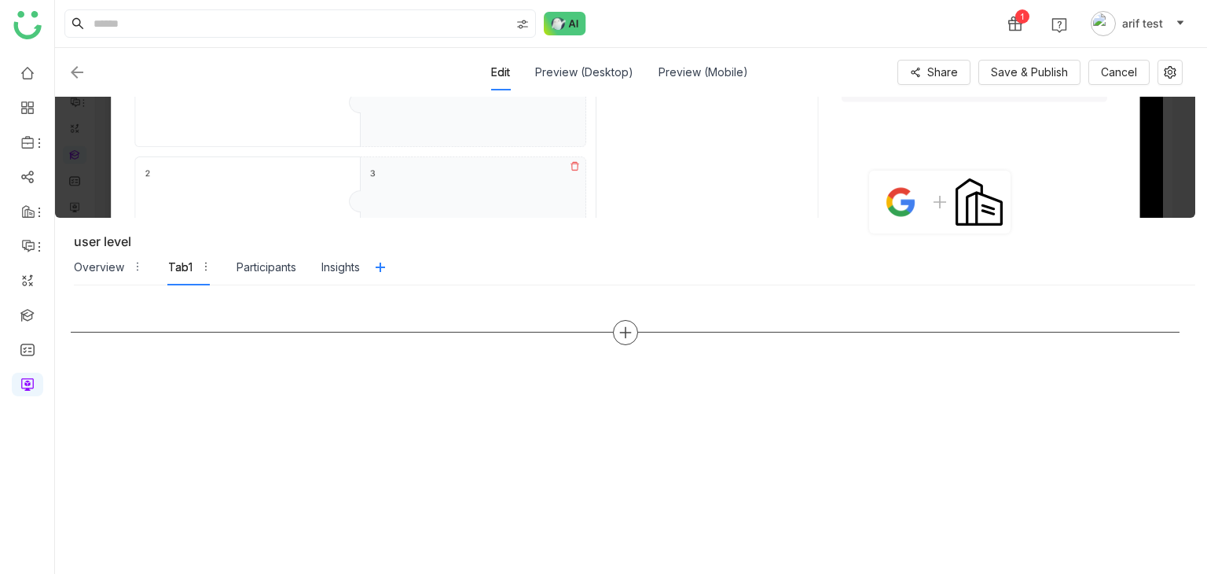
click at [619, 333] on icon at bounding box center [625, 332] width 14 height 14
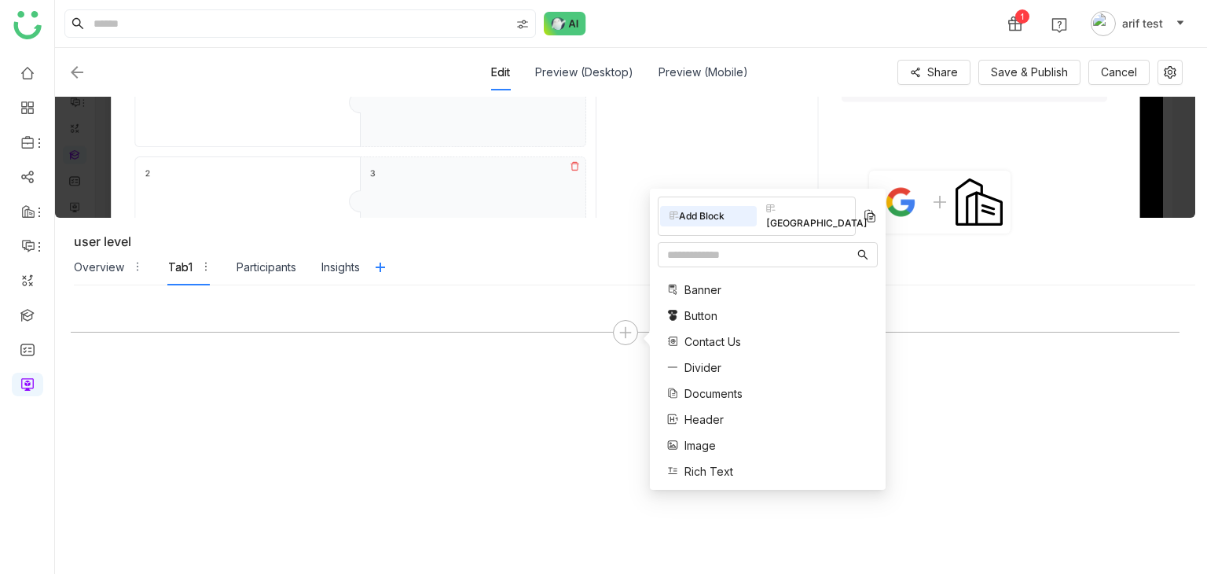
click at [808, 203] on div "[GEOGRAPHIC_DATA]" at bounding box center [805, 216] width 97 height 35
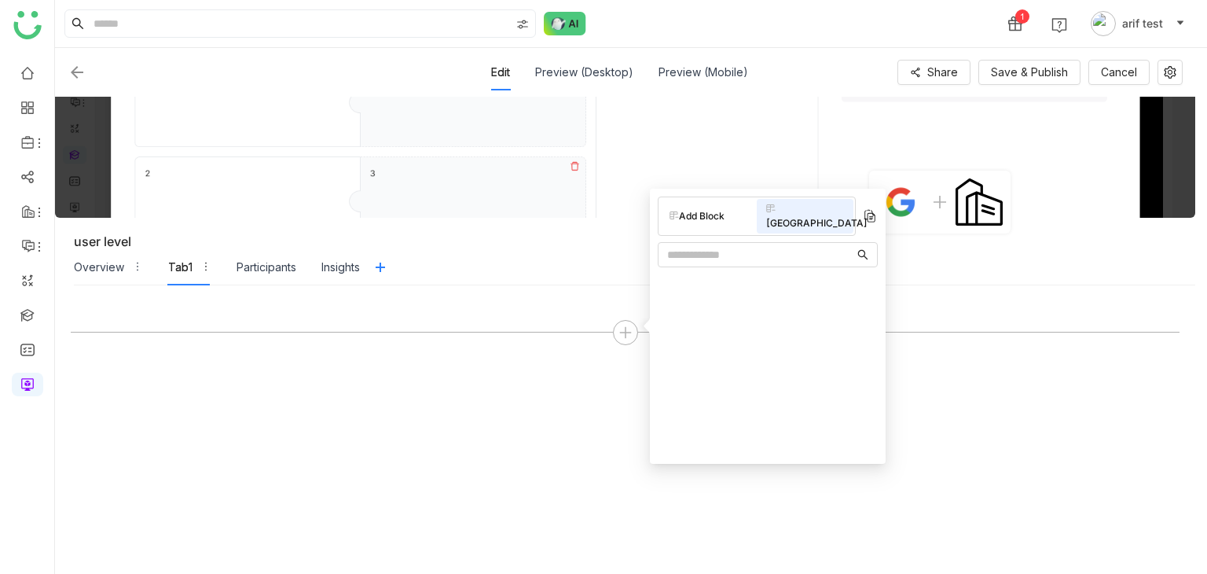
click at [691, 216] on div "Add Block" at bounding box center [708, 216] width 97 height 20
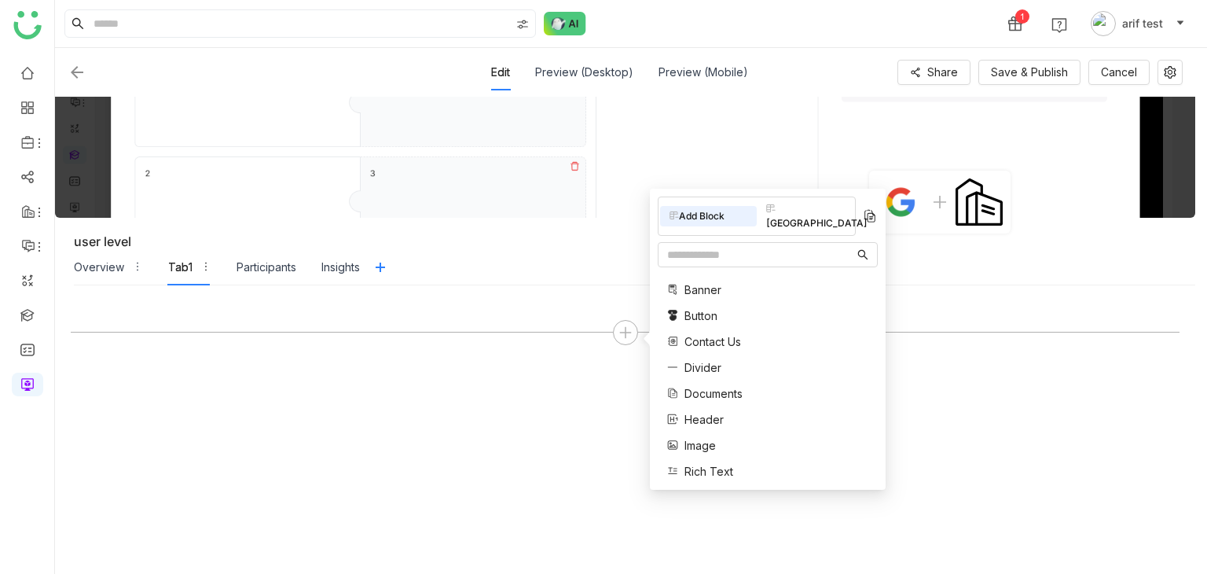
click at [597, 313] on div at bounding box center [625, 429] width 1109 height 257
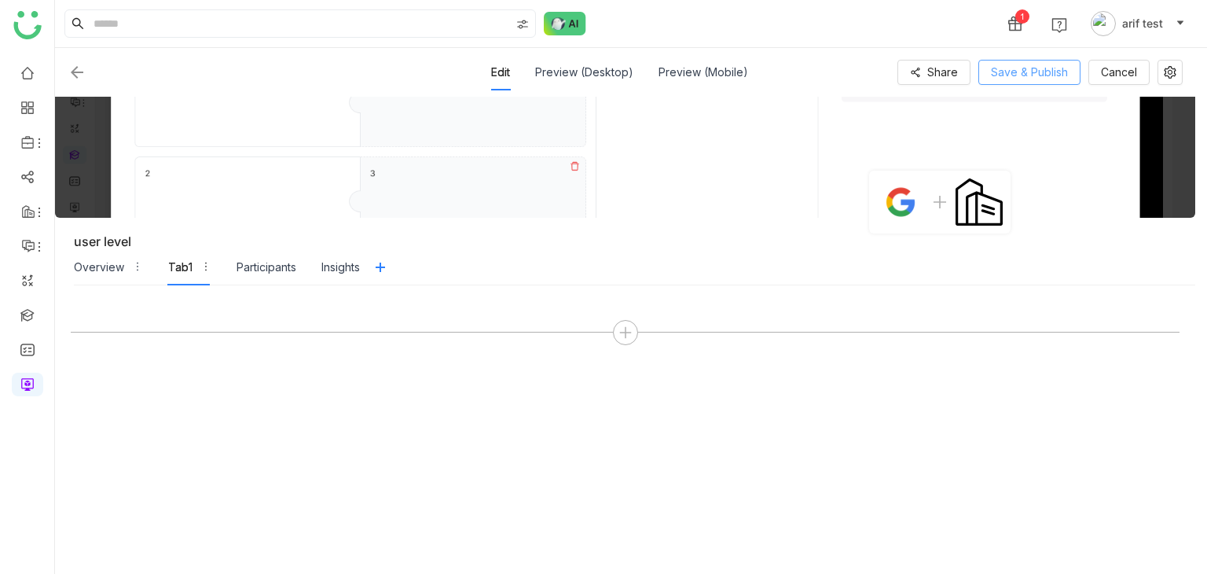
click at [1047, 64] on span "Save & Publish" at bounding box center [1029, 72] width 77 height 17
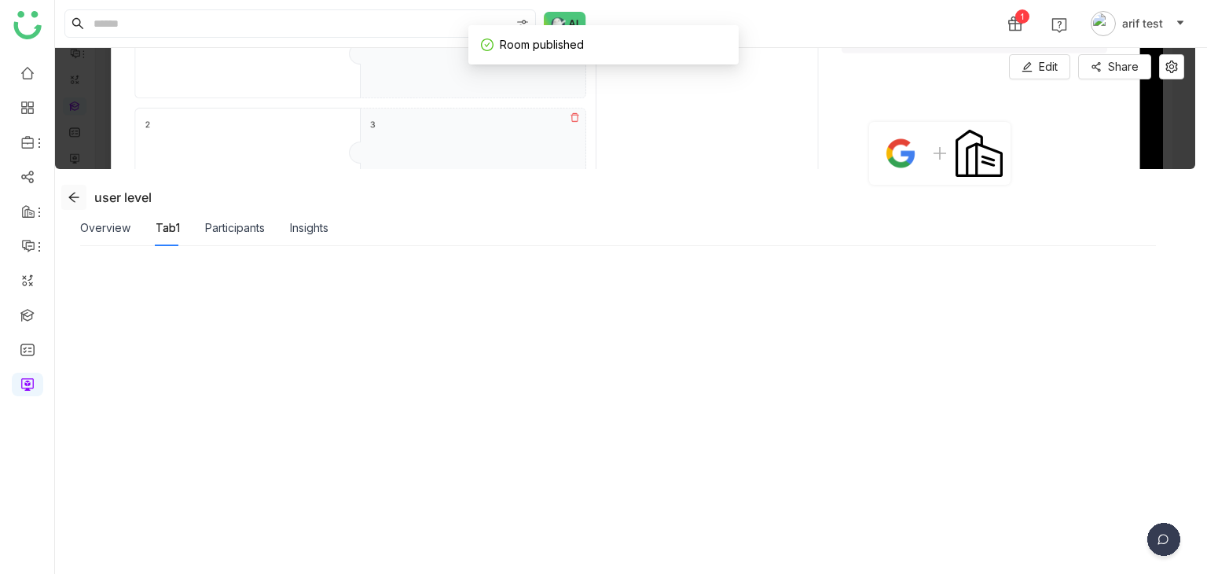
click at [74, 200] on icon at bounding box center [74, 197] width 13 height 13
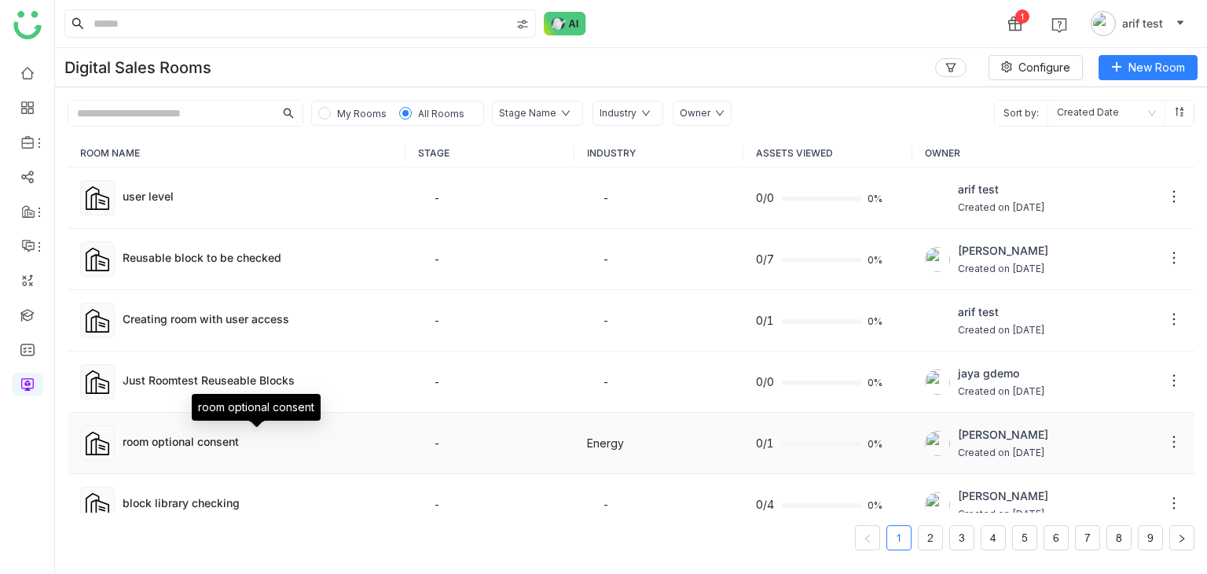
click at [195, 442] on div "room optional consent" at bounding box center [258, 441] width 270 height 16
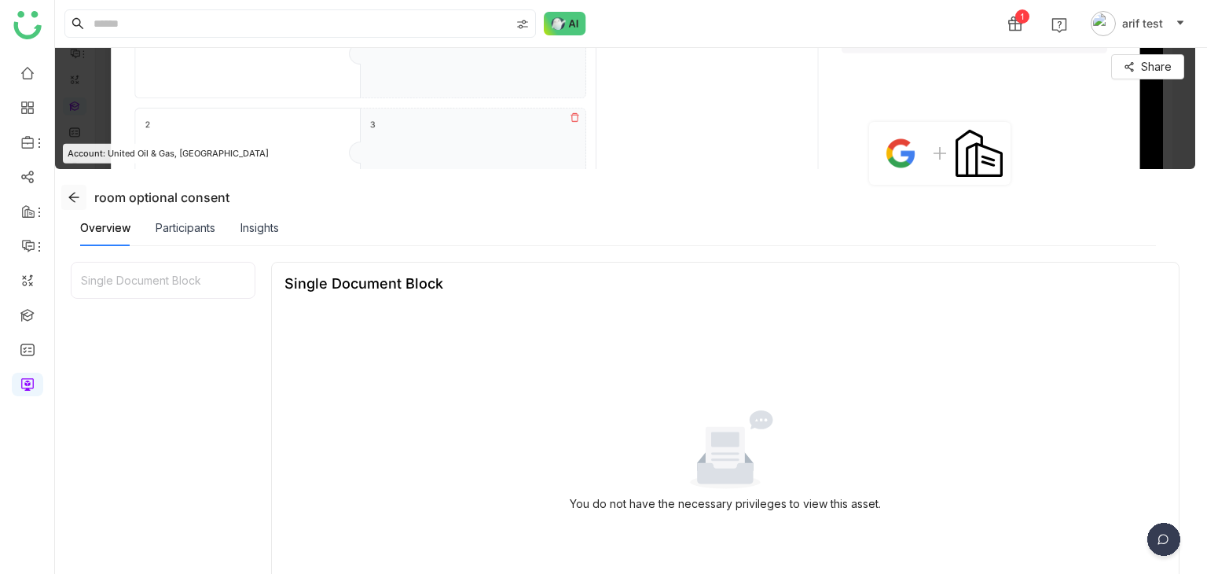
click at [76, 199] on icon at bounding box center [74, 197] width 13 height 13
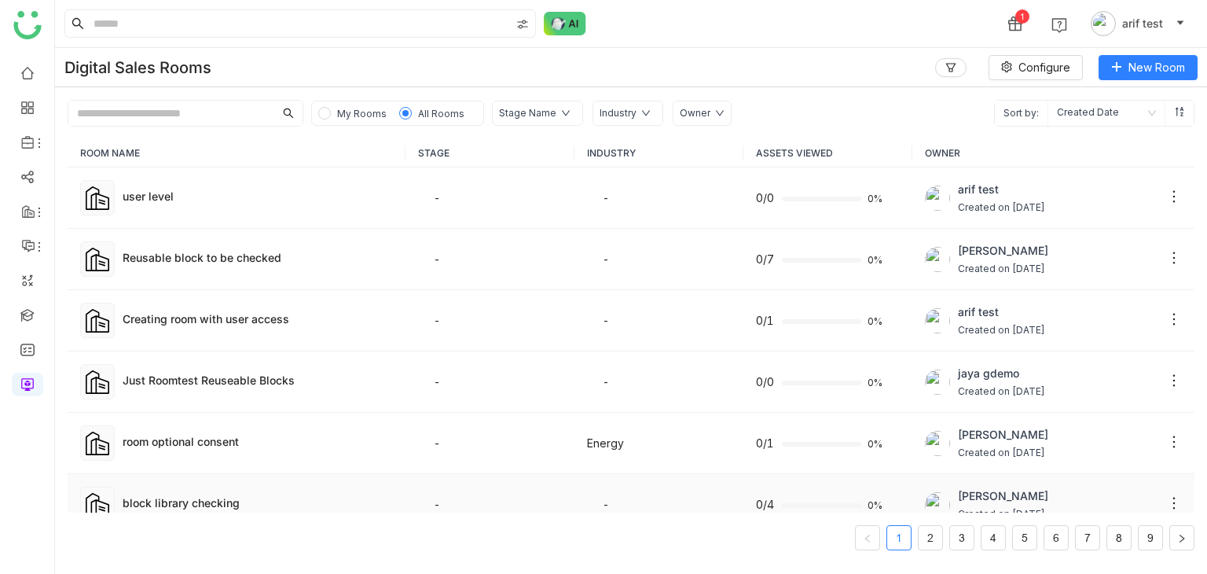
click at [229, 507] on div "block library checking" at bounding box center [258, 502] width 270 height 16
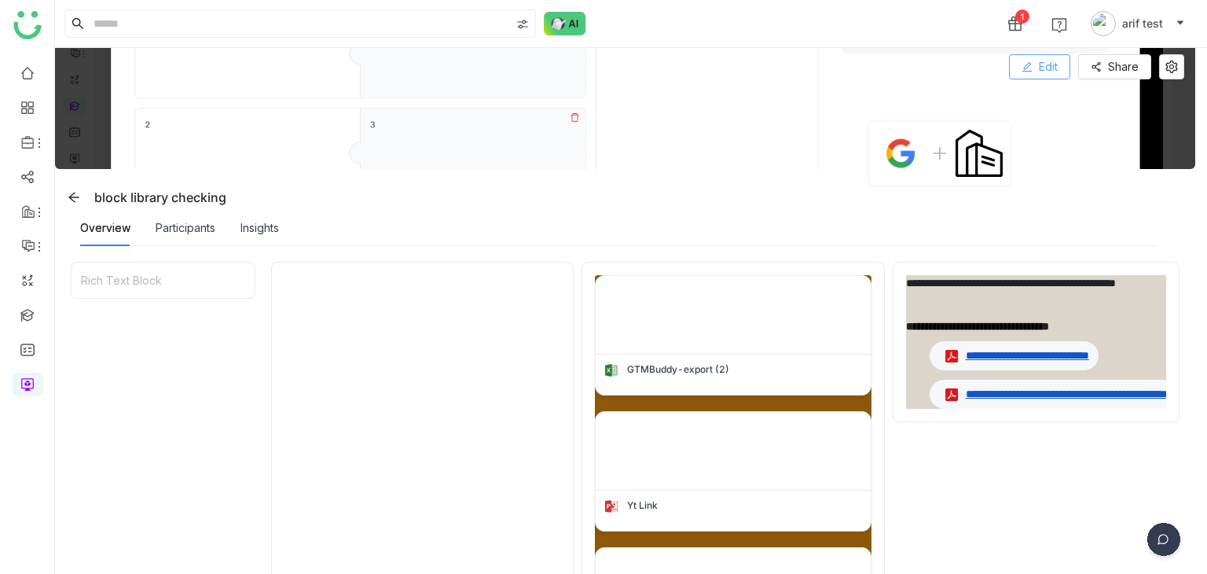
click at [1043, 53] on div "Edit Edit Share" at bounding box center [625, 108] width 1140 height 121
click at [1041, 65] on span "Edit" at bounding box center [1048, 66] width 19 height 17
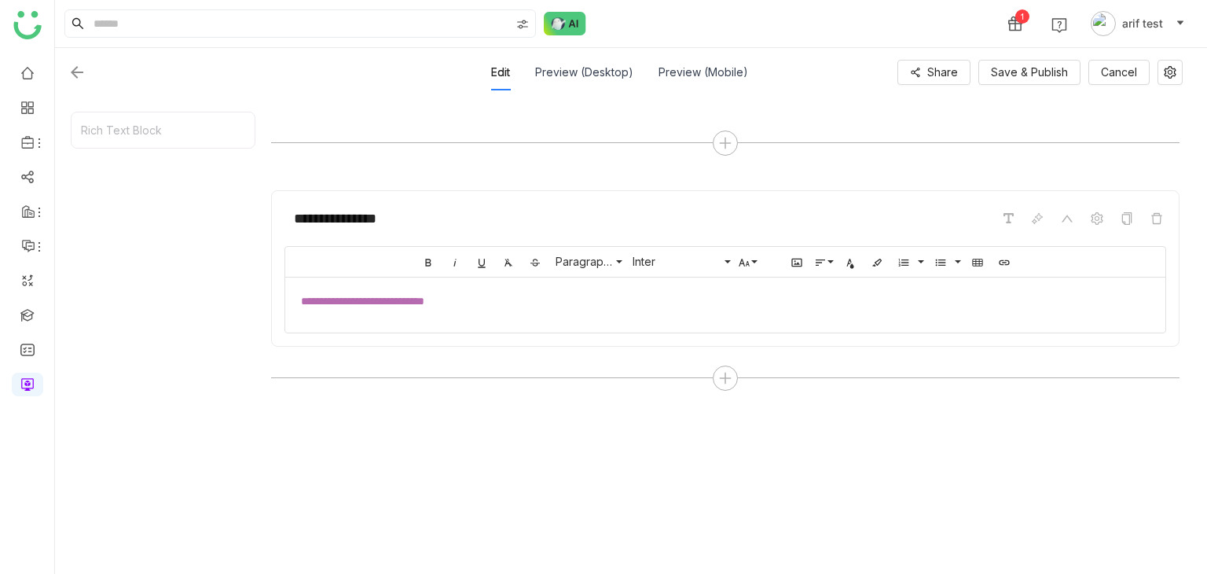
scroll to position [621, 0]
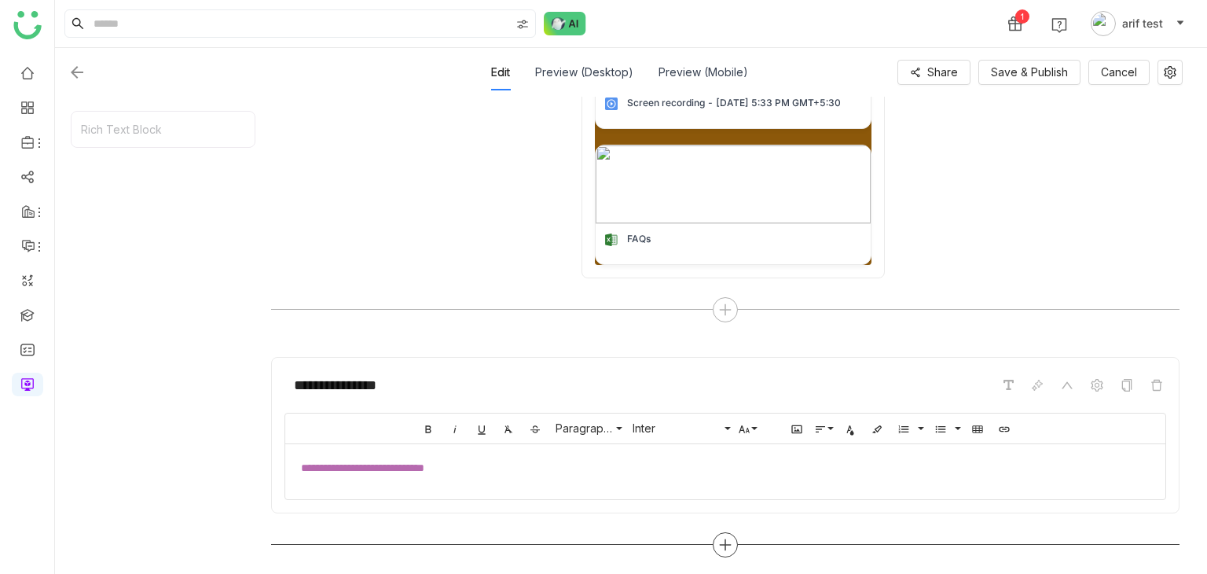
click at [724, 547] on icon at bounding box center [725, 544] width 2 height 11
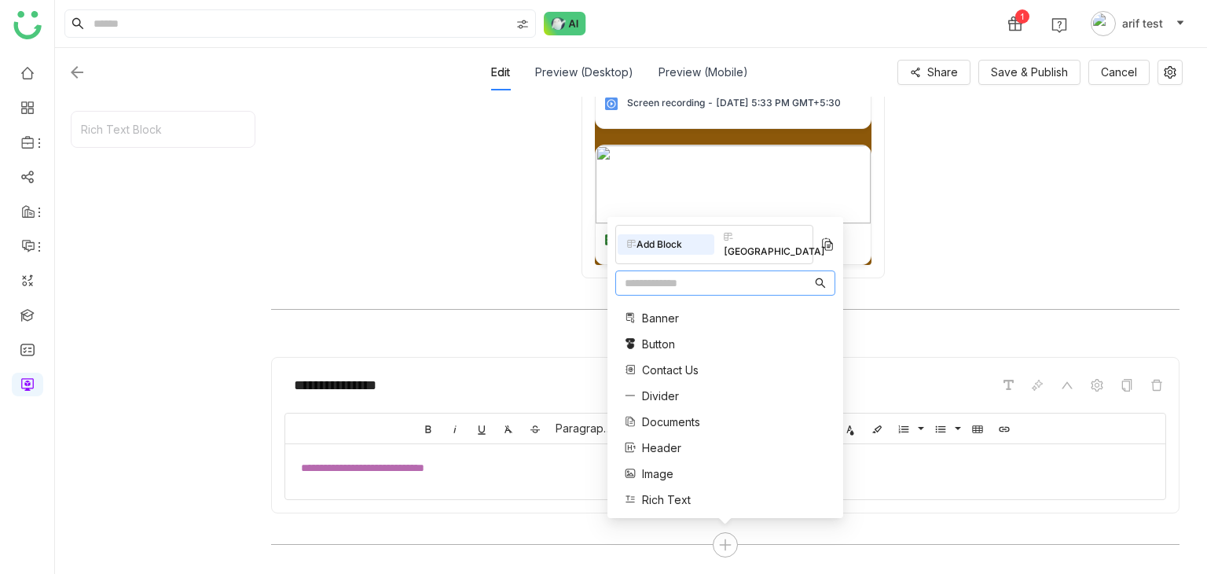
click at [751, 259] on div "[GEOGRAPHIC_DATA]" at bounding box center [762, 244] width 97 height 35
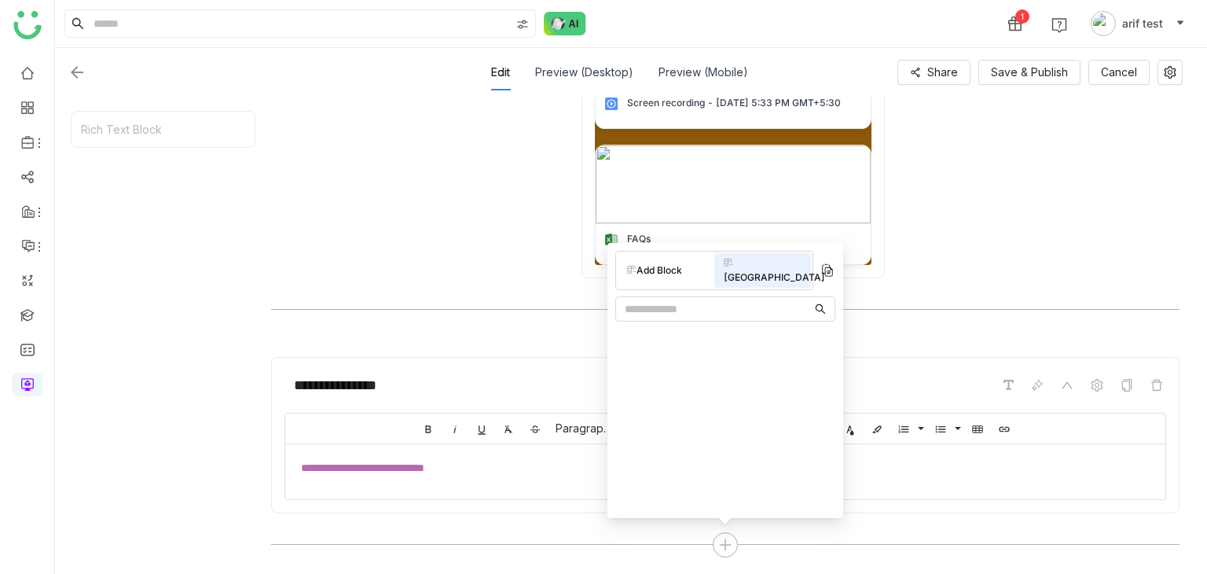
click at [683, 260] on div "Add Block" at bounding box center [666, 270] width 97 height 20
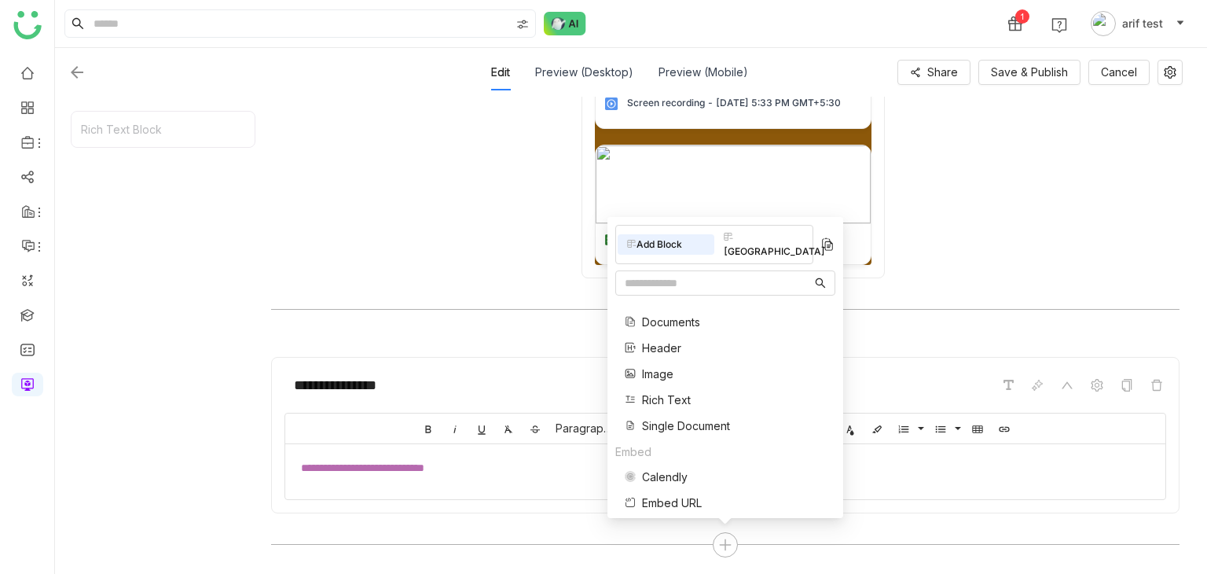
scroll to position [101, 0]
click at [664, 397] on span "Rich Text" at bounding box center [666, 398] width 49 height 16
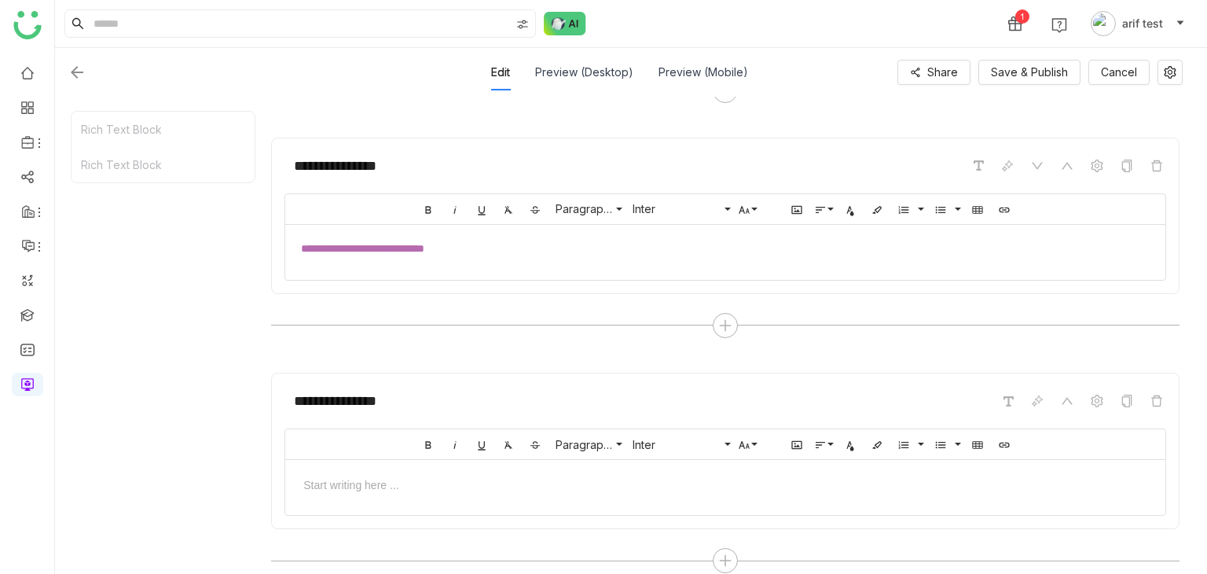
scroll to position [856, 0]
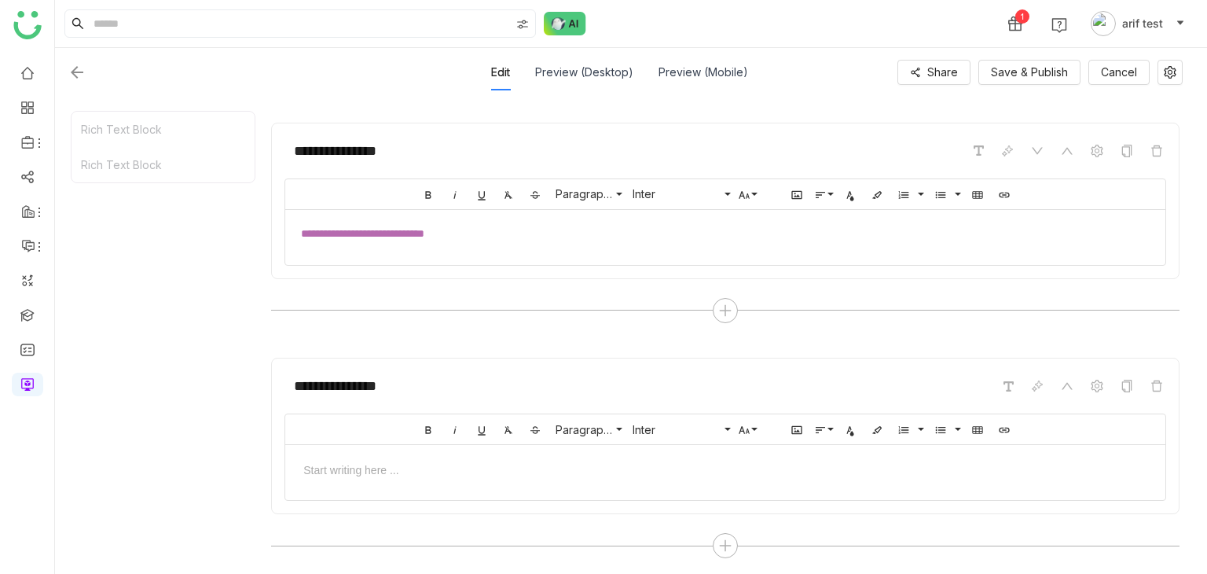
click at [1161, 394] on div "**********" at bounding box center [725, 386] width 882 height 30
click at [1158, 381] on icon at bounding box center [1156, 385] width 13 height 13
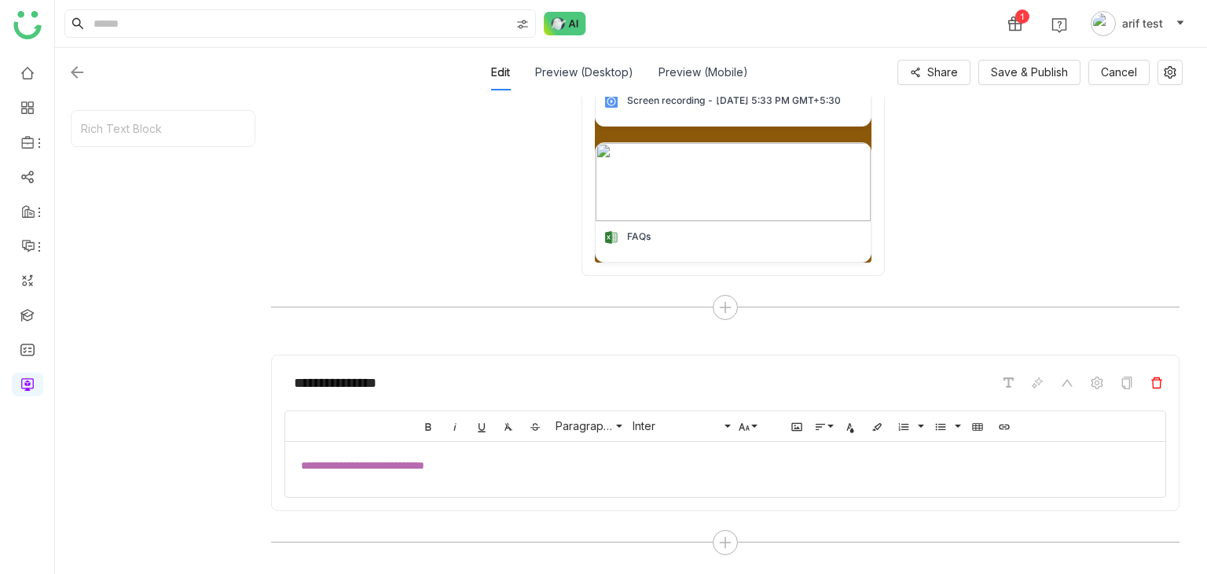
scroll to position [621, 0]
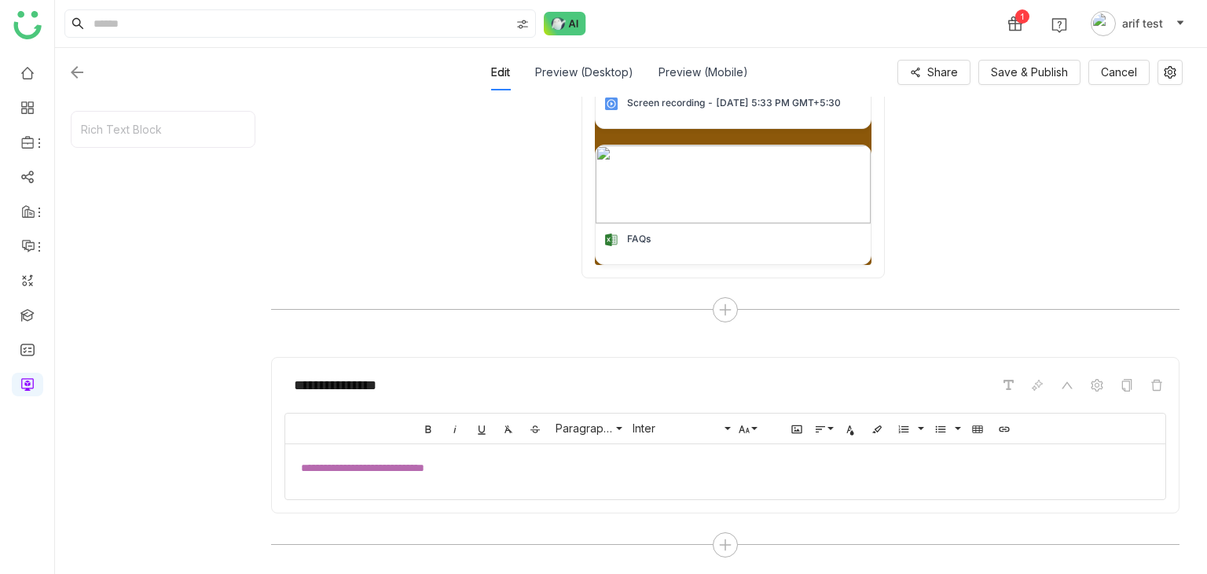
click at [497, 468] on div "**********" at bounding box center [725, 468] width 849 height 16
